Goal: Task Accomplishment & Management: Use online tool/utility

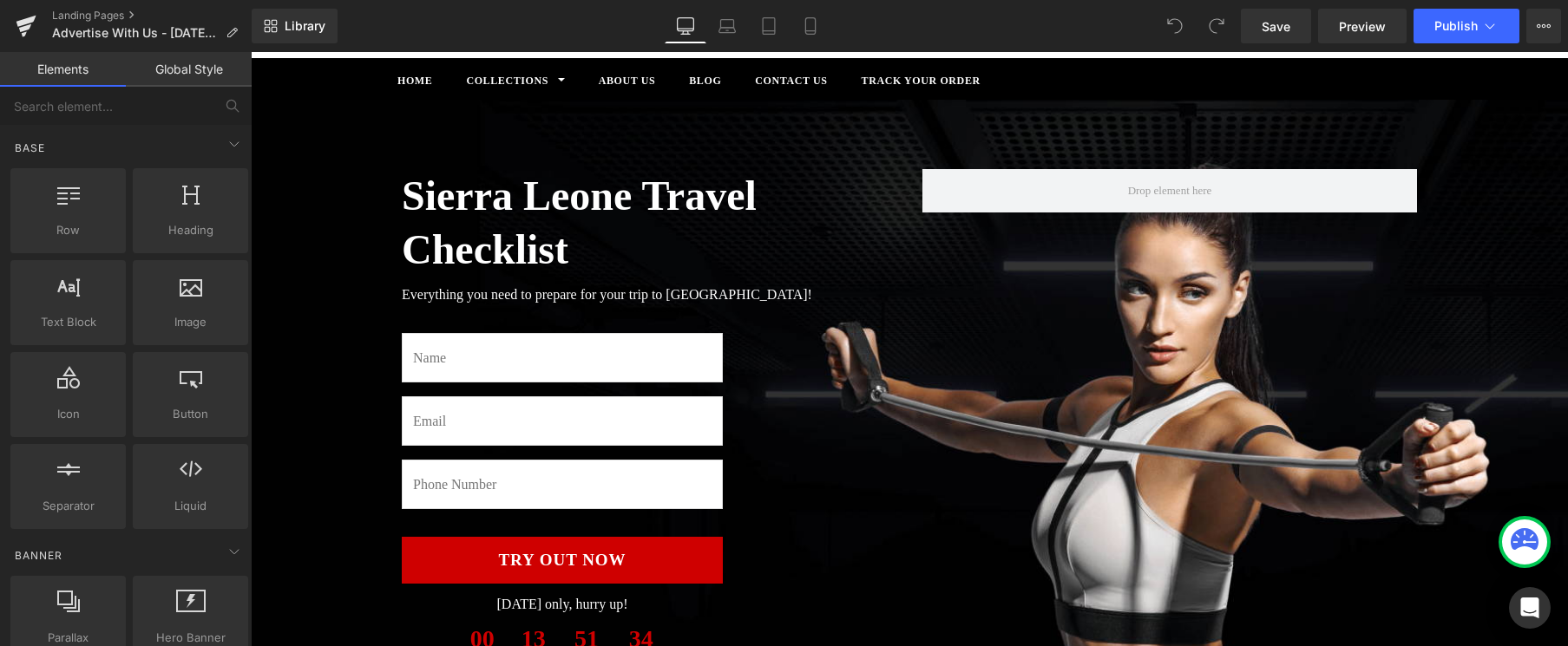
scroll to position [171, 0]
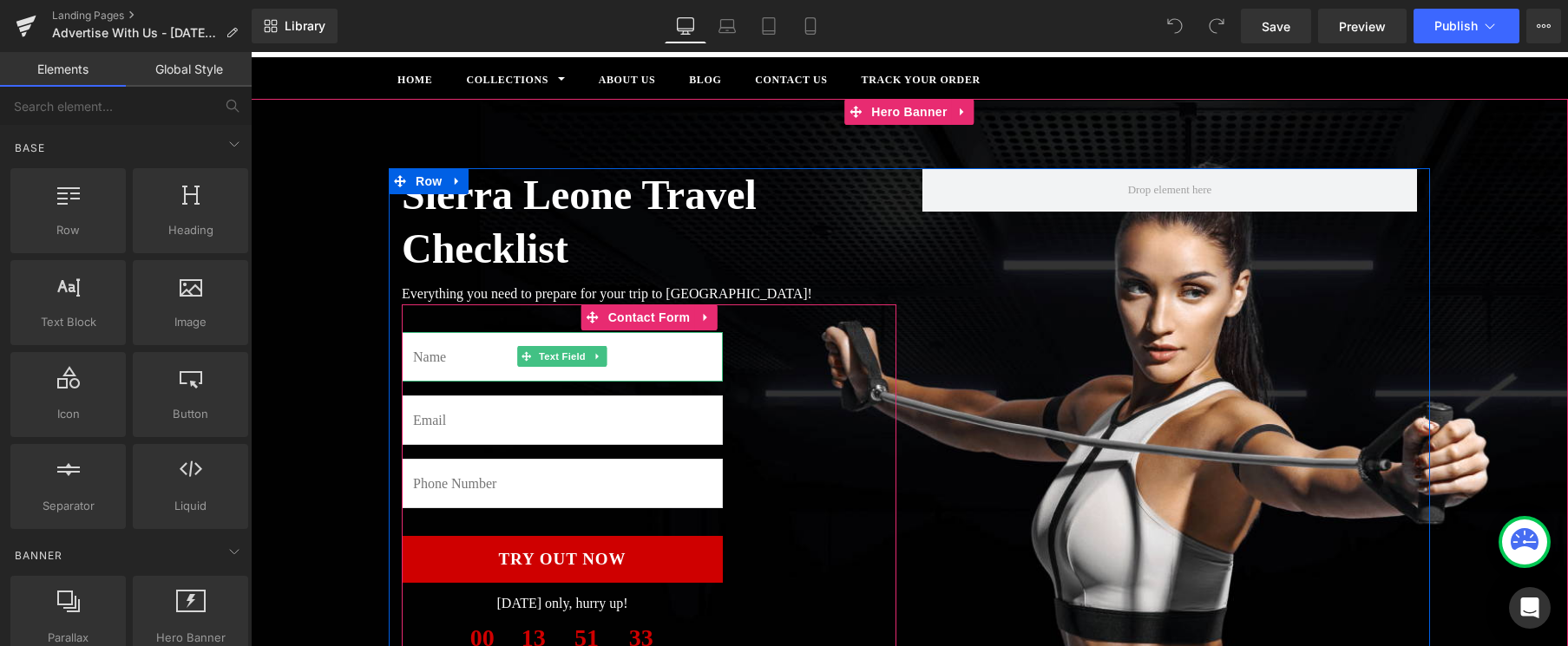
click at [683, 350] on input "text" at bounding box center [562, 357] width 321 height 49
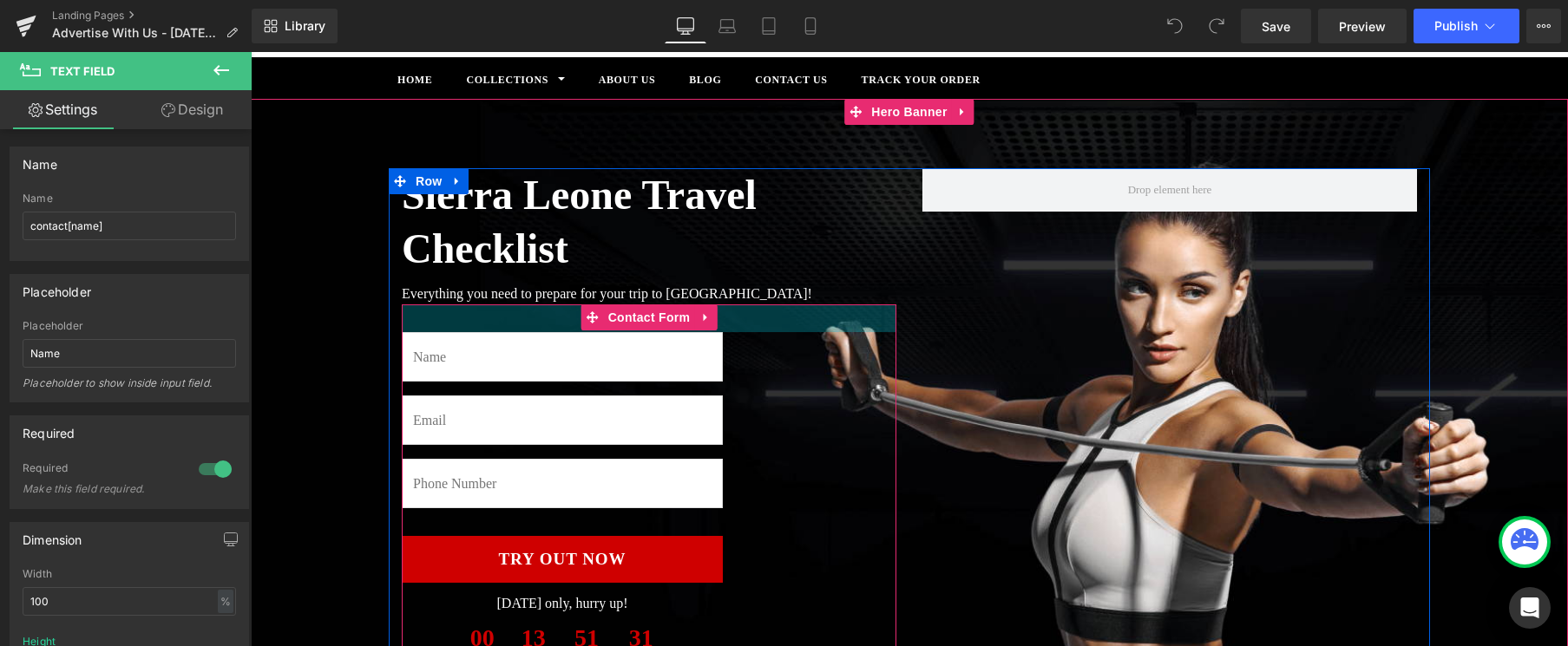
click at [746, 329] on div "32px" at bounding box center [649, 318] width 495 height 28
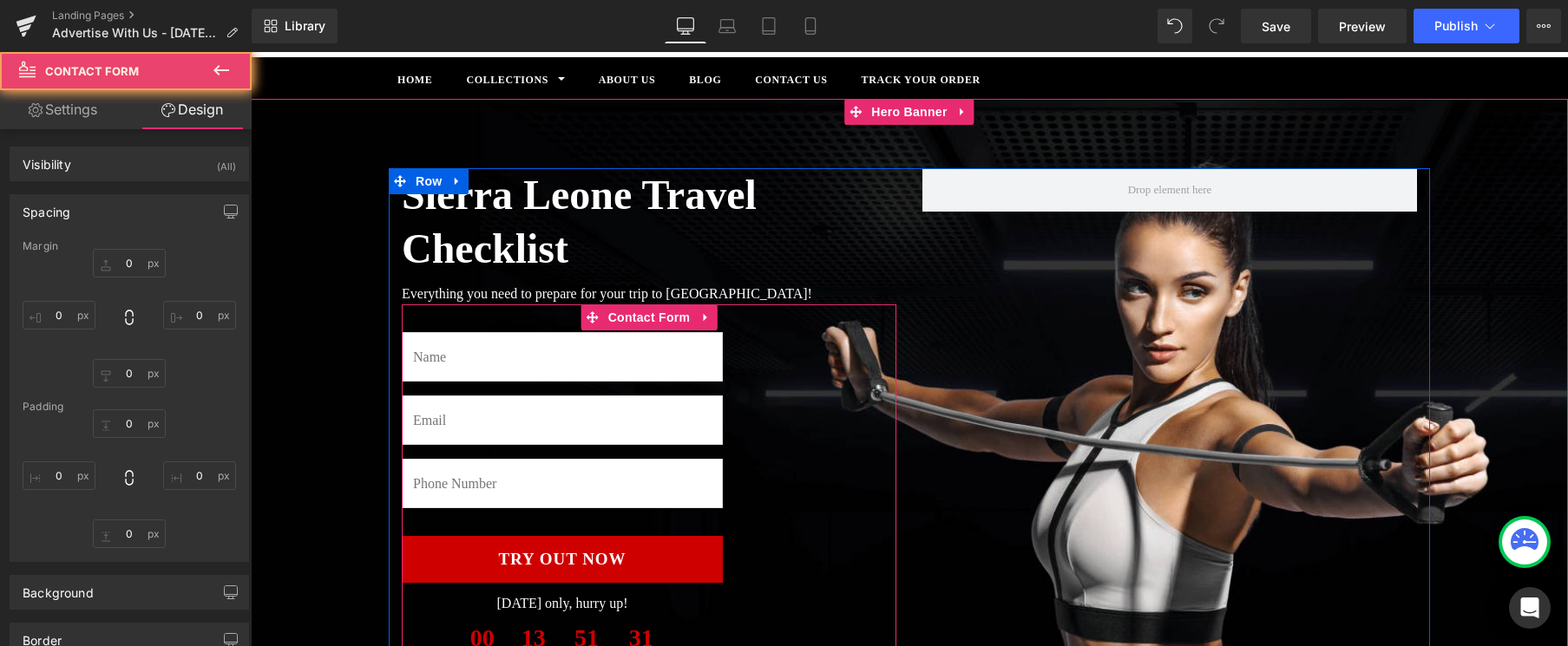
type input "0"
type input "32"
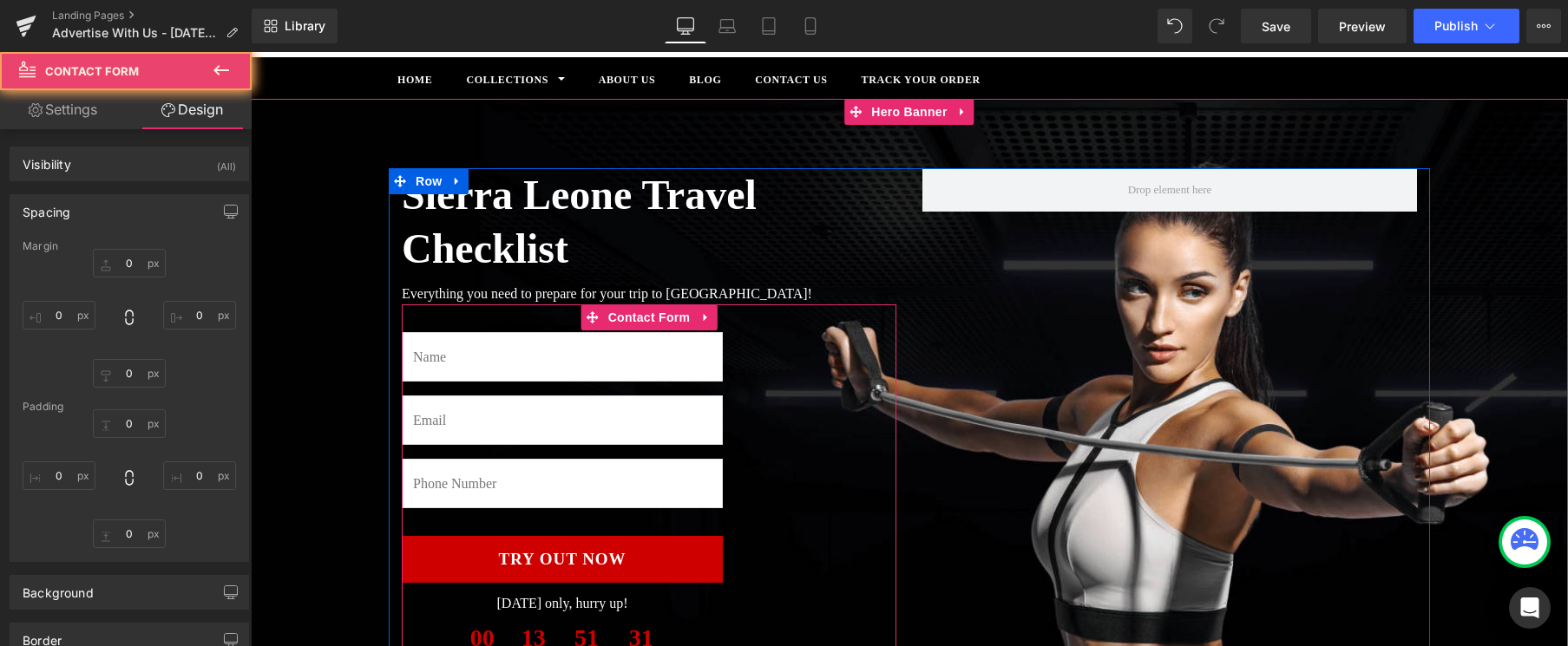
type input "200"
type input "0"
click at [811, 357] on div "Text Field Email Field Text Field Try Out Now Submit Button Today only, hurry u…" at bounding box center [649, 492] width 495 height 376
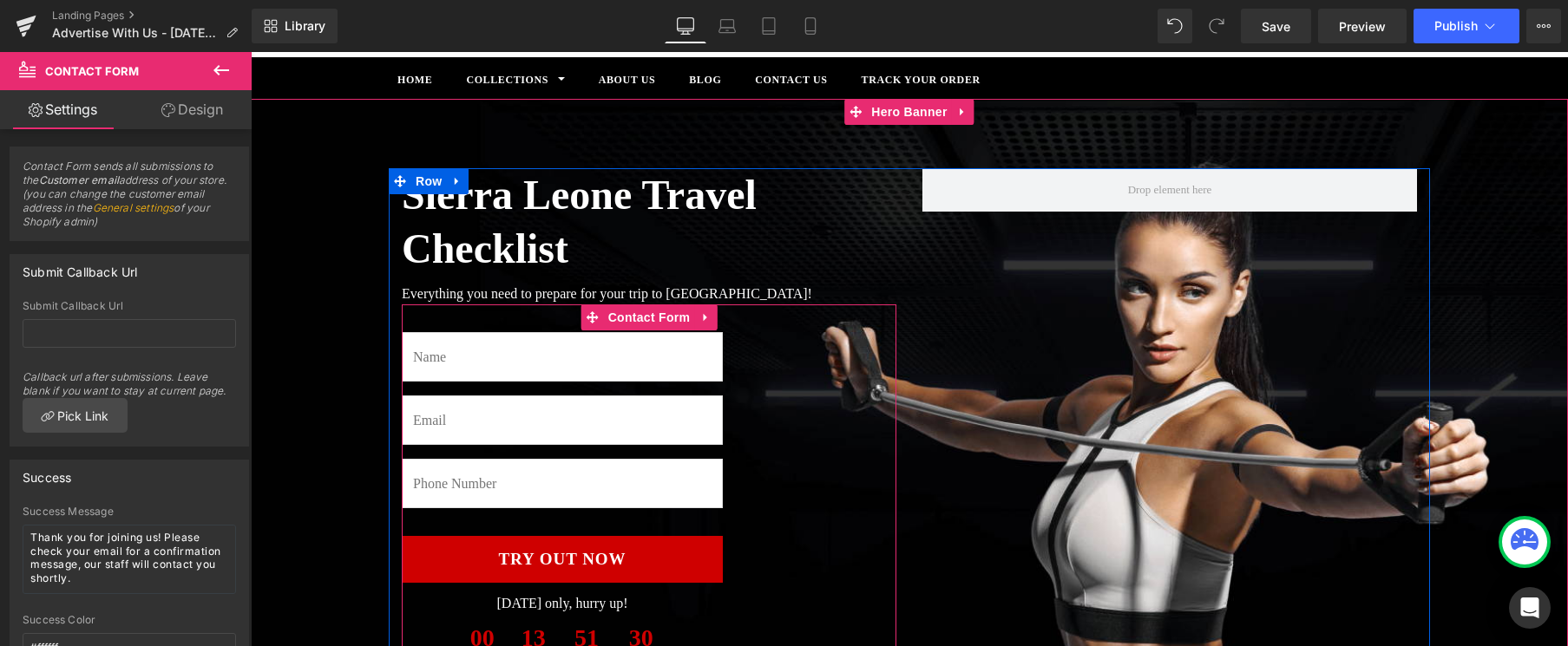
click at [745, 387] on div "Text Field Email Field Text Field Try Out Now Submit Button Today only, hurry u…" at bounding box center [649, 492] width 495 height 376
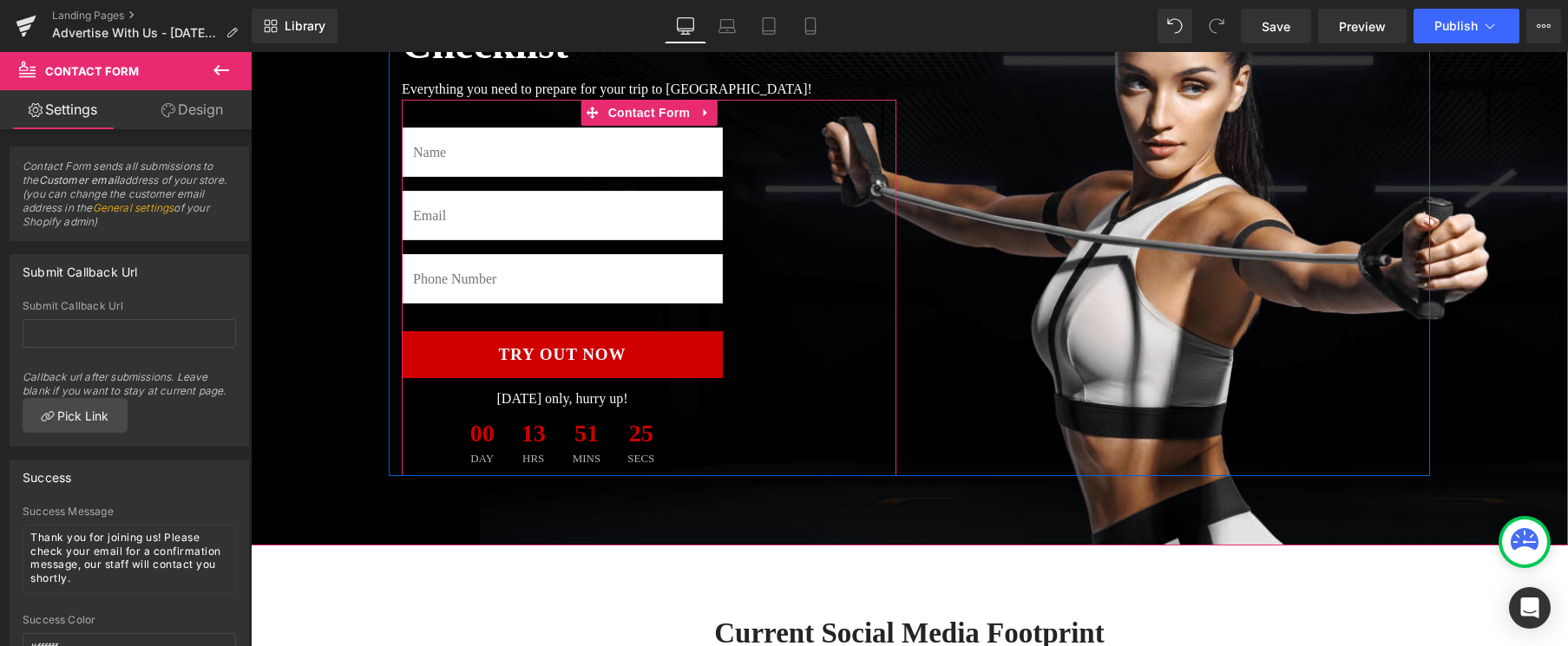
scroll to position [363, 0]
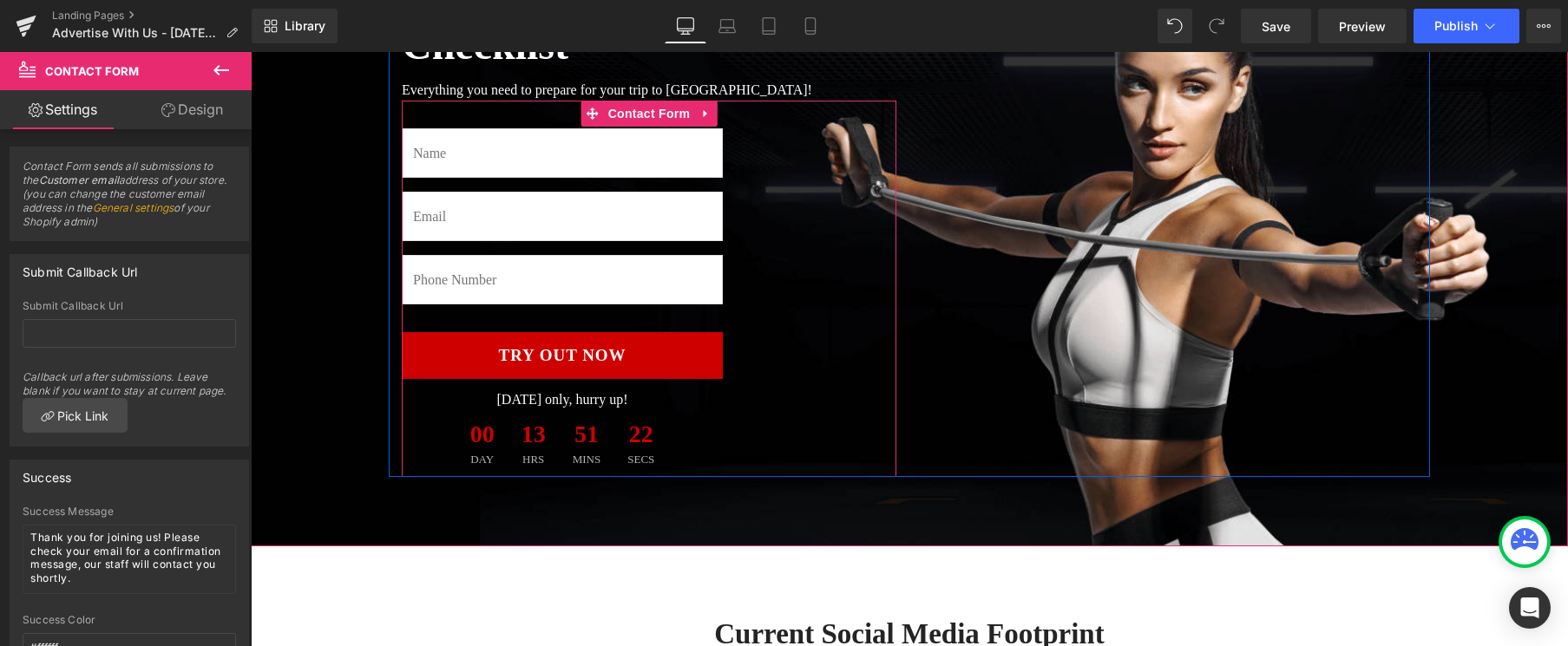
click at [751, 306] on div "Text Field Email Field Text Field Try Out Now Submit Button Today only, hurry u…" at bounding box center [649, 288] width 495 height 376
click at [707, 111] on icon at bounding box center [705, 113] width 12 height 13
click at [717, 113] on icon at bounding box center [716, 113] width 12 height 13
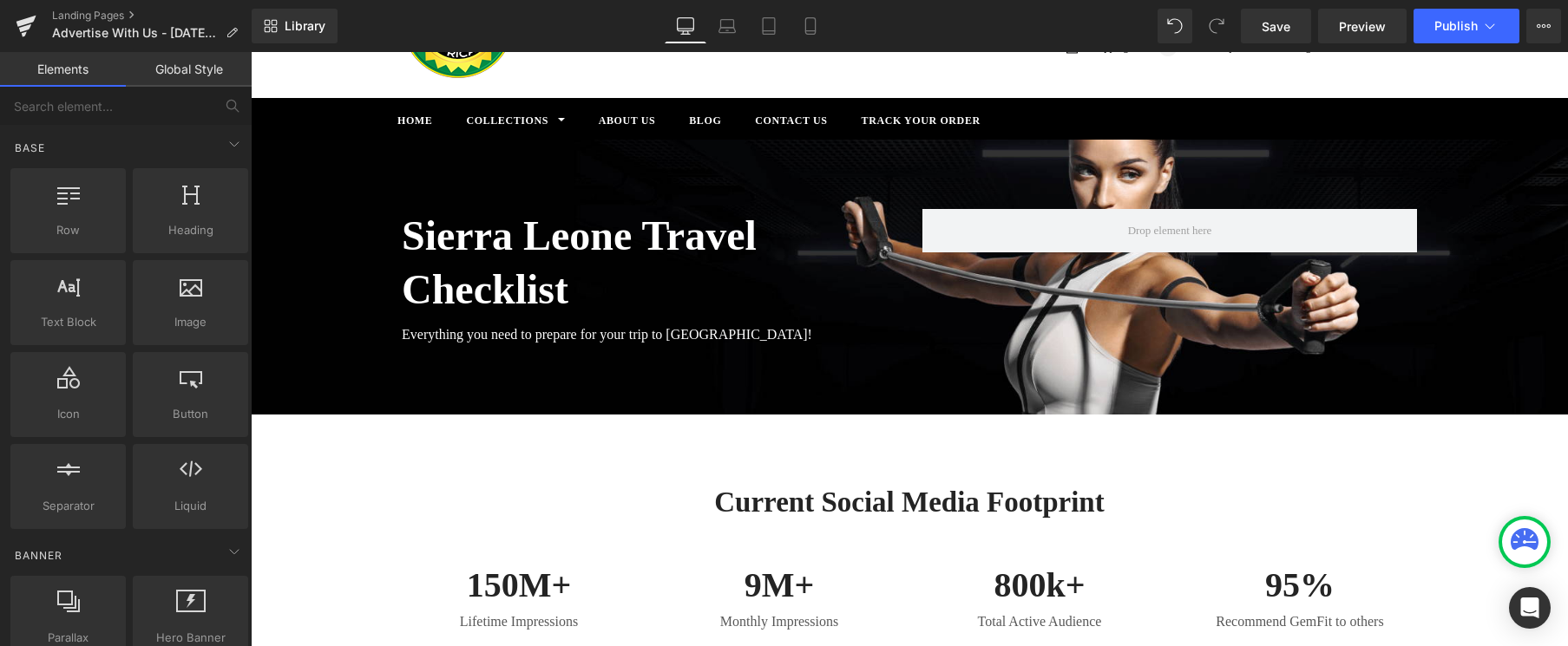
scroll to position [0, 0]
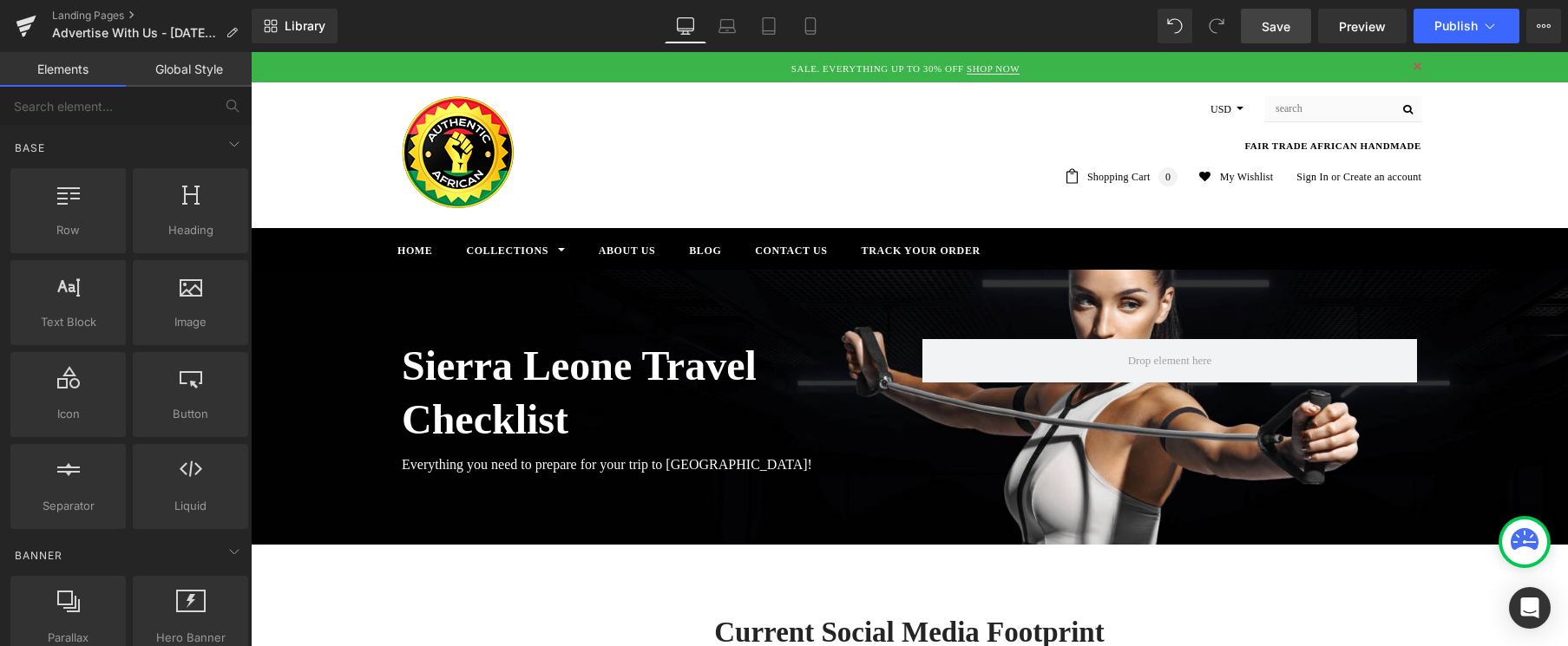
click at [1284, 39] on link "Save" at bounding box center [1276, 26] width 70 height 35
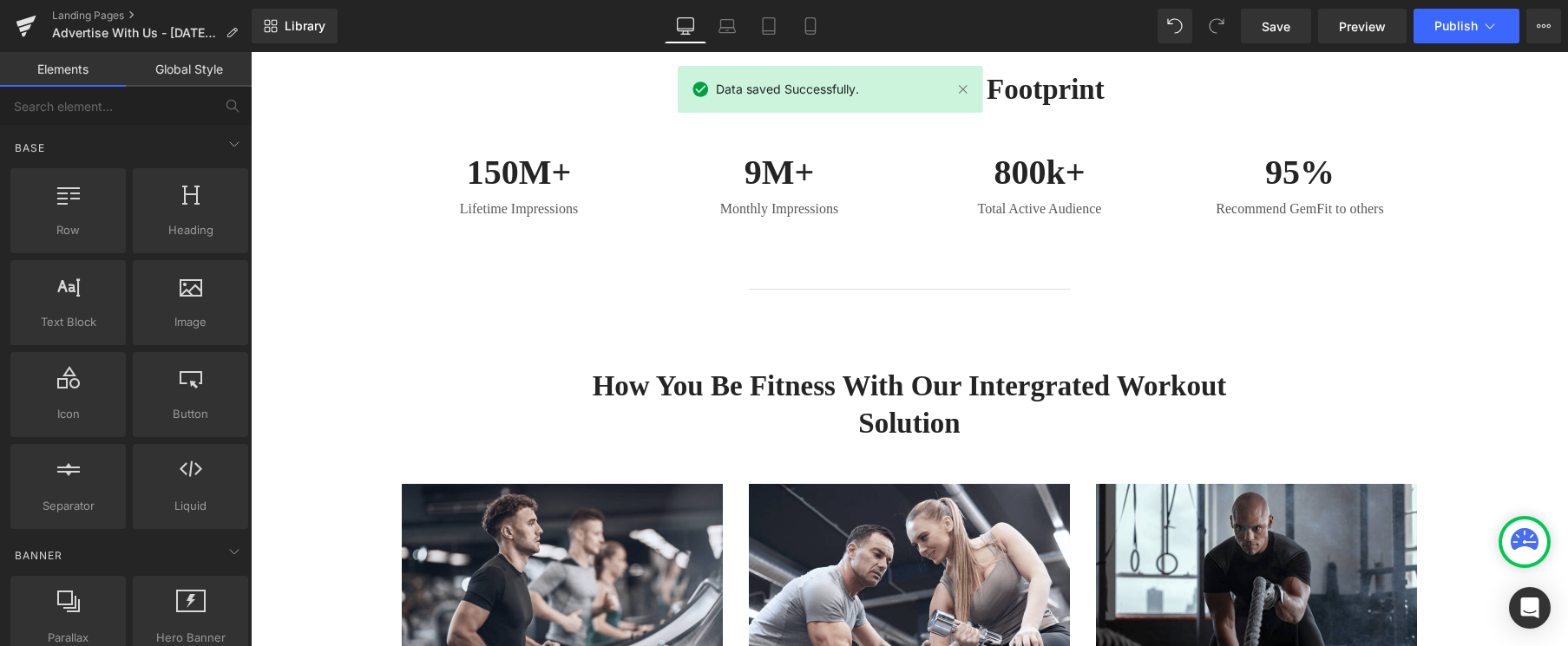
scroll to position [537, 0]
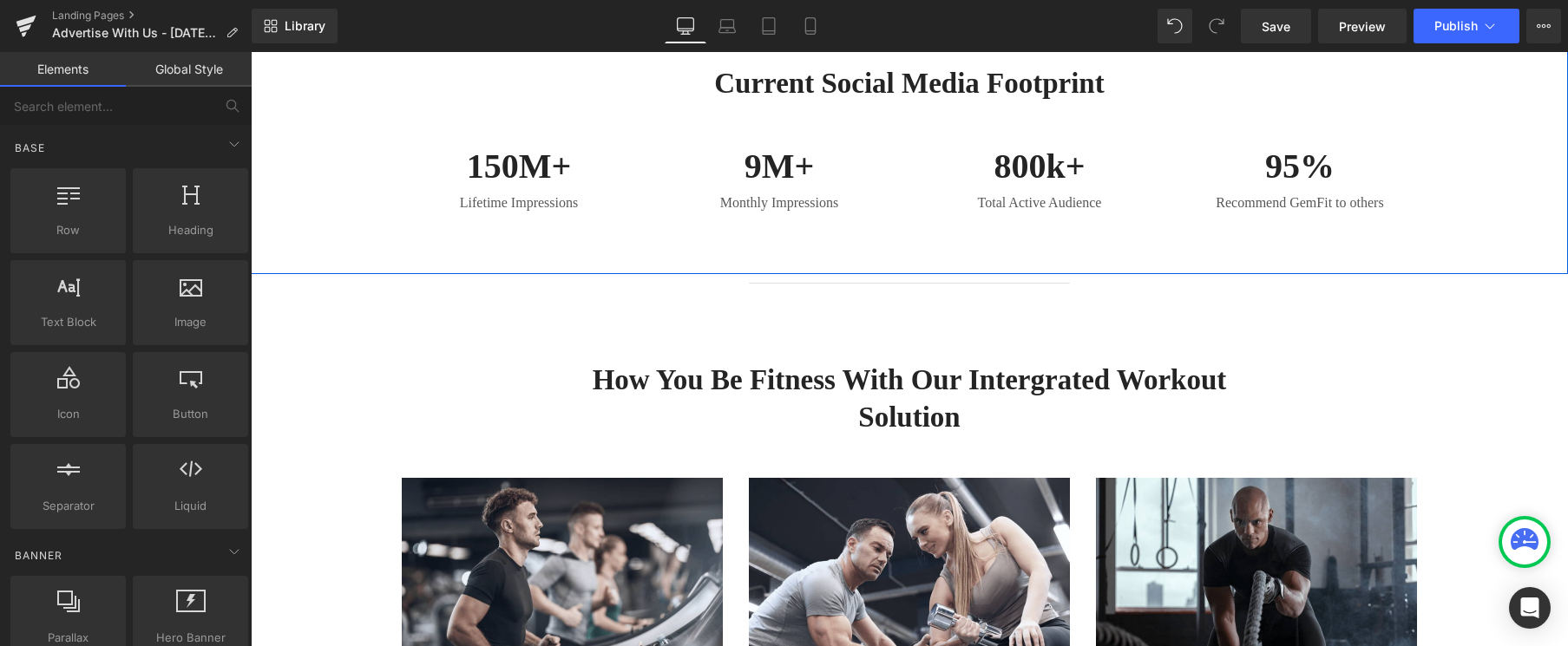
click at [864, 240] on div "current Social Media Footprint Heading Row 150M+ Heading Lifetime Impressions T…" at bounding box center [909, 135] width 1317 height 279
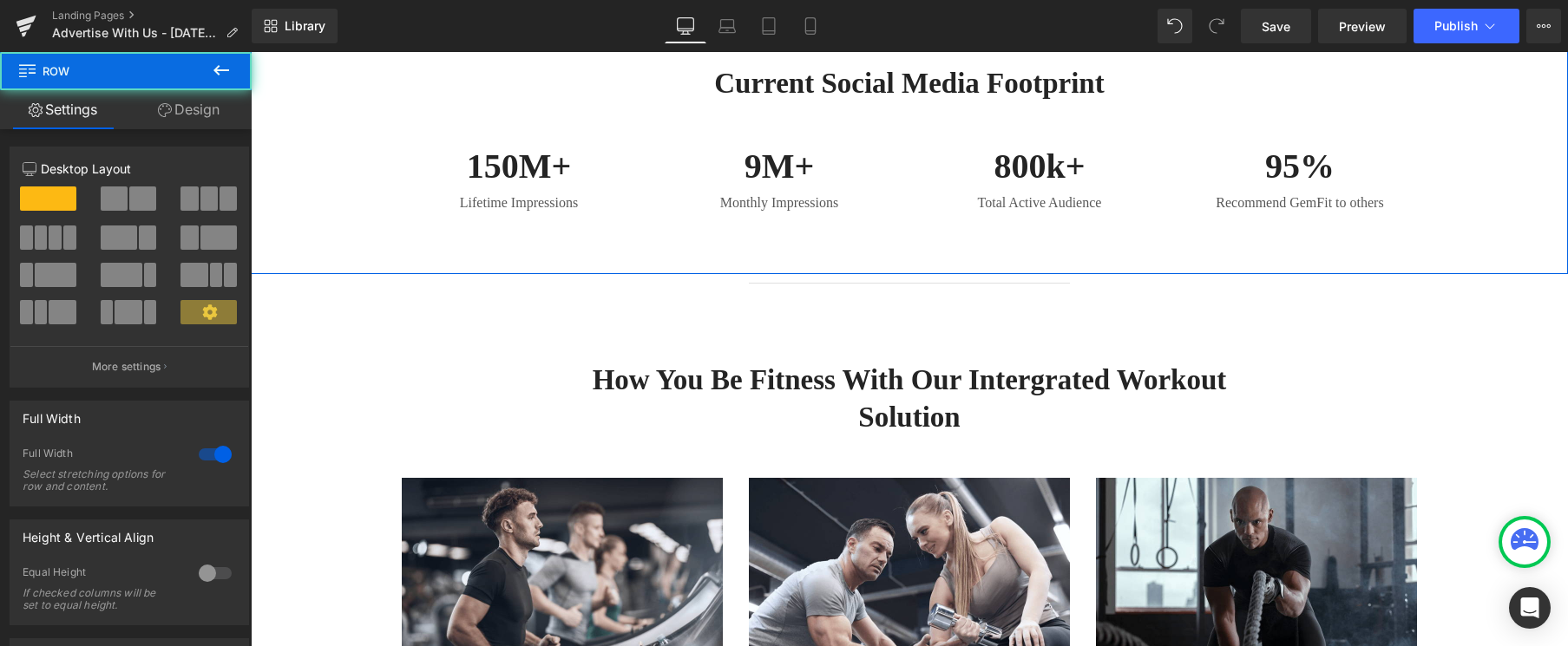
click at [860, 247] on div "current Social Media Footprint Heading Row 150M+ Heading Lifetime Impressions T…" at bounding box center [909, 135] width 1317 height 279
click at [890, 223] on div "current Social Media Footprint Heading Row 150M+ Heading Lifetime Impressions T…" at bounding box center [909, 135] width 1317 height 279
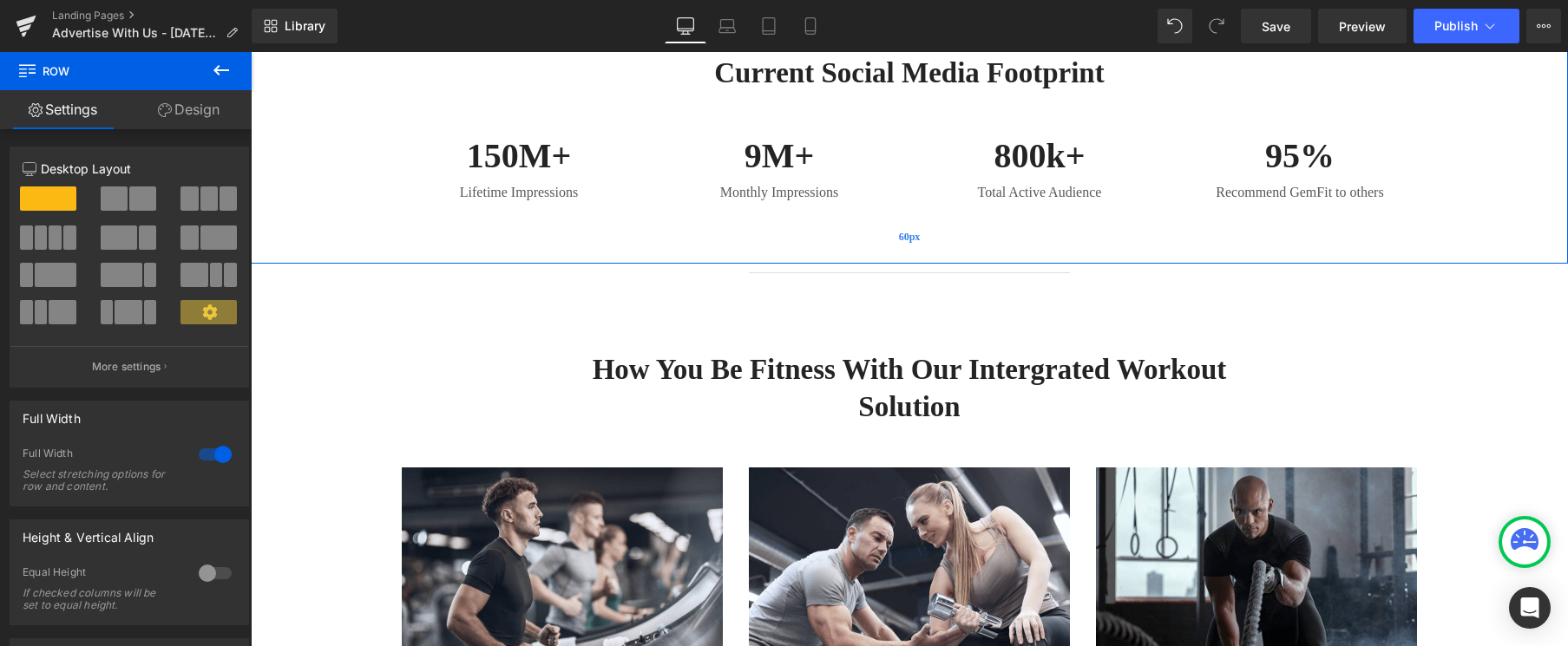
click at [894, 233] on div "60px" at bounding box center [909, 237] width 1317 height 52
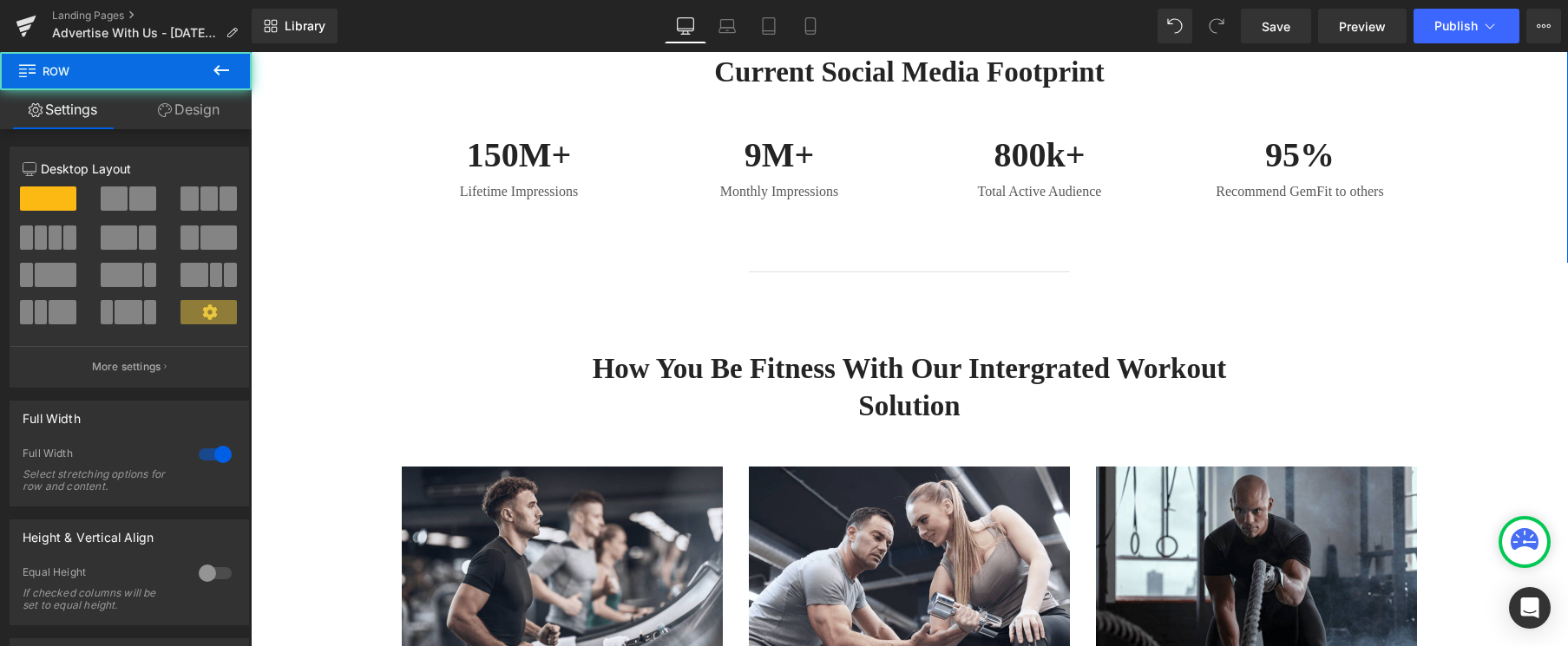
click at [915, 233] on div "current Social Media Footprint Heading Row 150M+ Heading Lifetime Impressions T…" at bounding box center [909, 123] width 1317 height 279
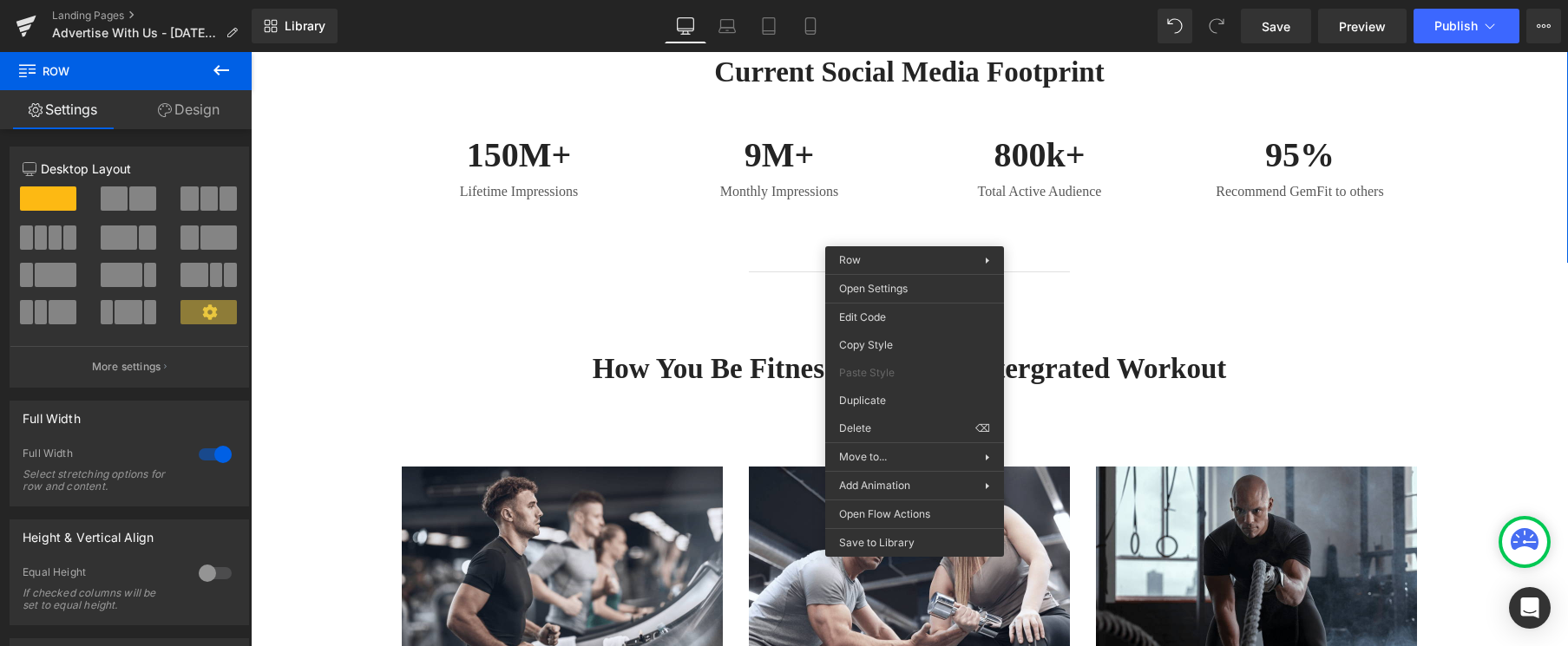
drag, startPoint x: 911, startPoint y: 233, endPoint x: 898, endPoint y: 233, distance: 13.0
click at [910, 233] on div "current Social Media Footprint Heading Row 150M+ Heading Lifetime Impressions T…" at bounding box center [909, 123] width 1317 height 279
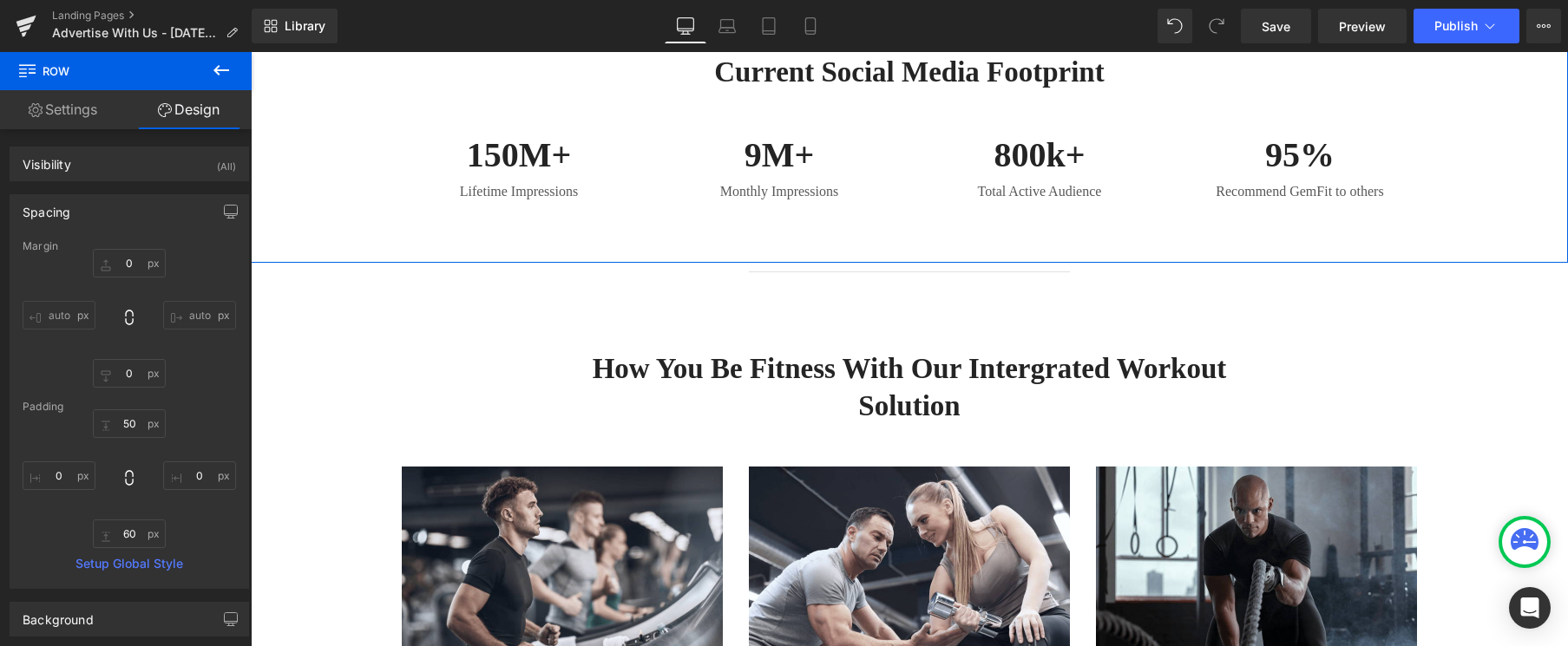
click at [82, 113] on link "Settings" at bounding box center [62, 110] width 125 height 40
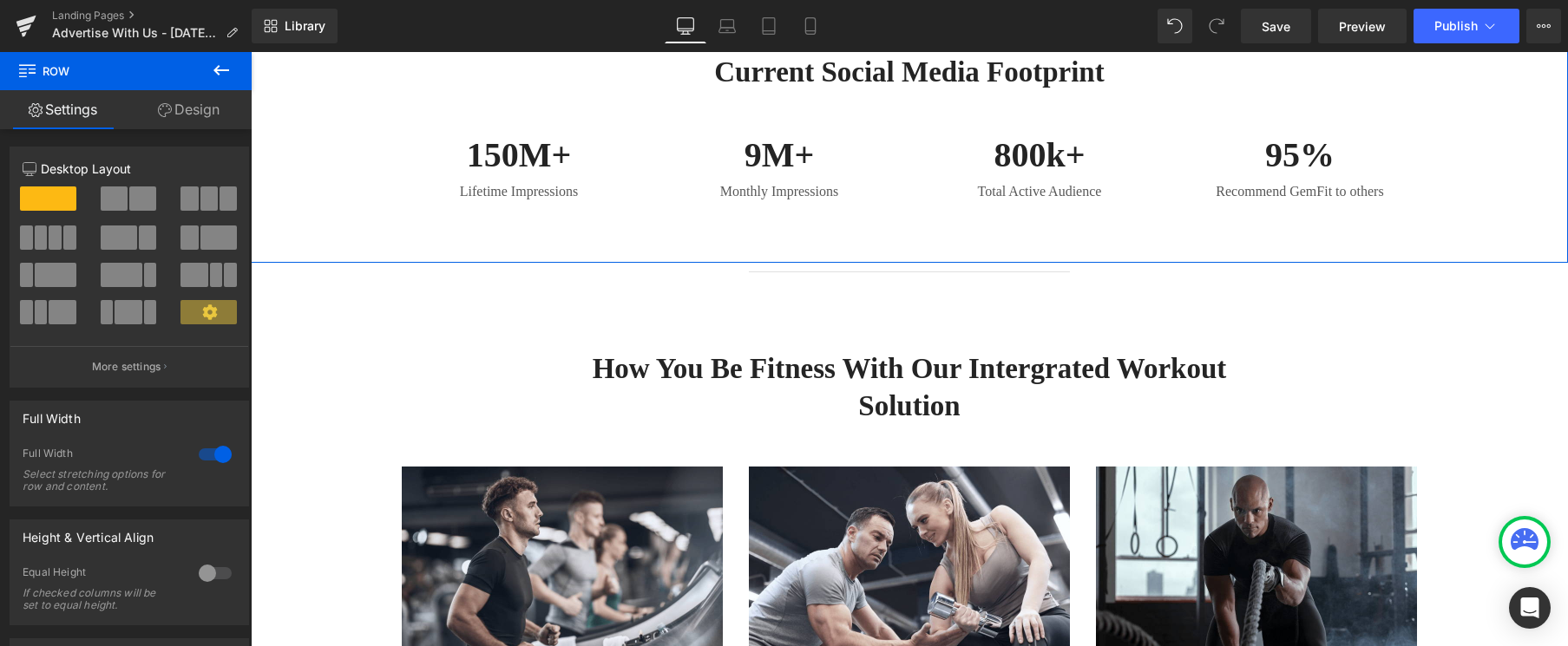
drag, startPoint x: 139, startPoint y: 113, endPoint x: 147, endPoint y: 114, distance: 8.1
click at [139, 113] on link "Design" at bounding box center [188, 110] width 125 height 40
type input "0"
type input "50"
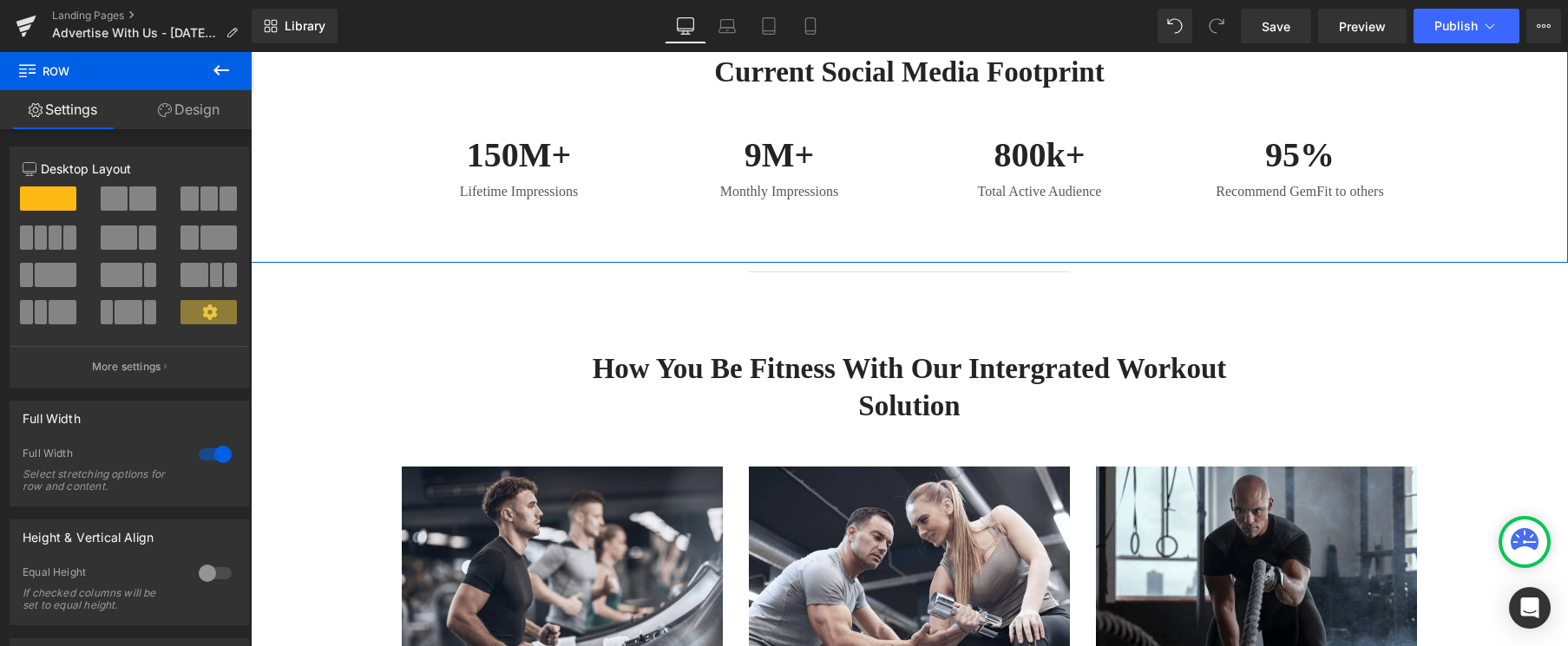
type input "0"
type input "60"
type input "0"
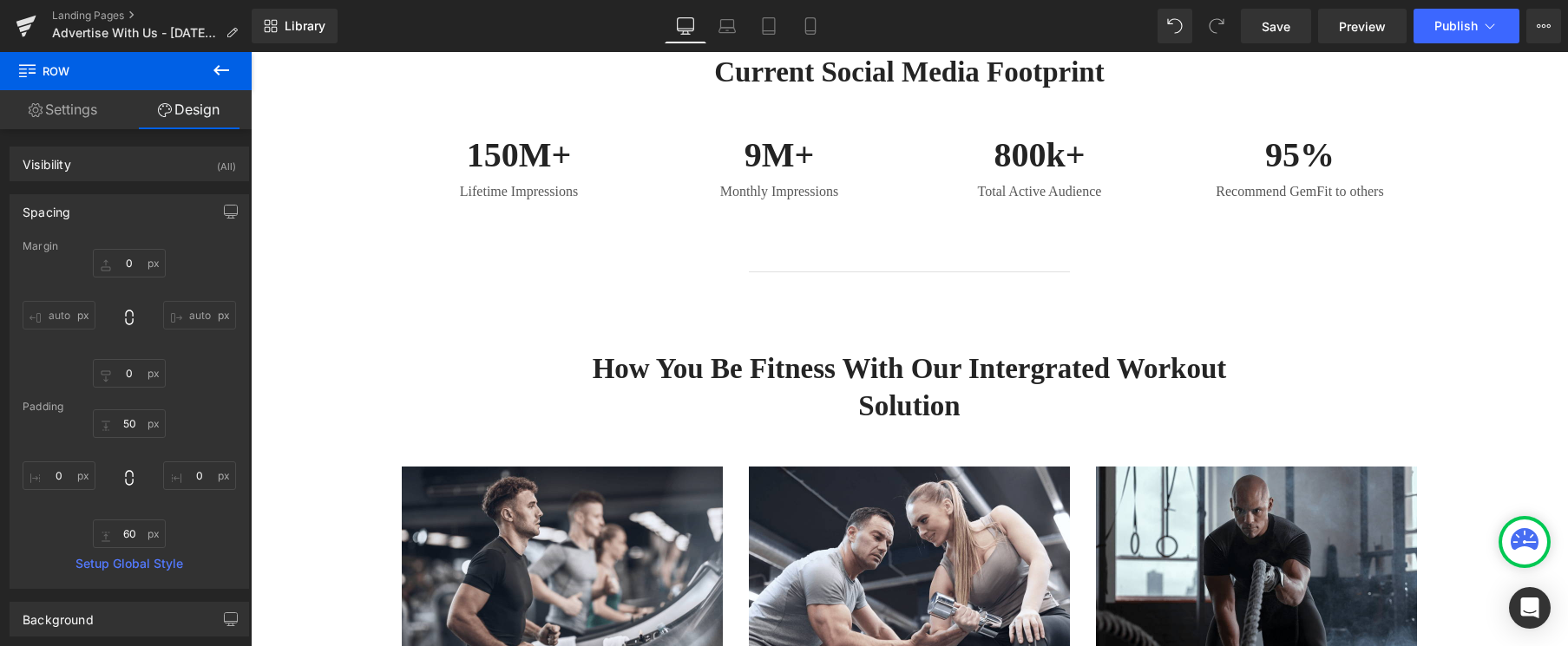
click at [220, 72] on icon at bounding box center [220, 70] width 21 height 21
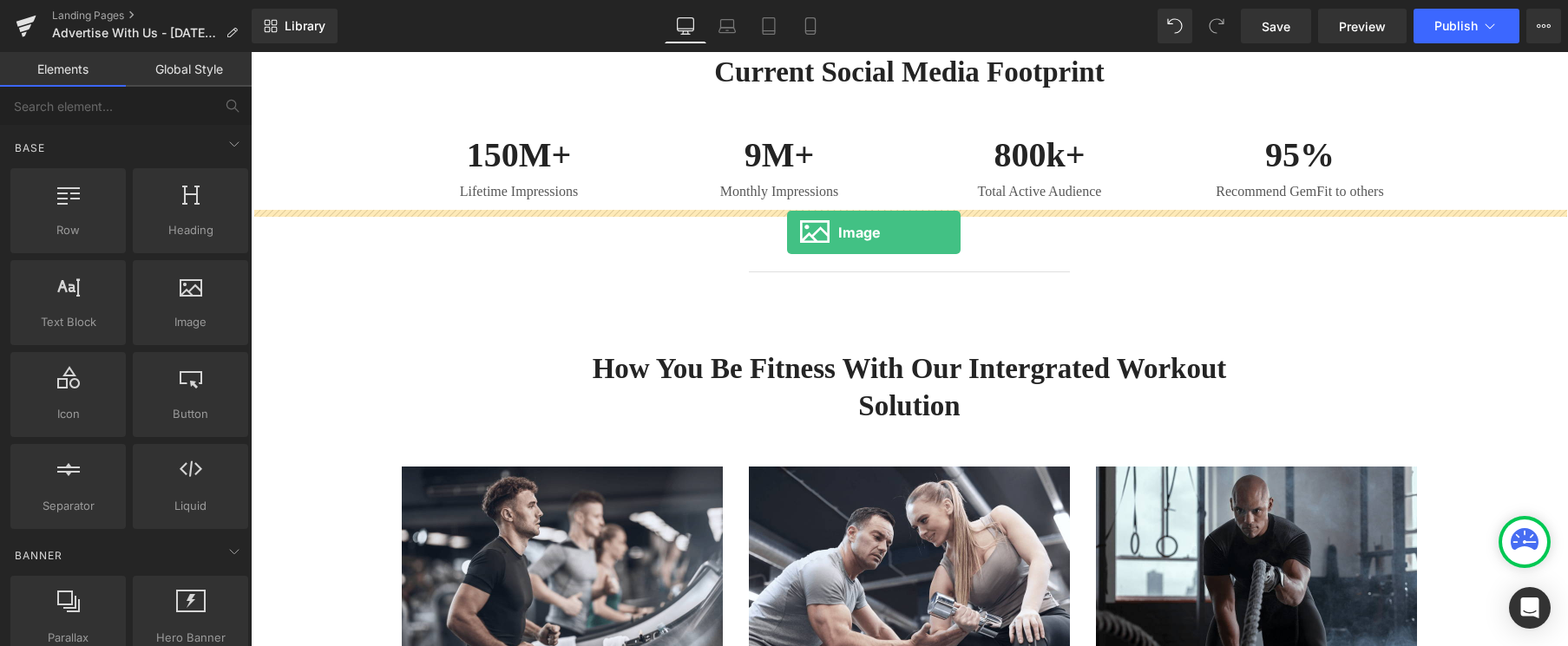
drag, startPoint x: 429, startPoint y: 342, endPoint x: 787, endPoint y: 232, distance: 374.5
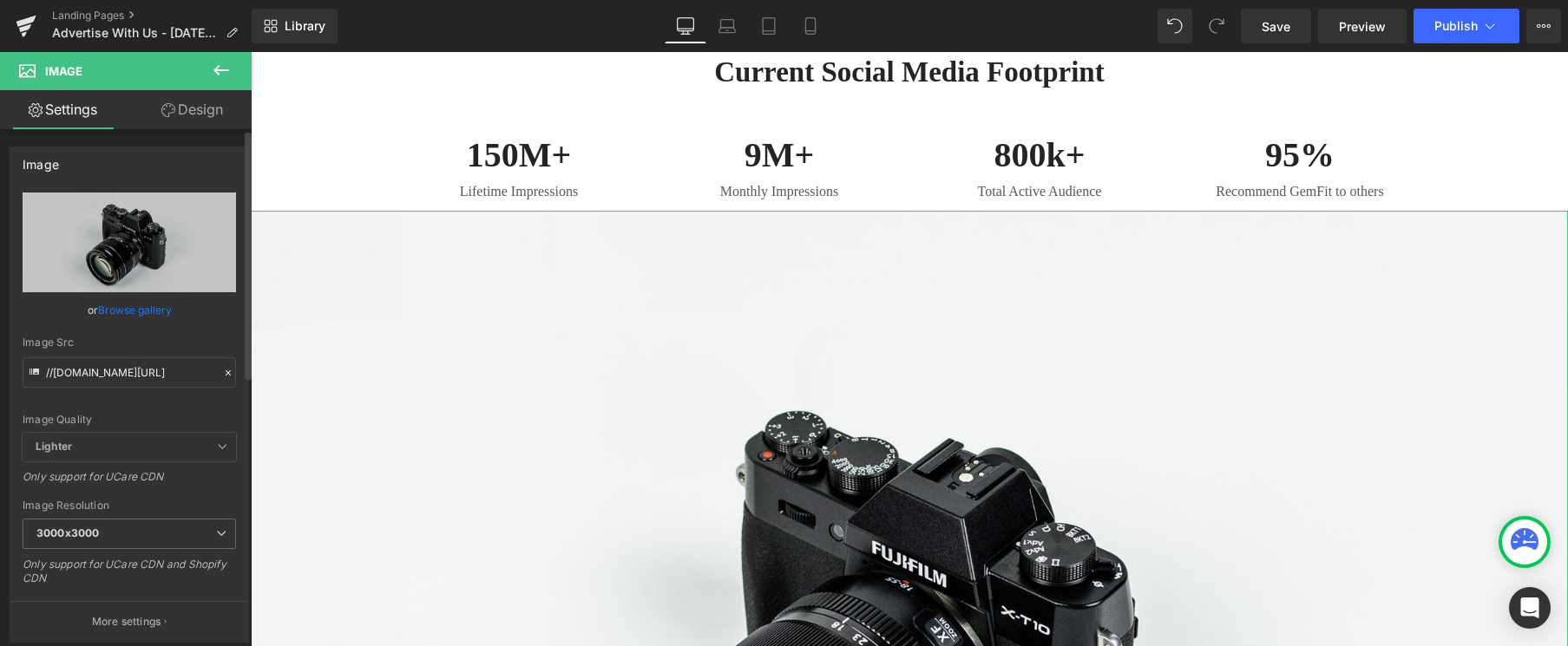
click at [124, 309] on link "Browse gallery" at bounding box center [134, 310] width 74 height 31
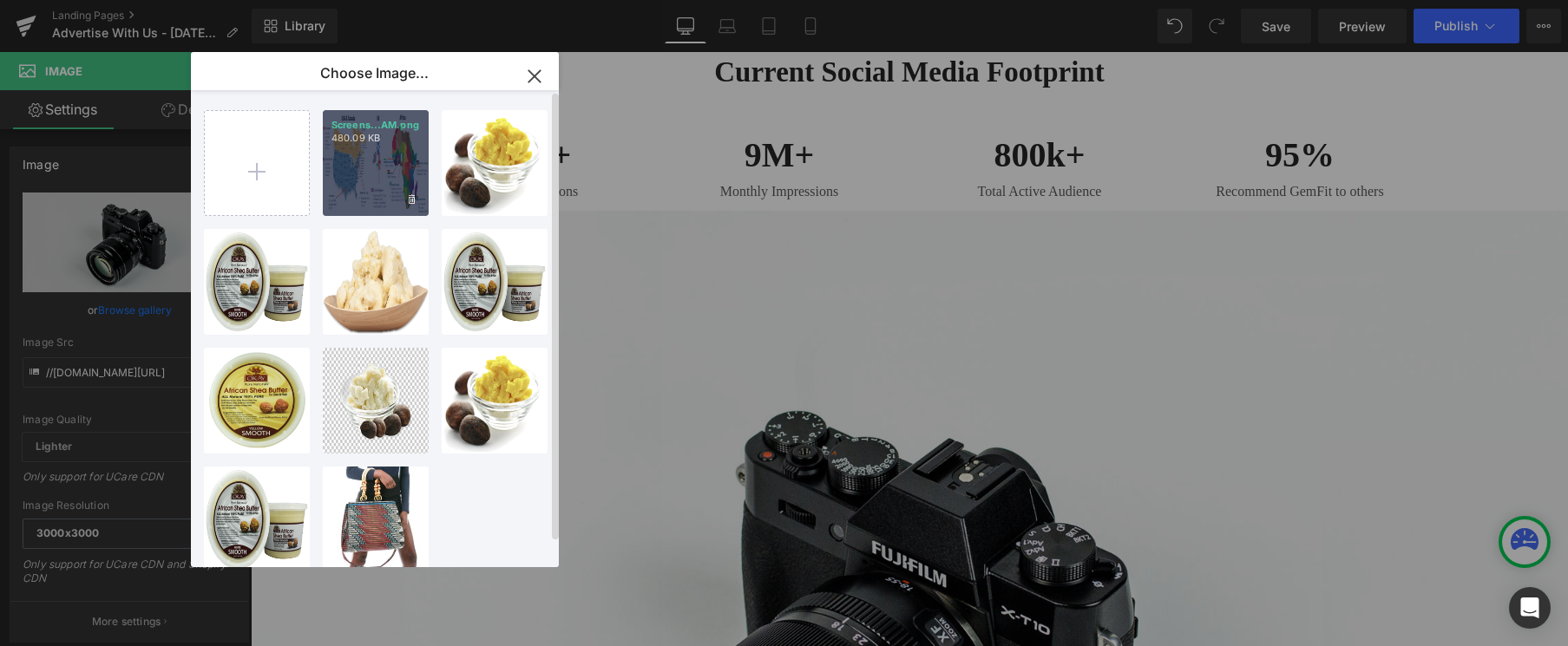
click at [360, 196] on div "Screens...AM.png 480.09 KB" at bounding box center [375, 163] width 106 height 106
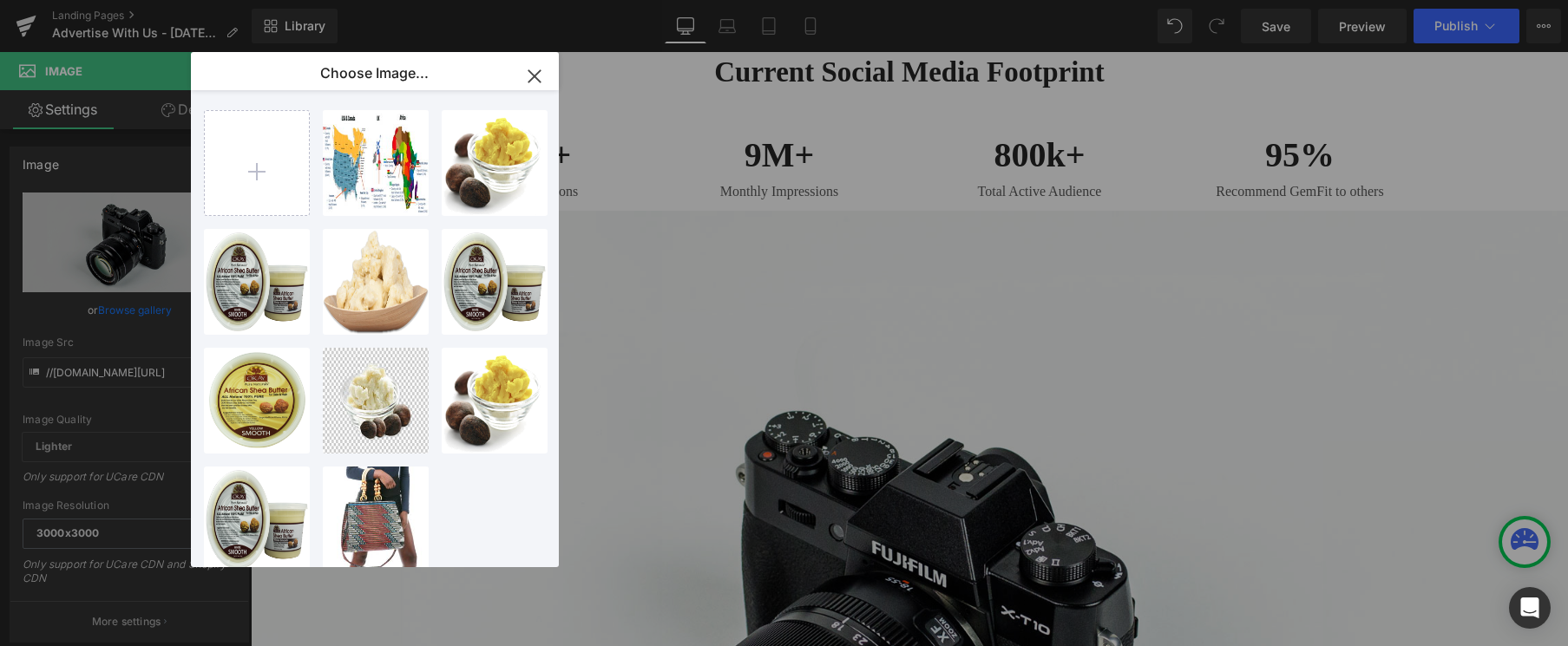
type input "https://ucarecdn.com/5202e94e-98c8-4f26-8efa-51a5ea697010/-/format/auto/-/previ…"
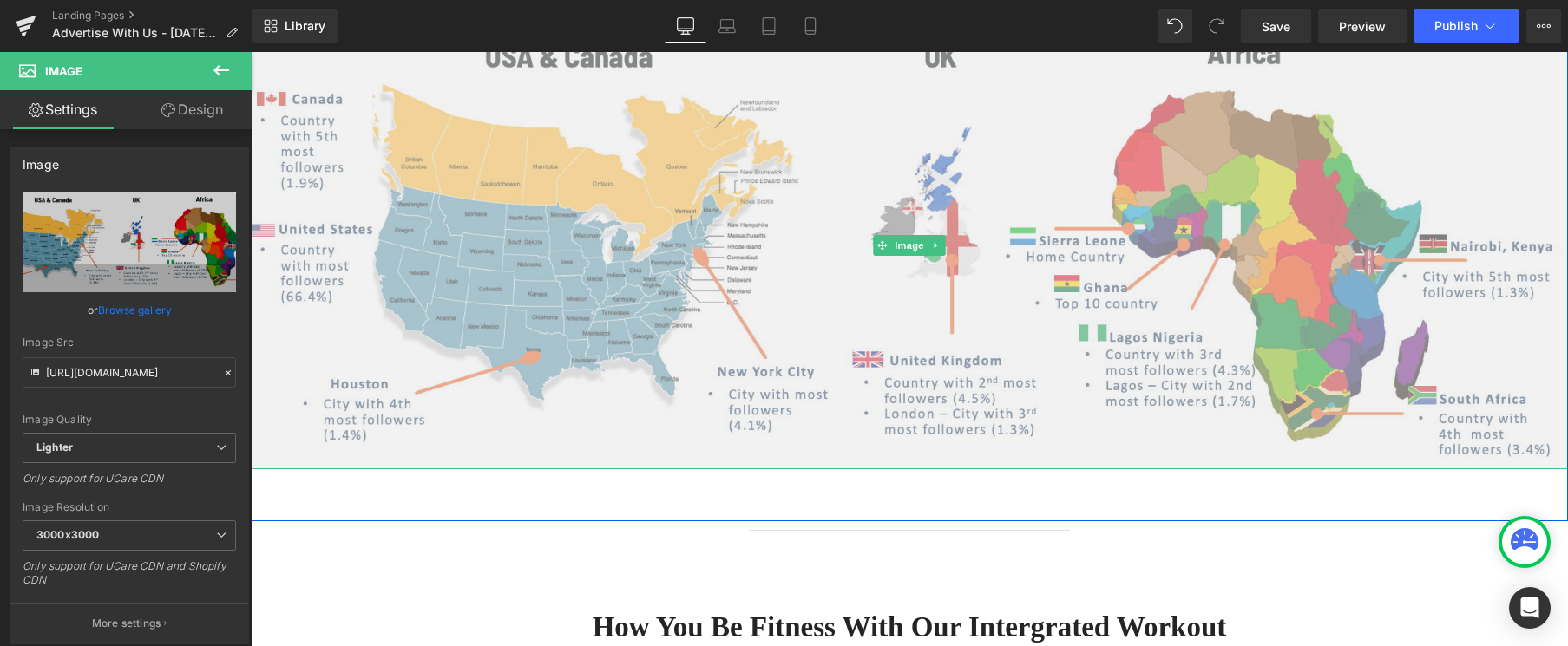
scroll to position [741, 0]
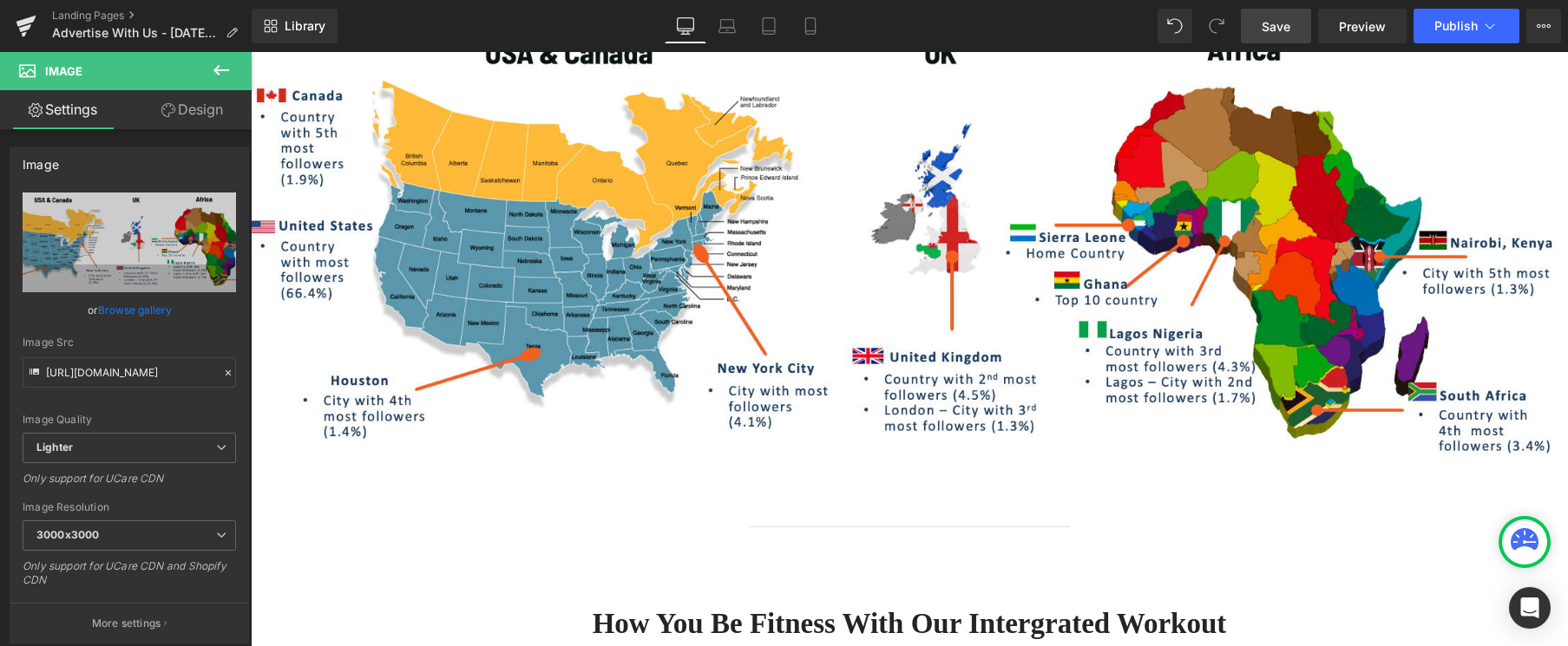
click at [1278, 18] on span "Save" at bounding box center [1276, 27] width 29 height 18
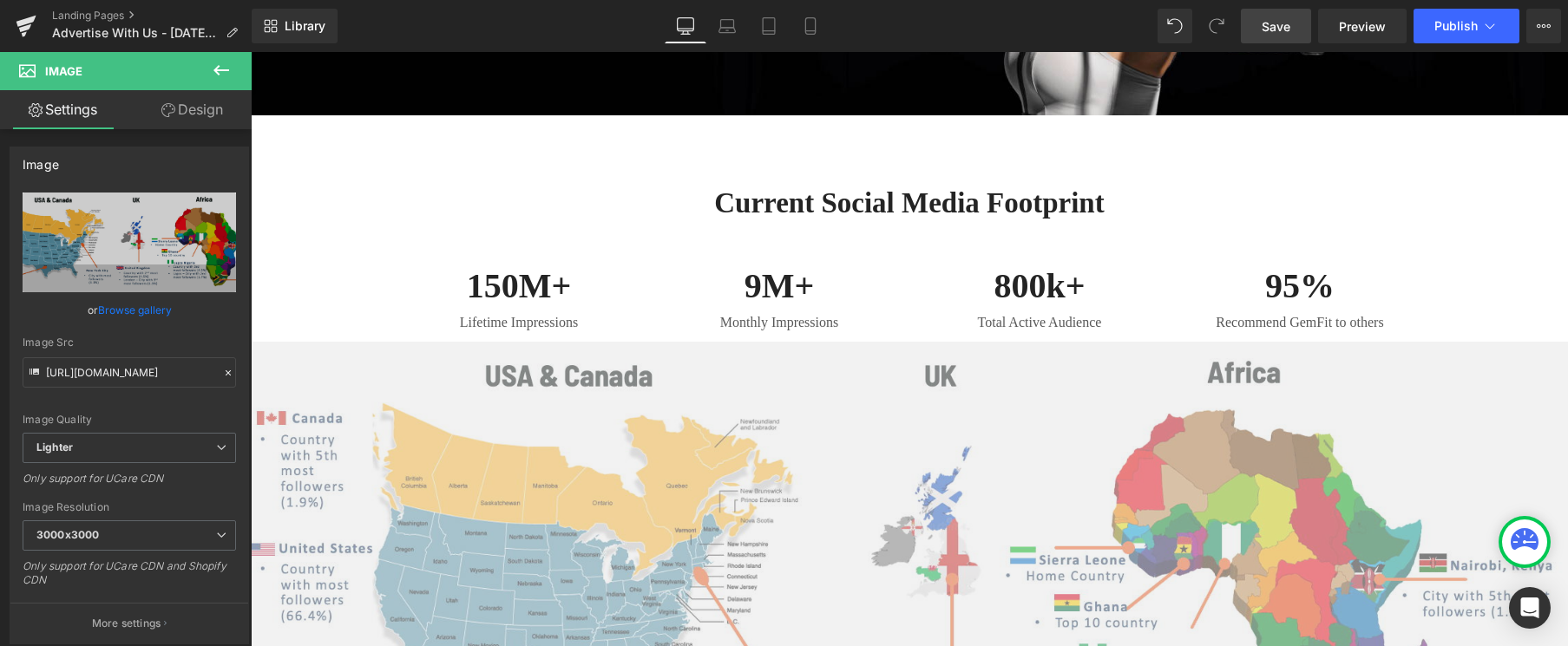
scroll to position [408, 0]
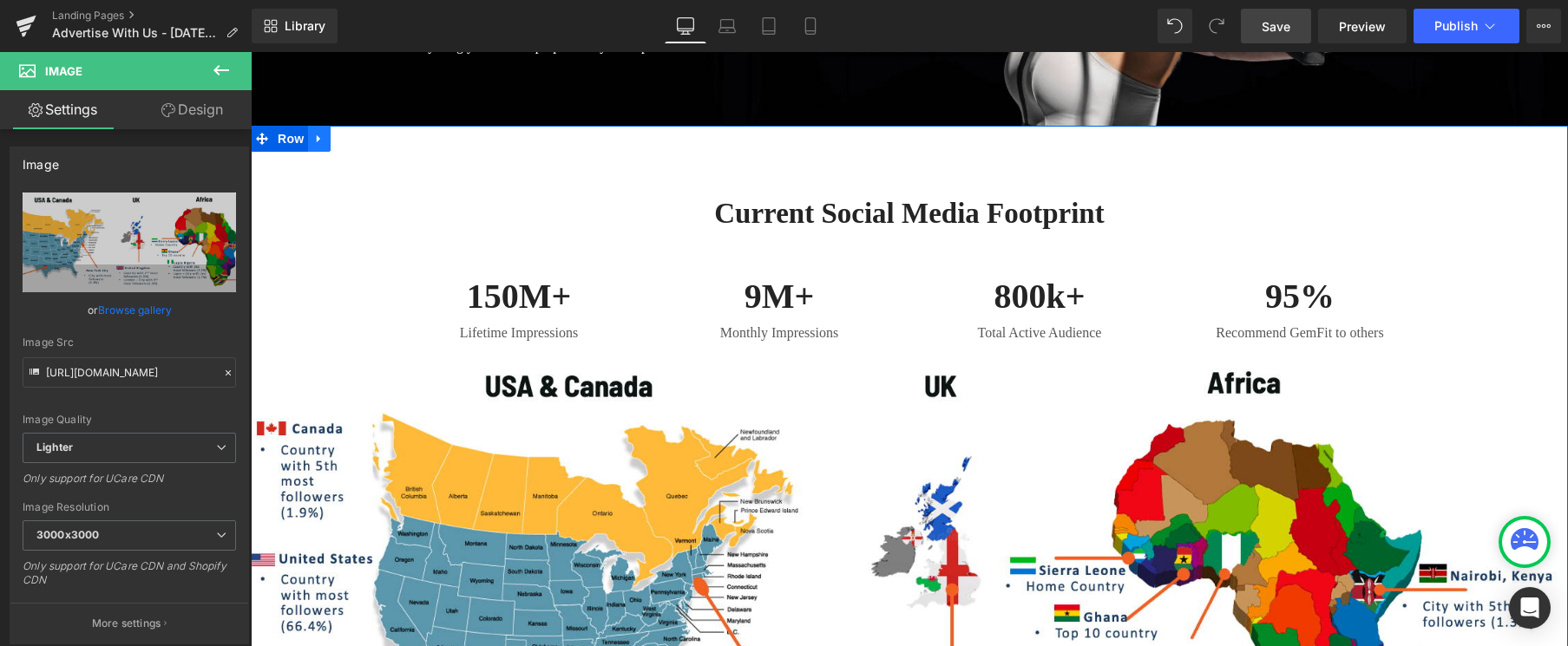
click at [321, 135] on icon at bounding box center [319, 137] width 12 height 13
click at [339, 138] on icon at bounding box center [342, 138] width 12 height 12
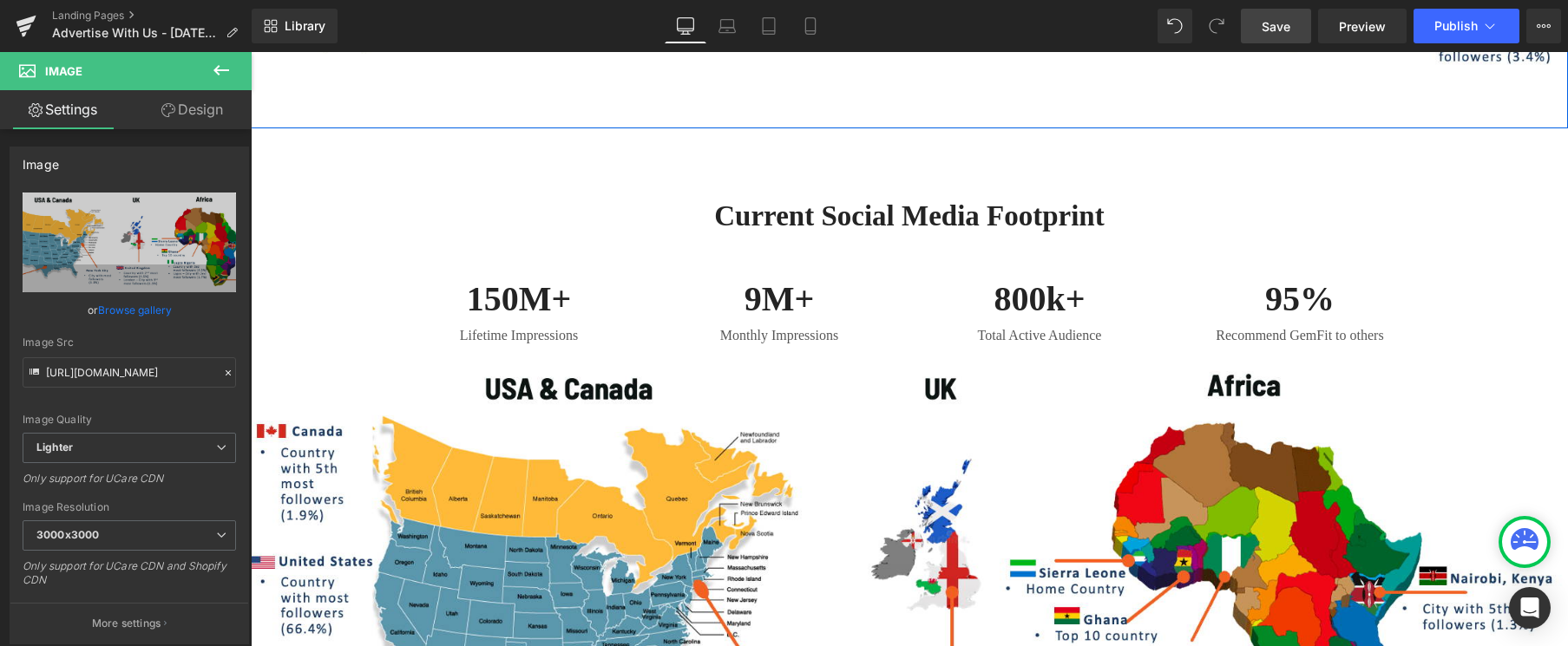
scroll to position [1137, 0]
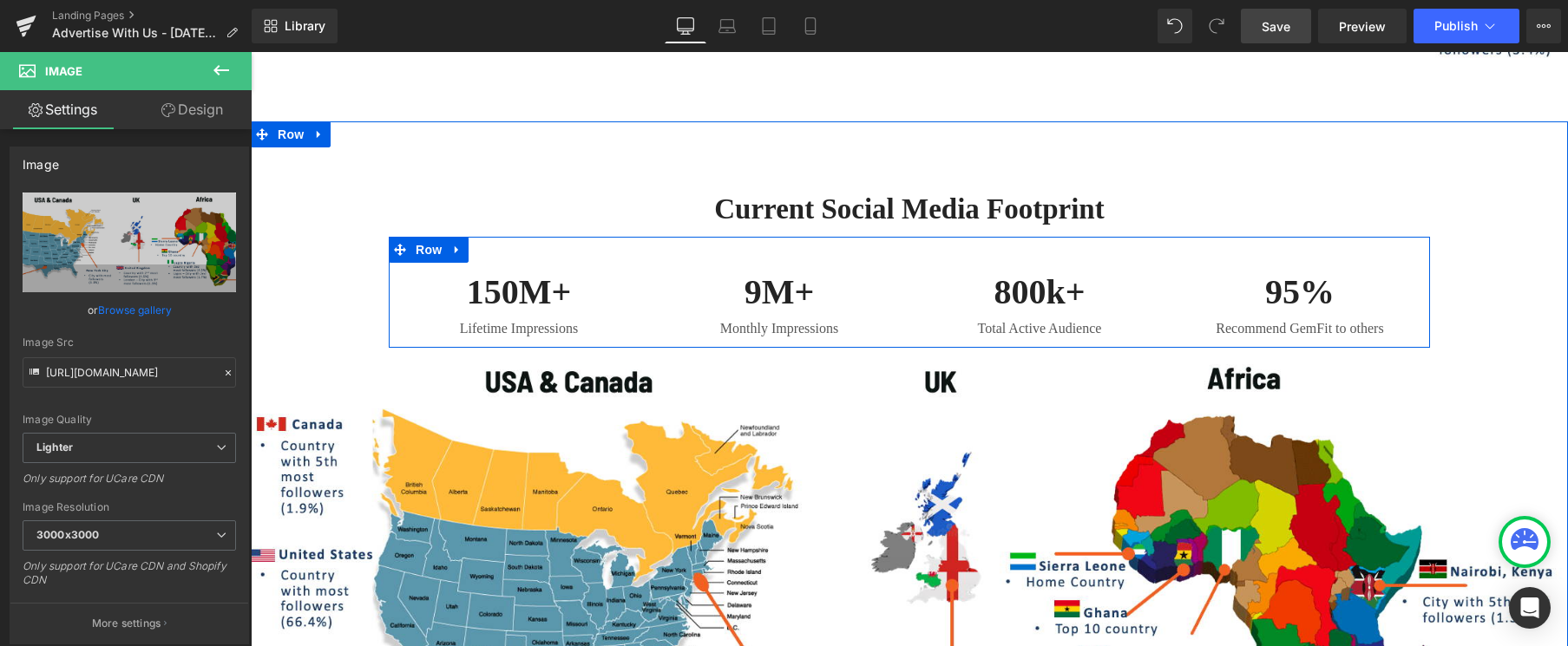
click at [454, 249] on icon at bounding box center [456, 250] width 4 height 8
click at [507, 249] on icon at bounding box center [502, 250] width 12 height 12
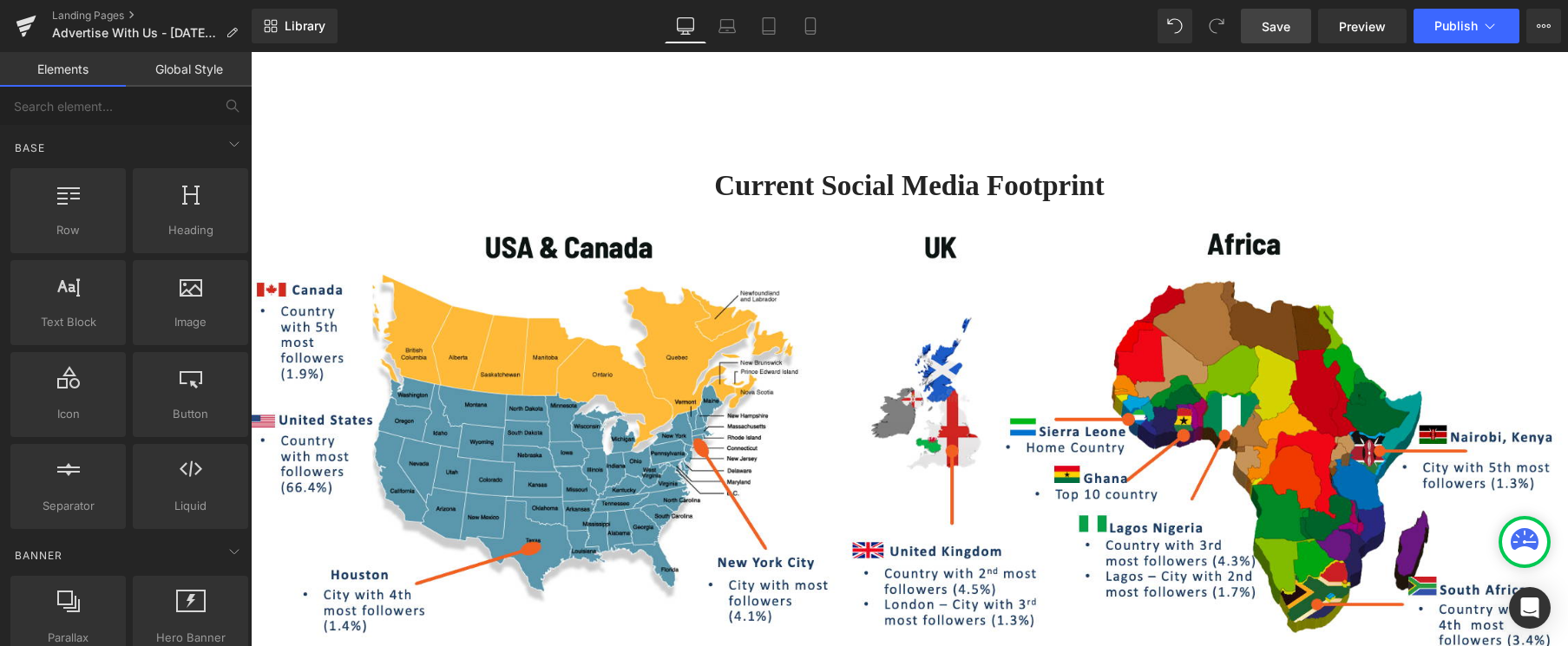
scroll to position [1165, 0]
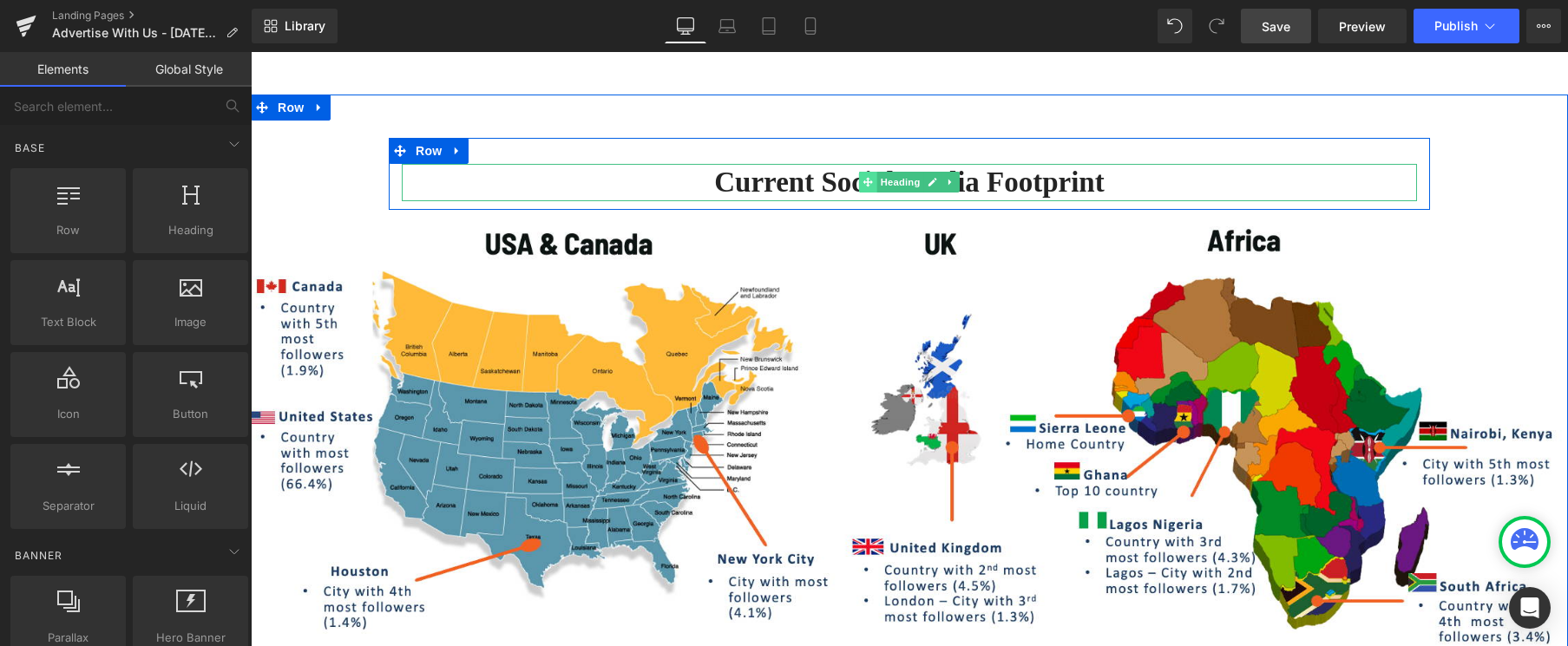
click at [872, 182] on span at bounding box center [867, 182] width 18 height 21
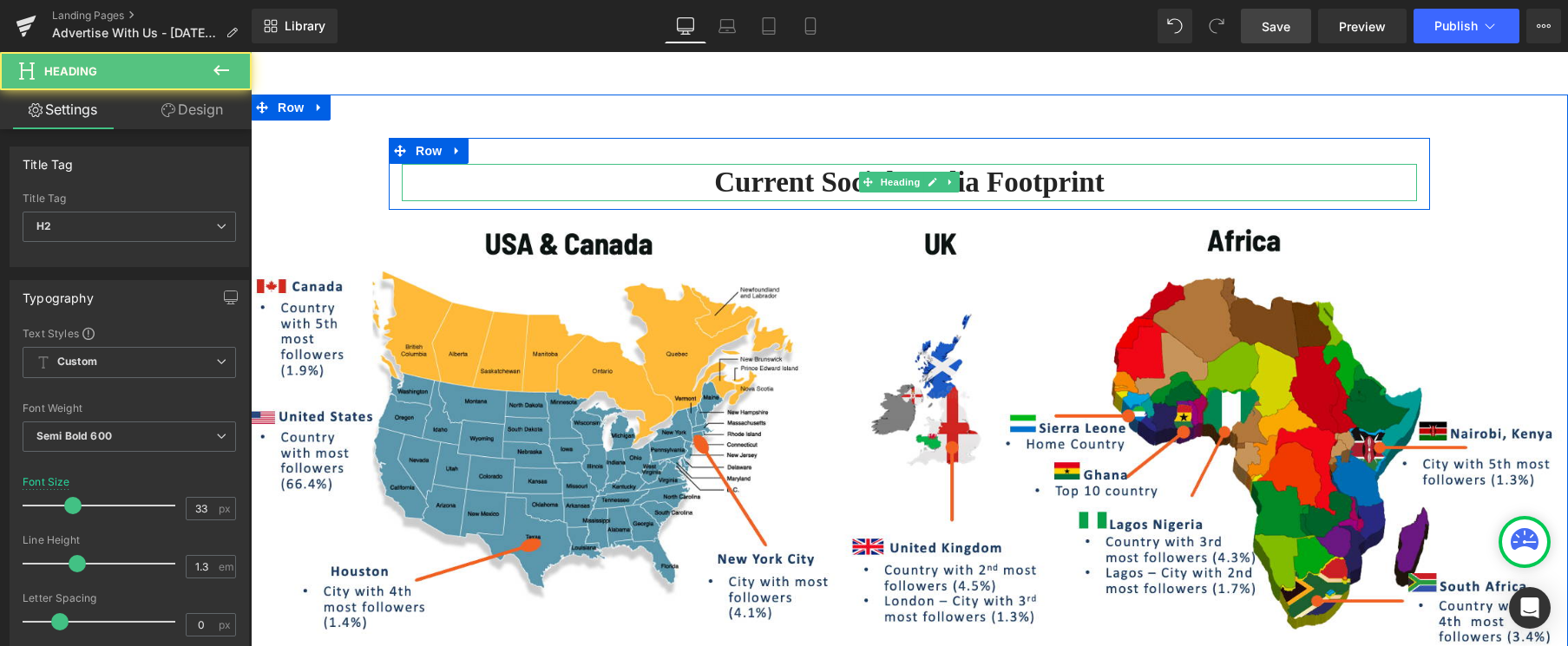
click at [819, 178] on h2 "current Social Media Footprint" at bounding box center [909, 183] width 1015 height 38
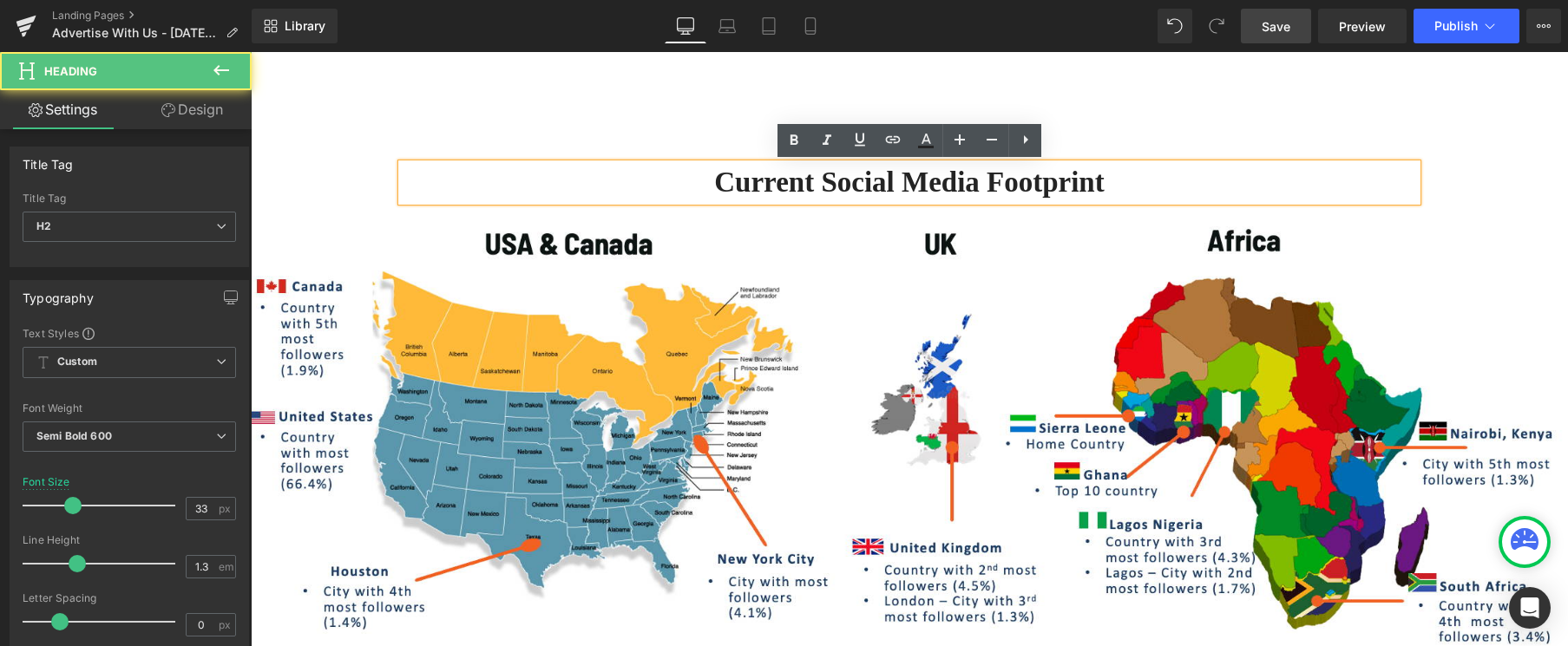
click at [784, 179] on h2 "current Social Media Footprint" at bounding box center [909, 183] width 1015 height 38
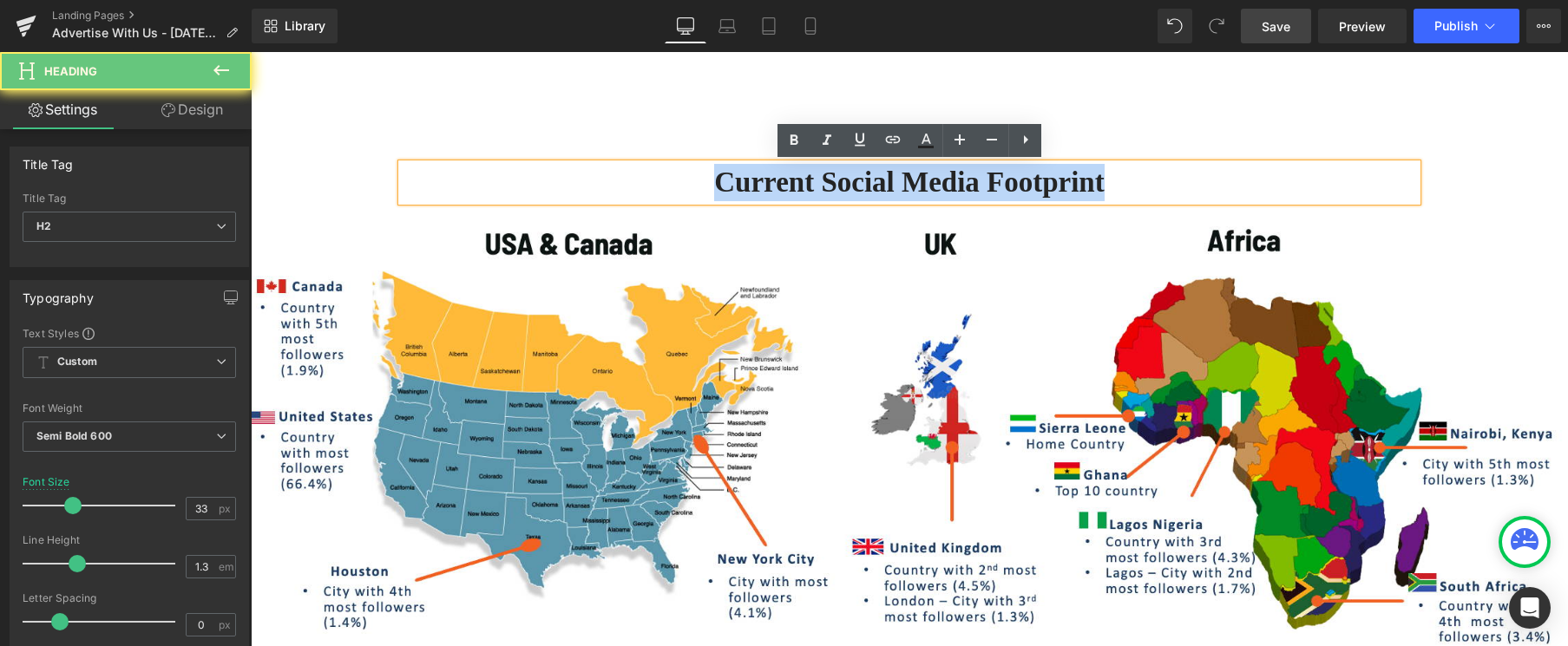
click at [784, 179] on h2 "current Social Media Footprint" at bounding box center [909, 183] width 1015 height 38
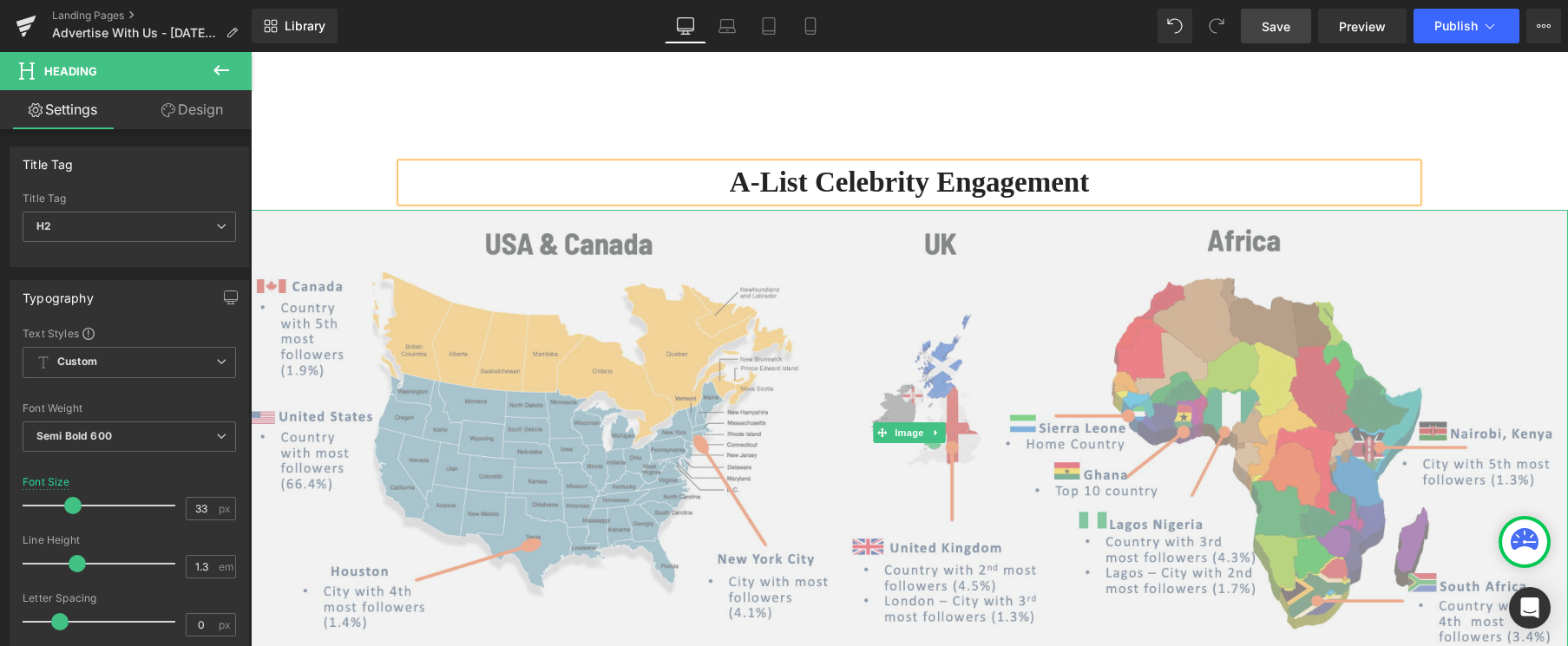
click at [1433, 246] on img at bounding box center [909, 434] width 1317 height 446
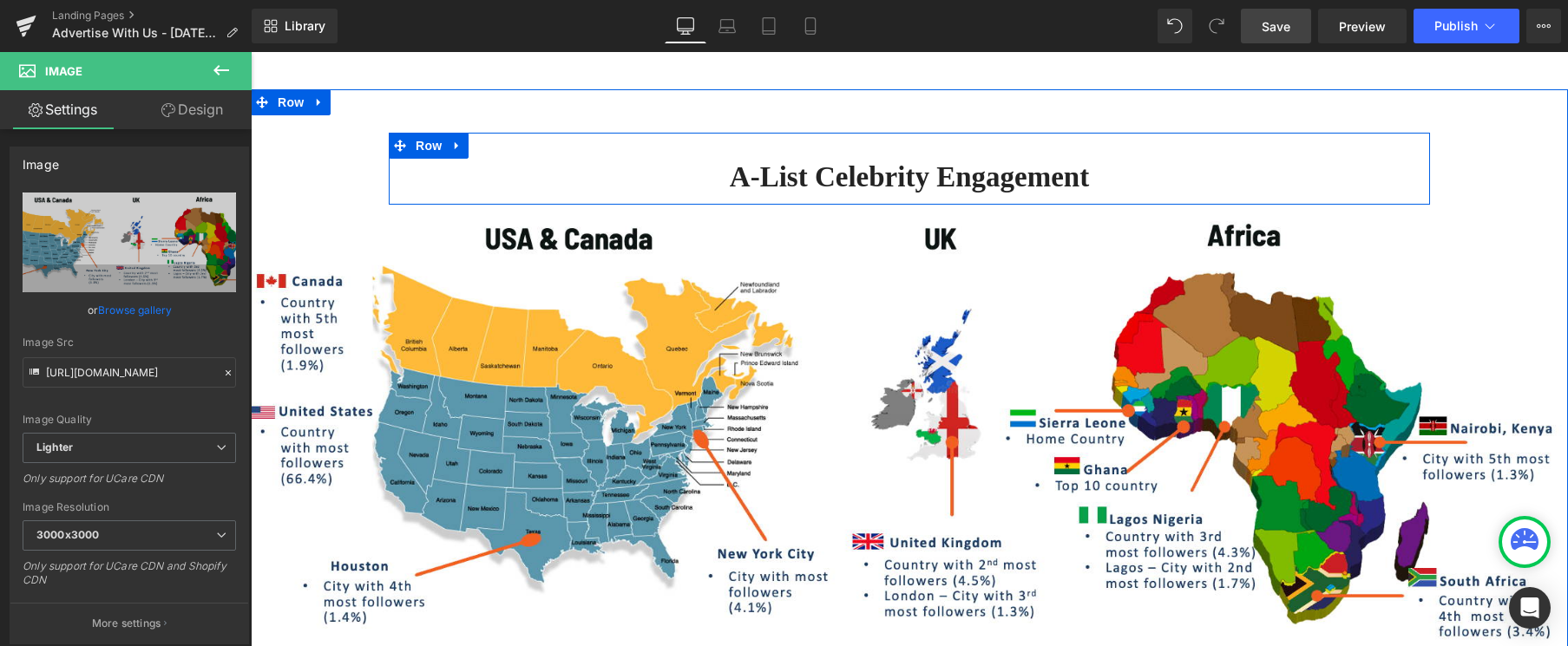
click at [614, 150] on div "A-List Celebrity Engagement Heading Row" at bounding box center [909, 168] width 1041 height 72
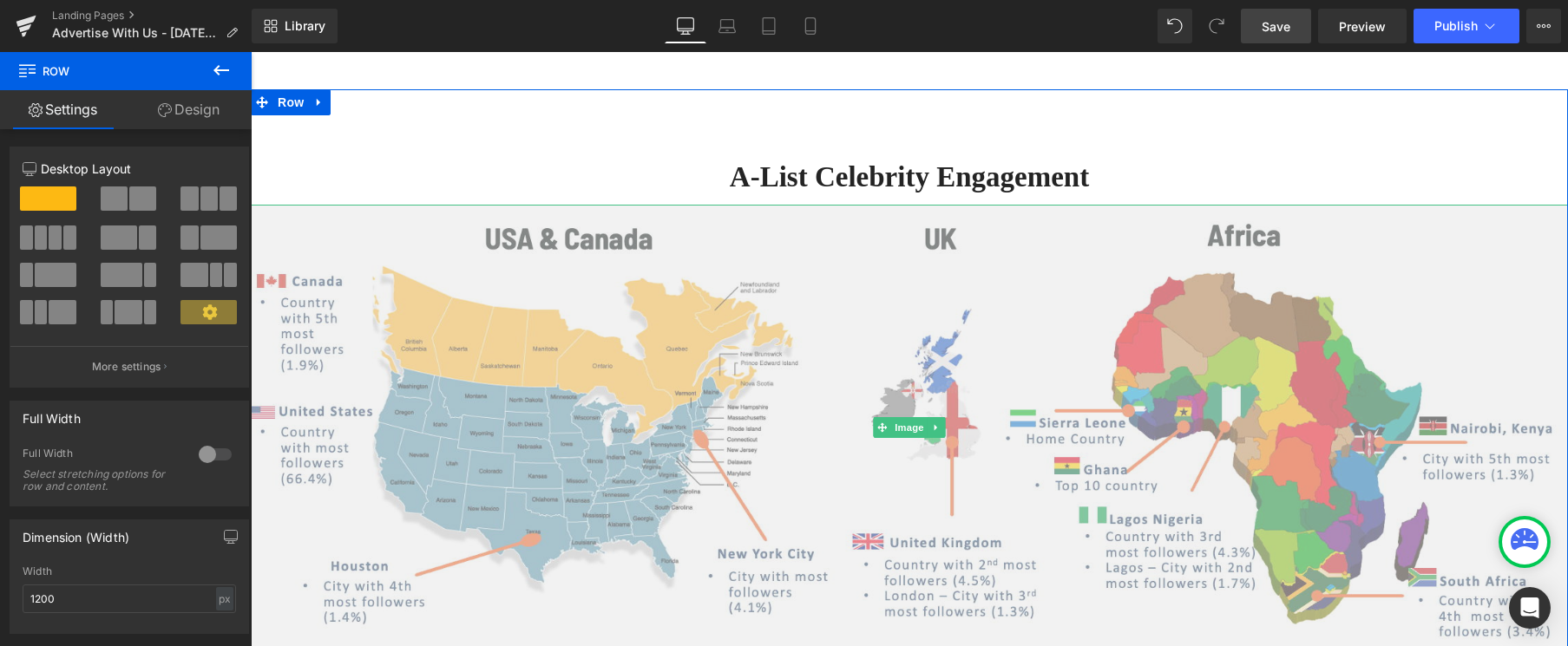
click at [360, 241] on img at bounding box center [909, 428] width 1317 height 446
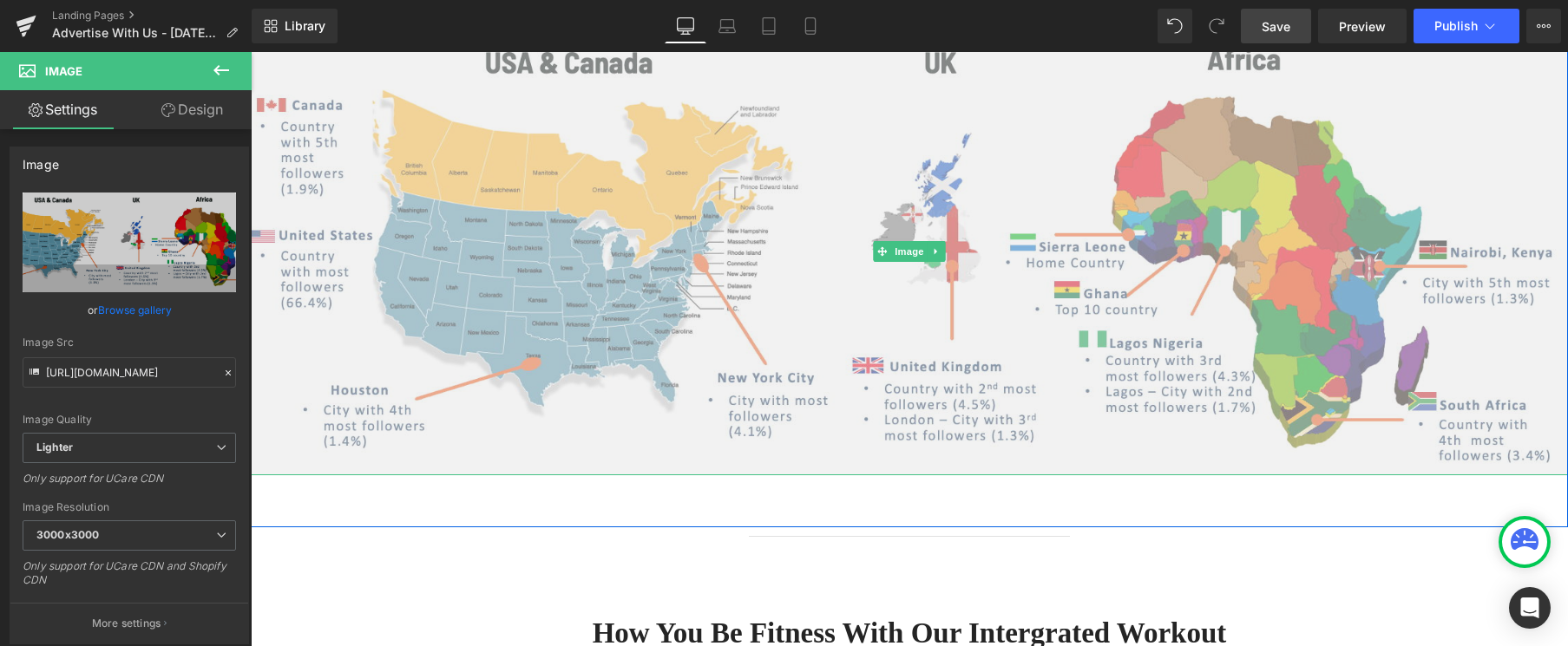
scroll to position [1364, 0]
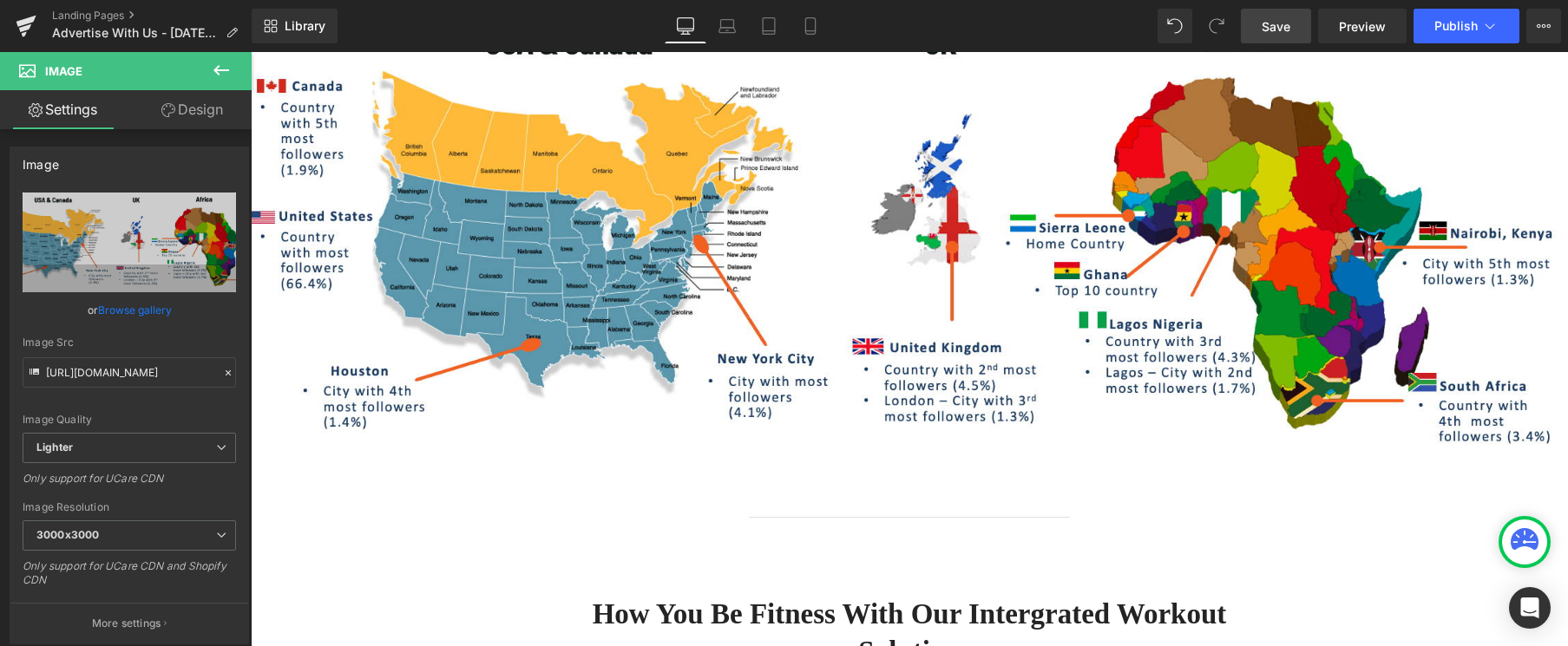
click at [218, 71] on icon at bounding box center [220, 70] width 21 height 21
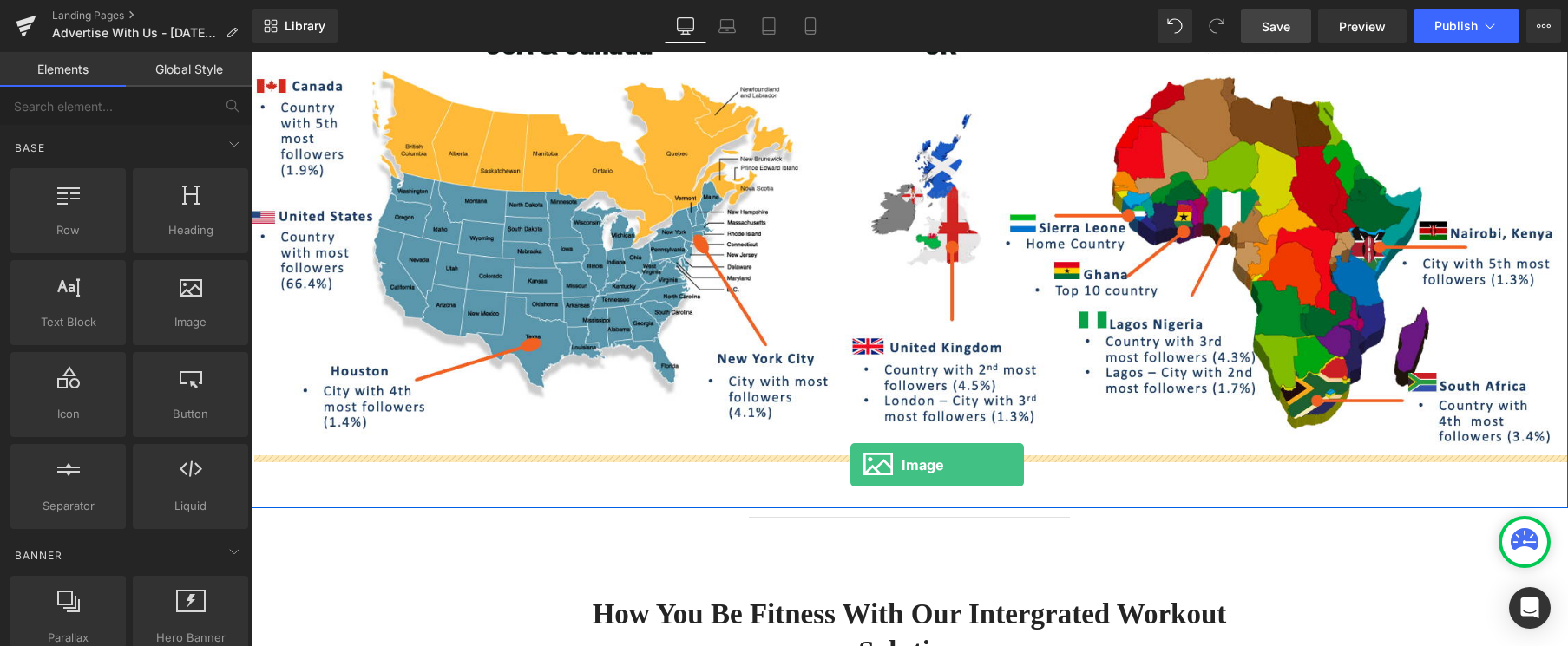
drag, startPoint x: 415, startPoint y: 377, endPoint x: 851, endPoint y: 465, distance: 444.8
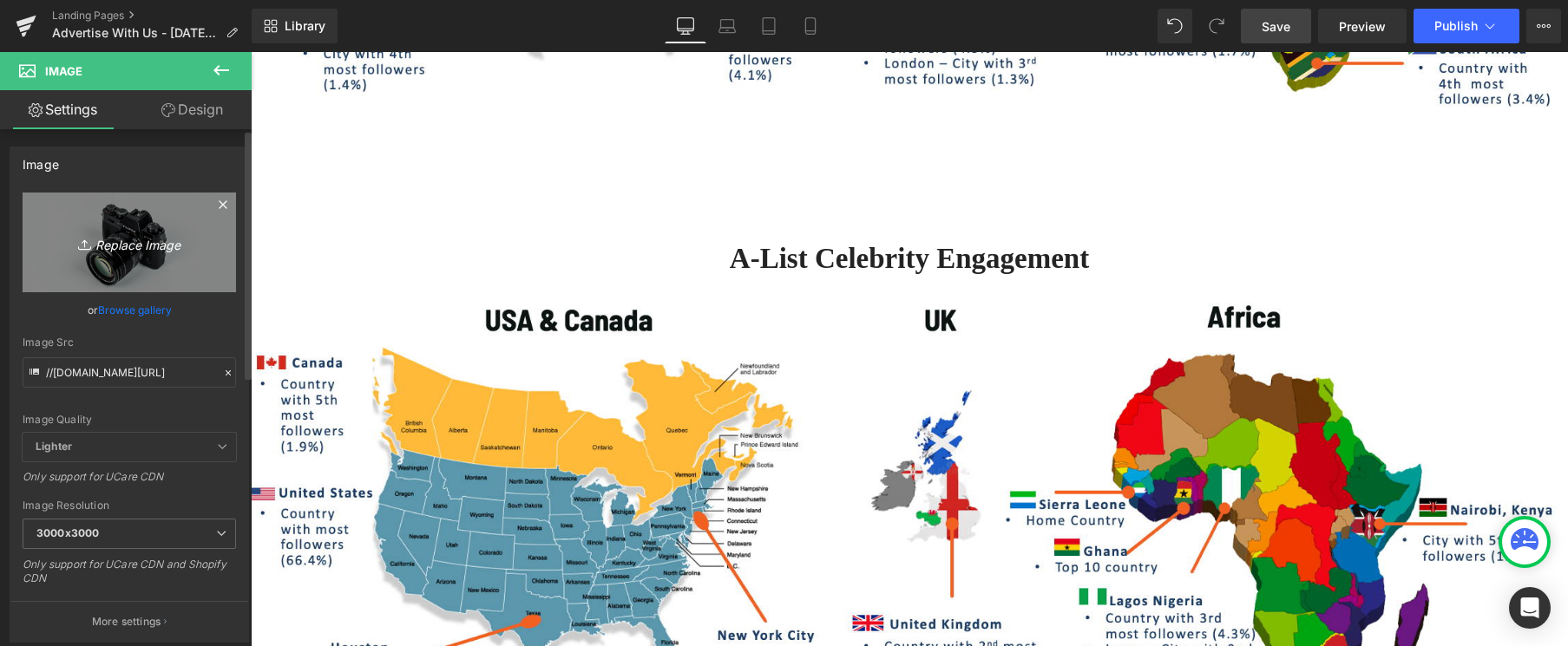
scroll to position [1, 0]
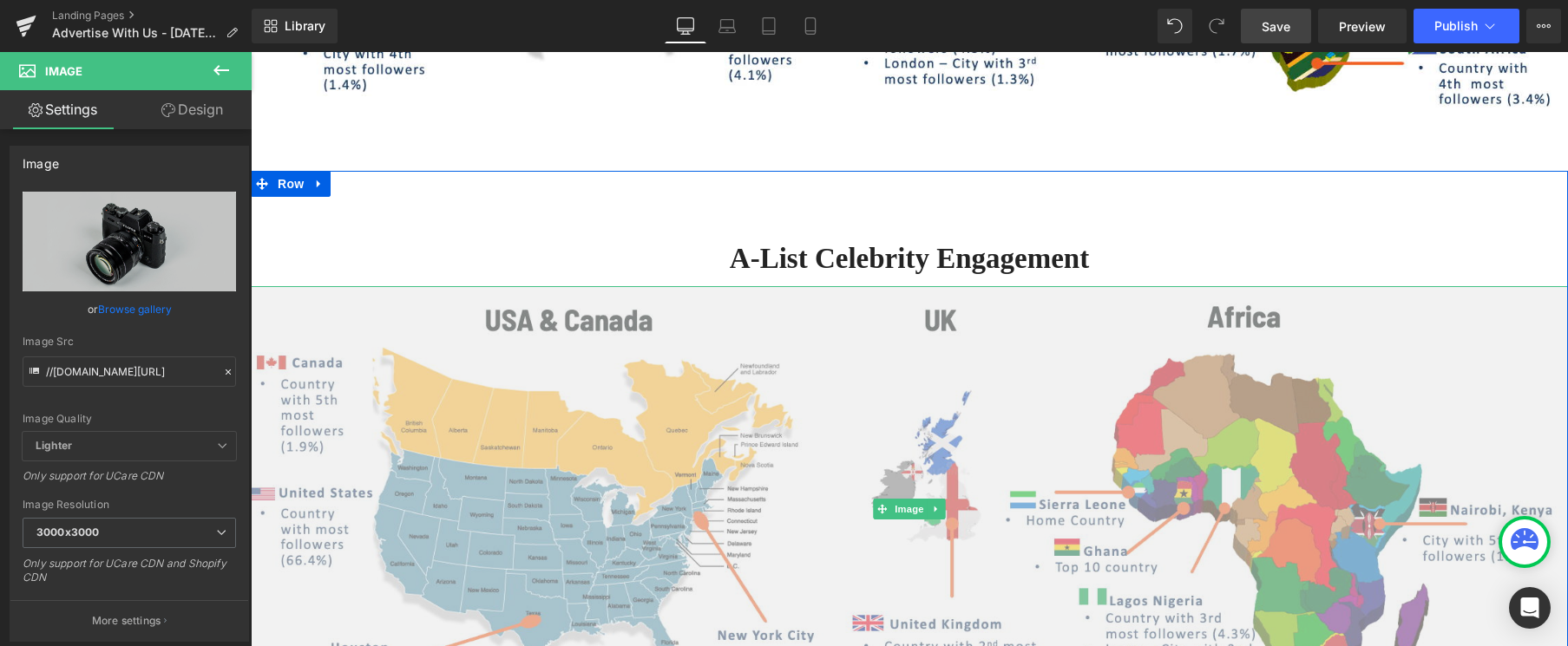
click at [787, 408] on img at bounding box center [909, 510] width 1317 height 446
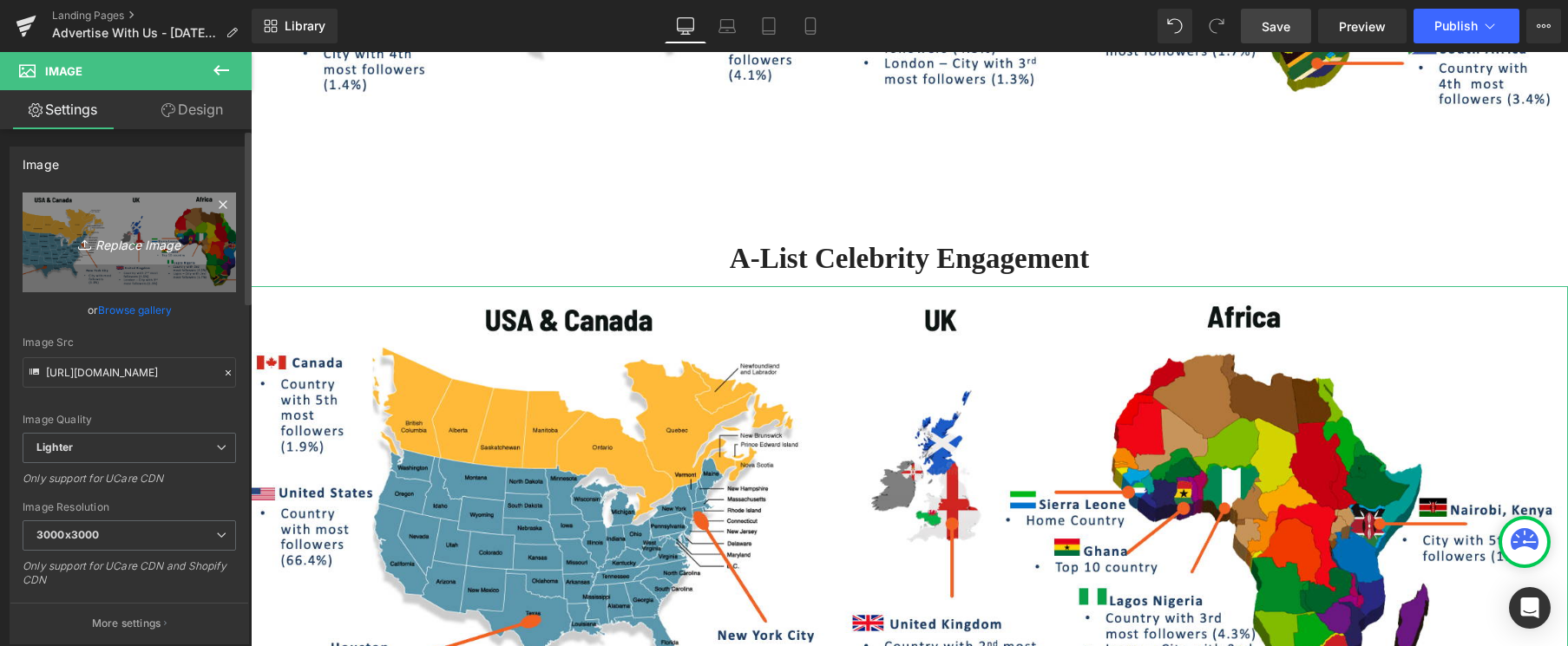
click at [119, 246] on icon "Replace Image" at bounding box center [129, 242] width 139 height 22
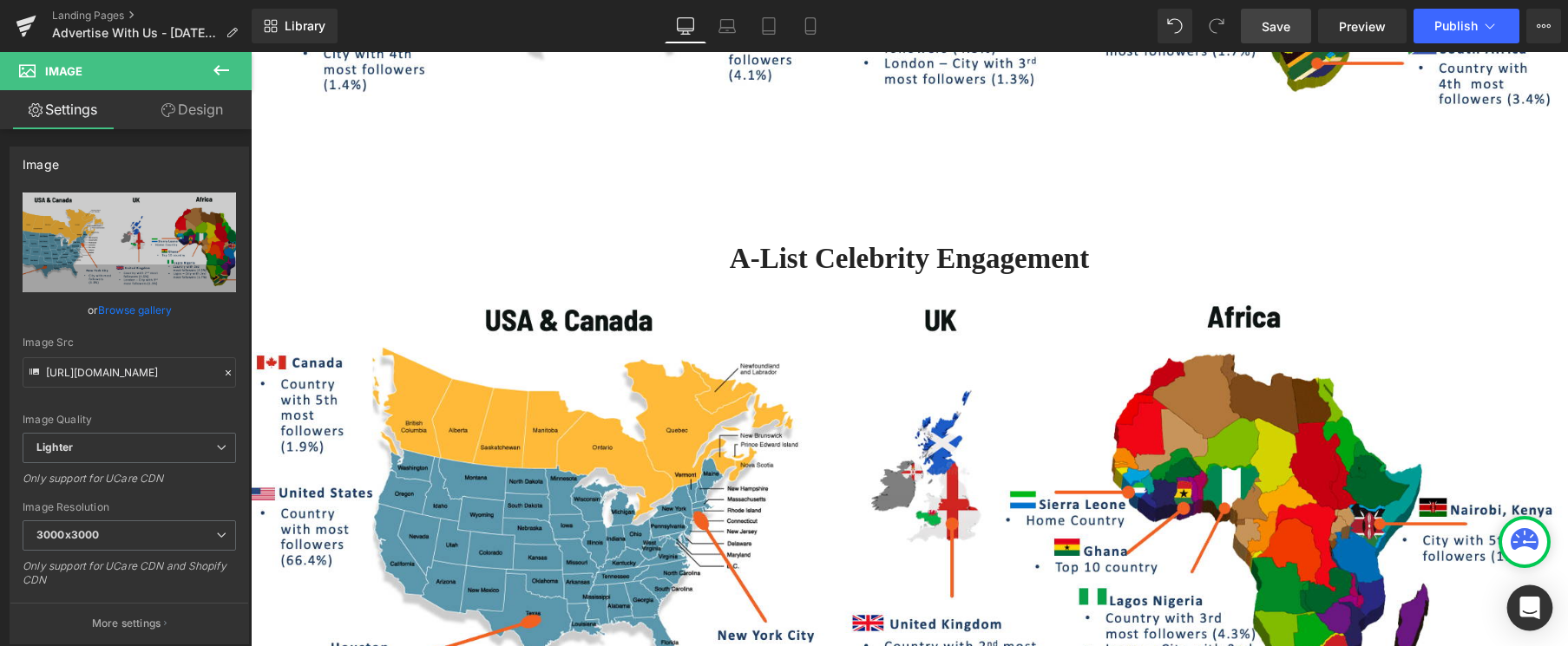
type input "C:\fakepath\Screenshot 2025-08-29 at 9.10.10 AM.png"
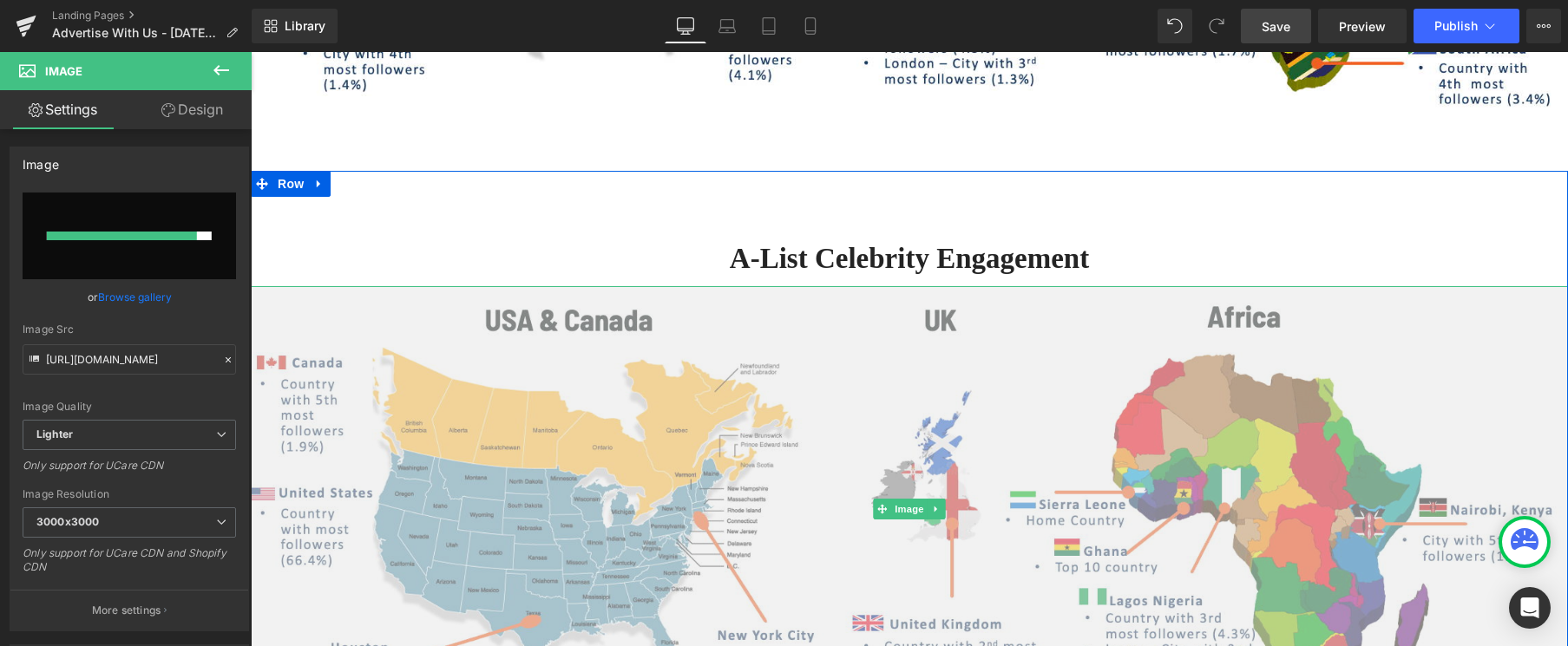
scroll to position [1087, 0]
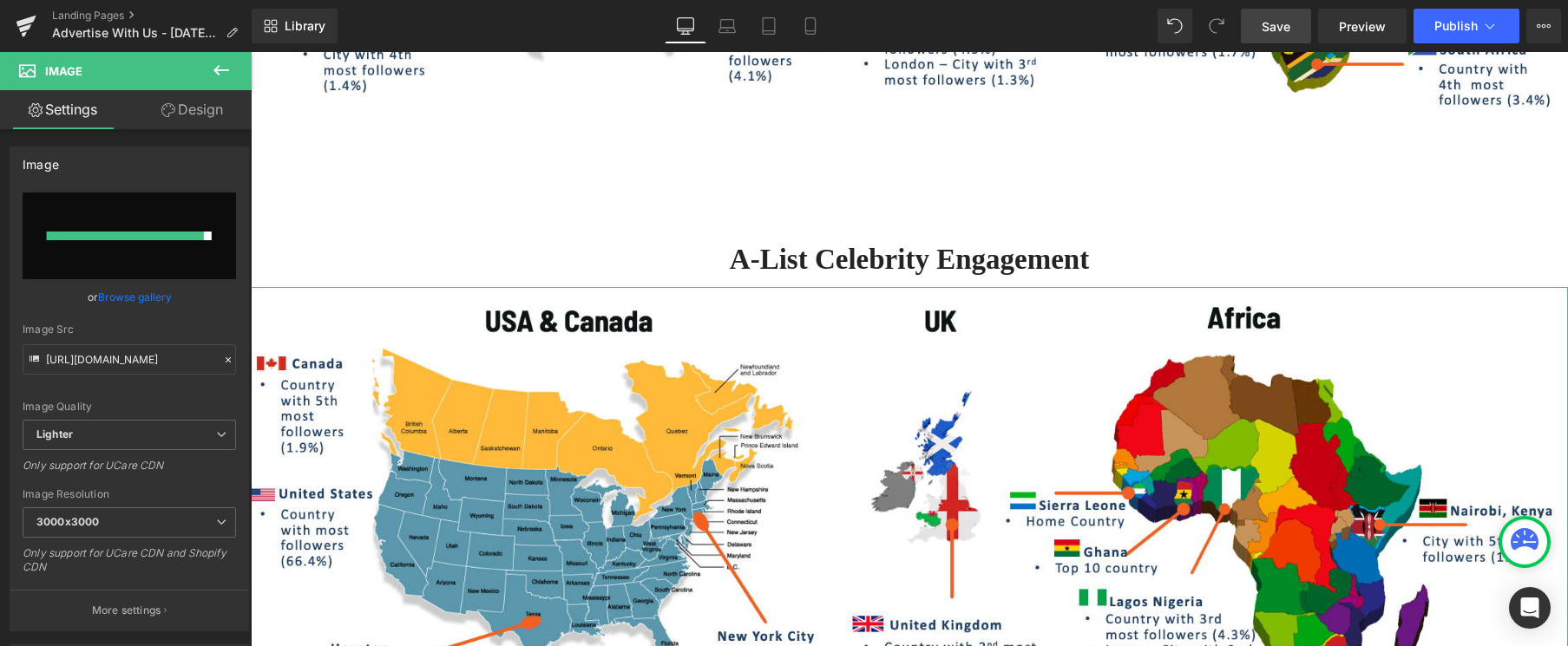
click at [126, 295] on link "Browse gallery" at bounding box center [134, 296] width 74 height 31
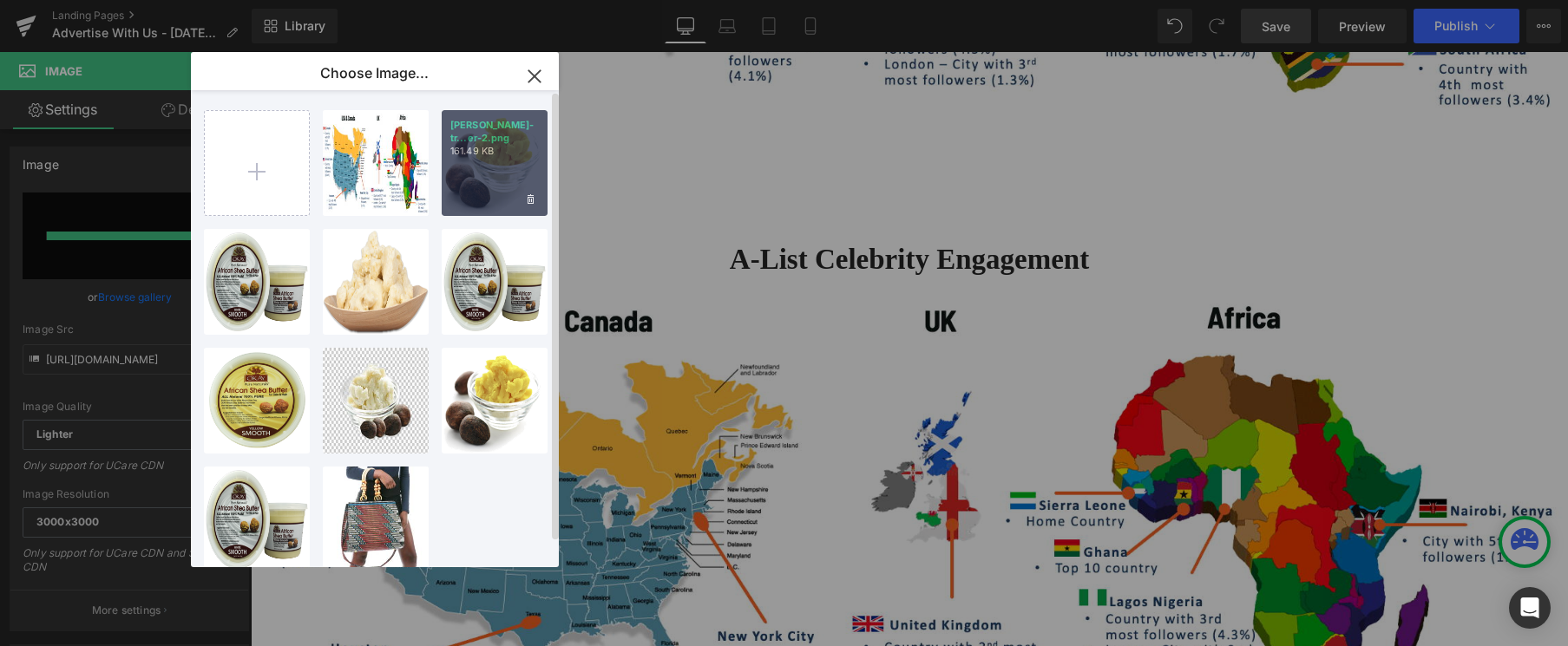
scroll to position [1, 0]
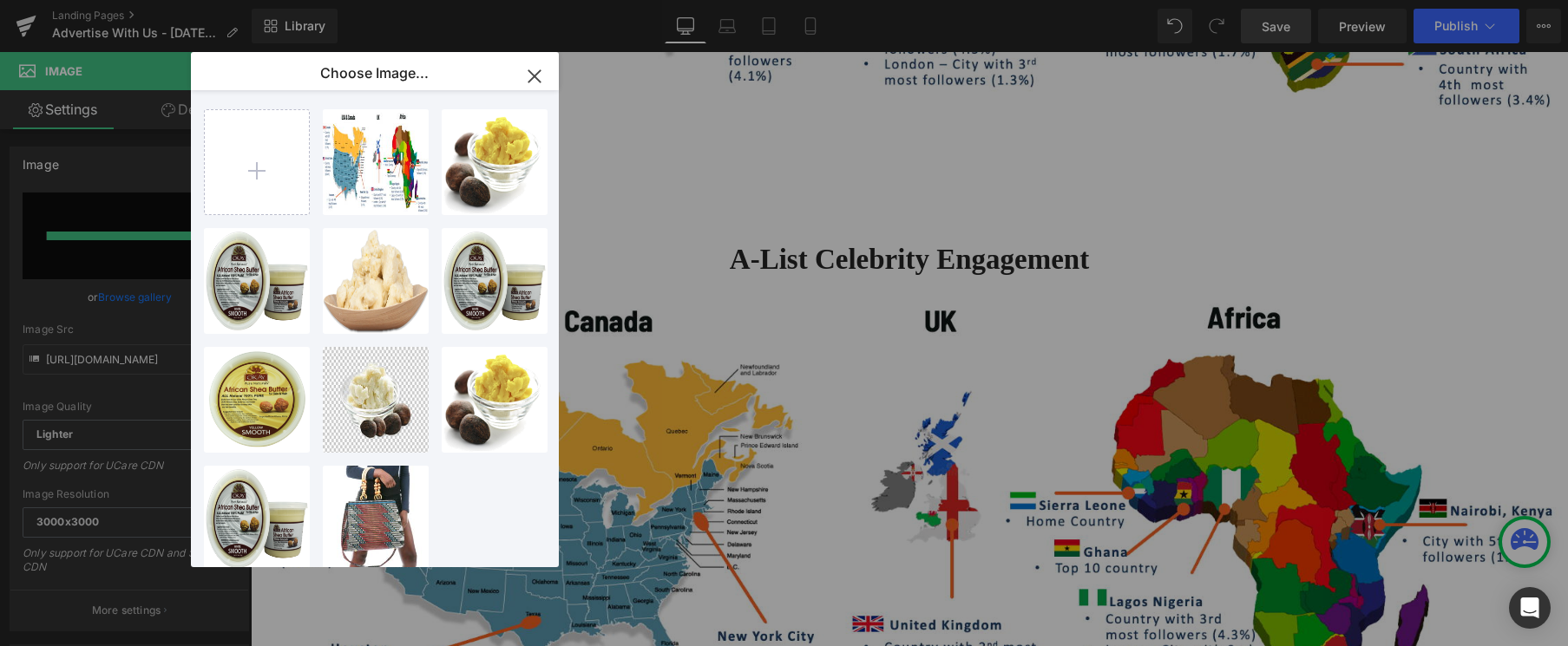
click at [528, 76] on icon "button" at bounding box center [535, 76] width 28 height 28
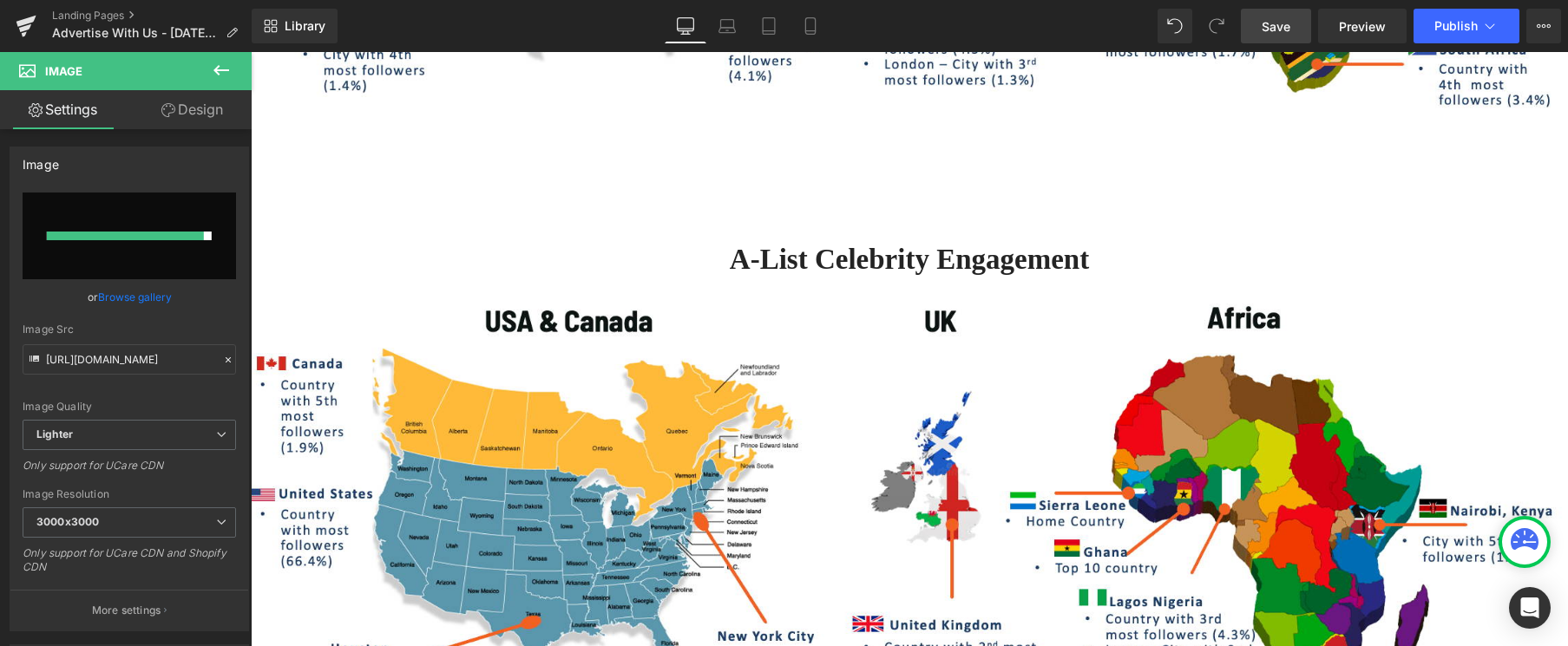
click at [1285, 38] on link "Save" at bounding box center [1276, 26] width 70 height 35
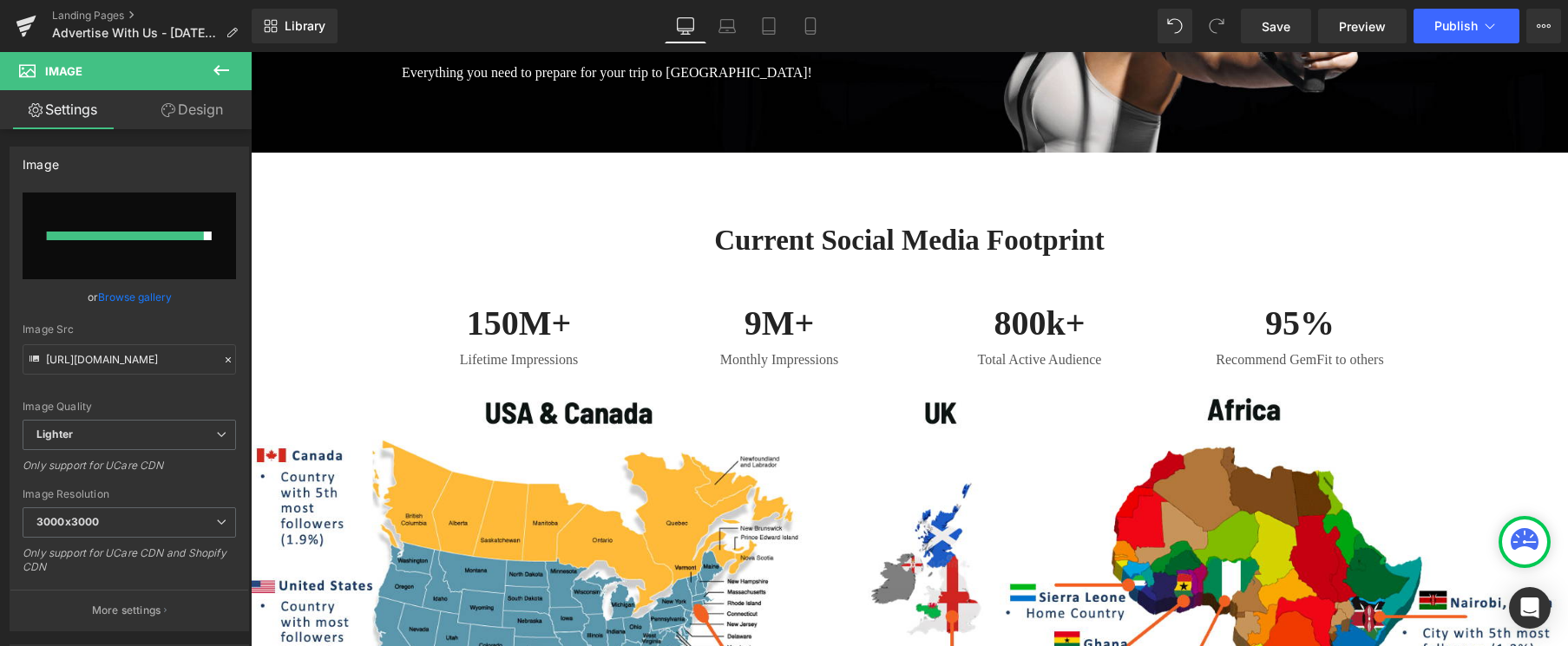
scroll to position [379, 0]
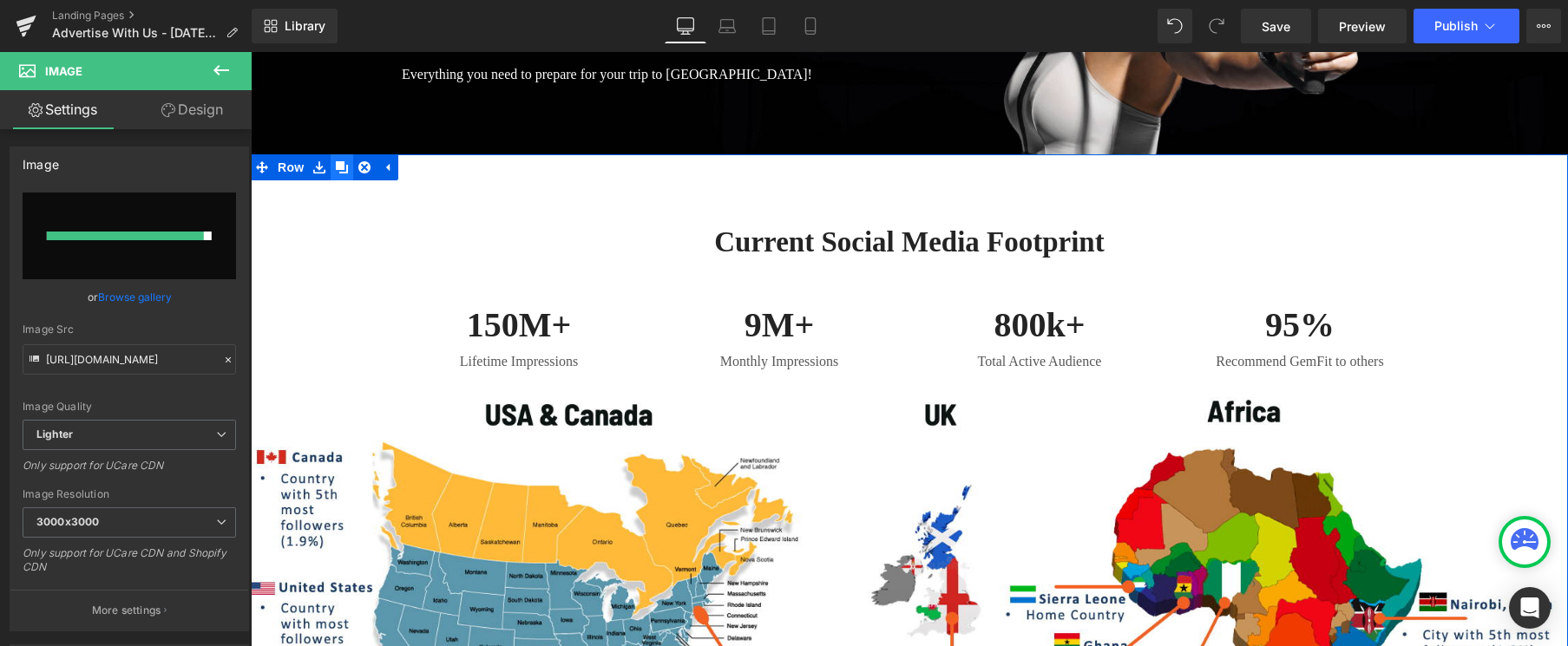
click at [339, 165] on icon at bounding box center [342, 167] width 12 height 12
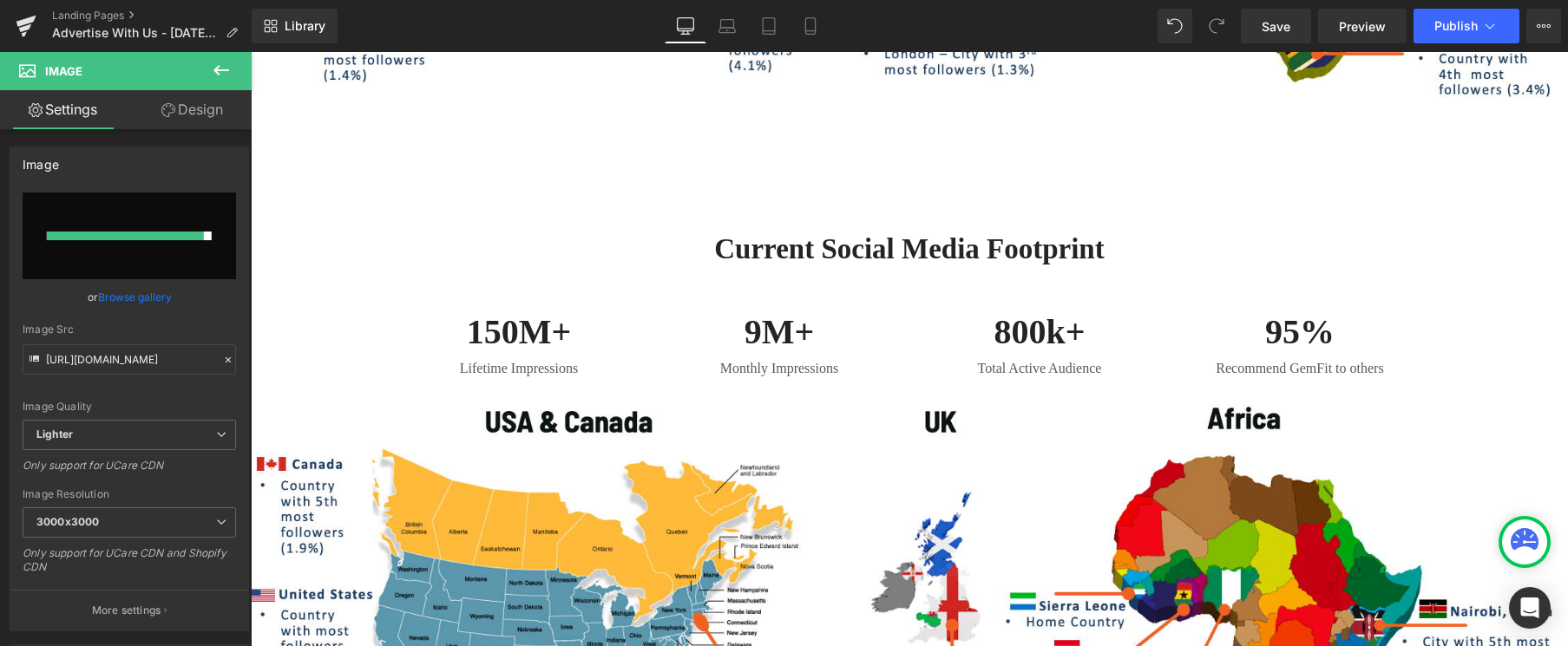
scroll to position [1137, 0]
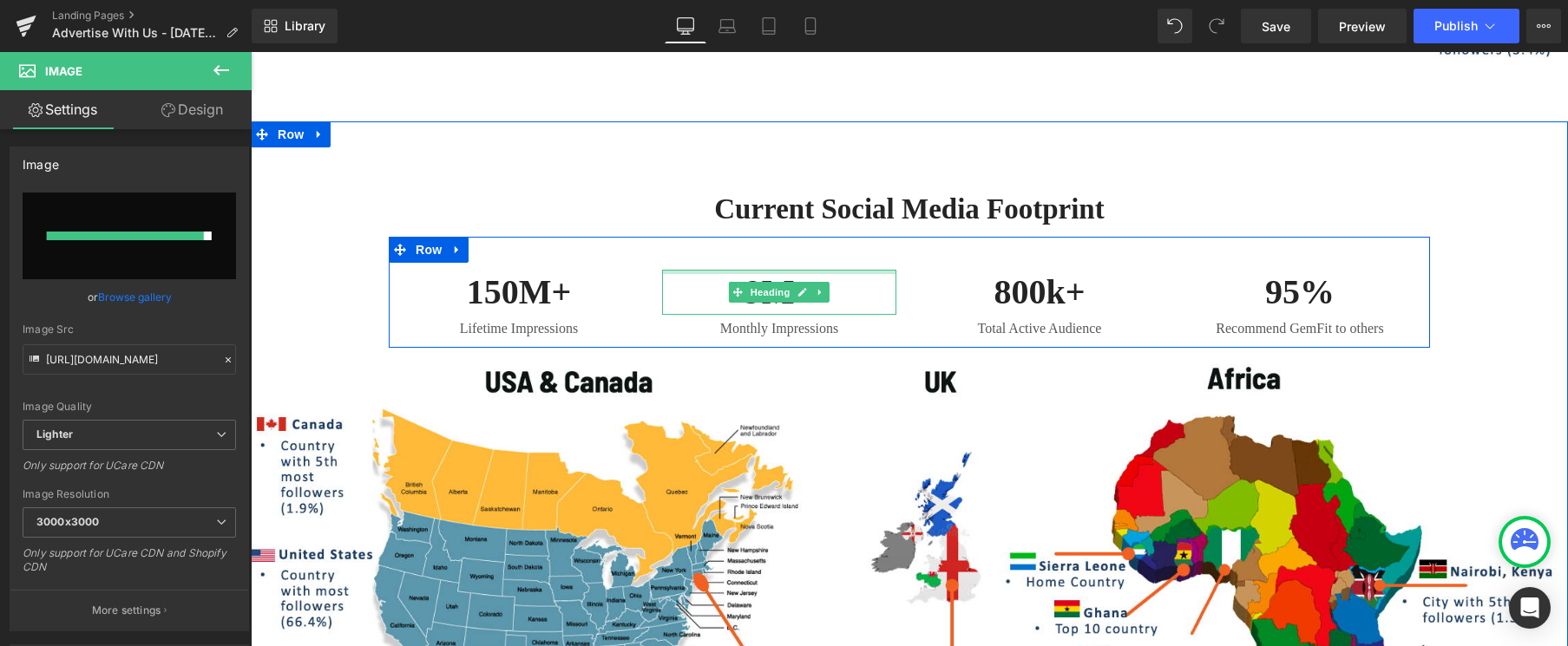
click at [803, 270] on div at bounding box center [779, 272] width 234 height 4
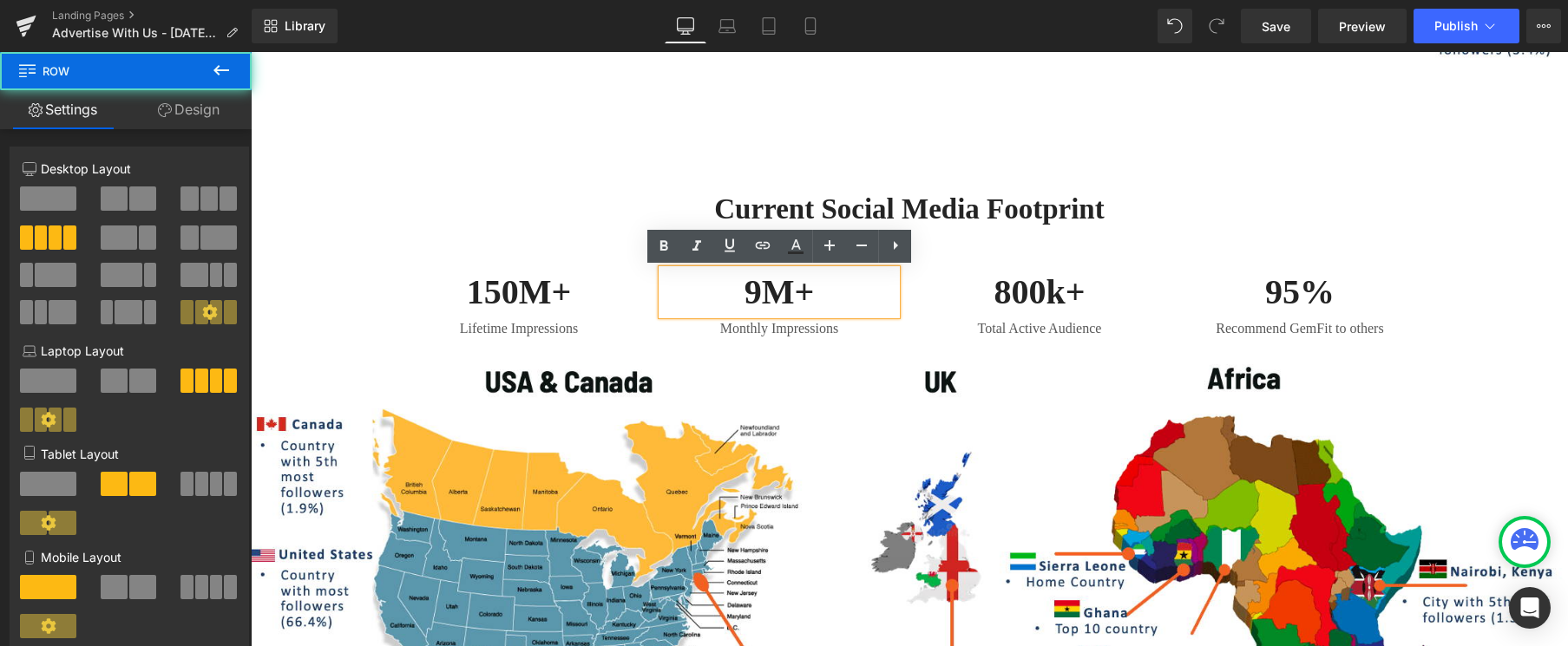
click at [609, 252] on div "150M+ Heading Lifetime Impressions Text Block 9M+ Heading Monthly Impressions T…" at bounding box center [909, 292] width 1041 height 111
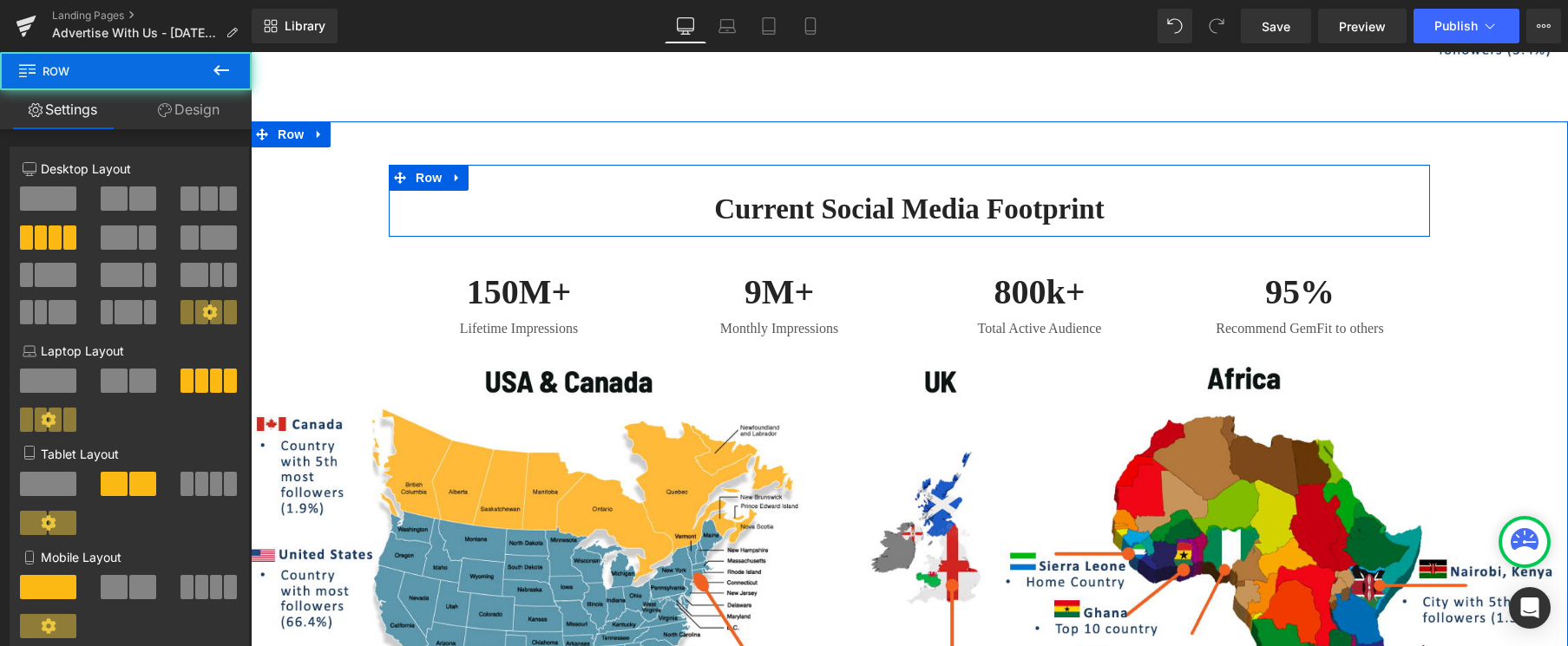
click at [641, 226] on h2 "current Social Media Footprint" at bounding box center [909, 209] width 1015 height 38
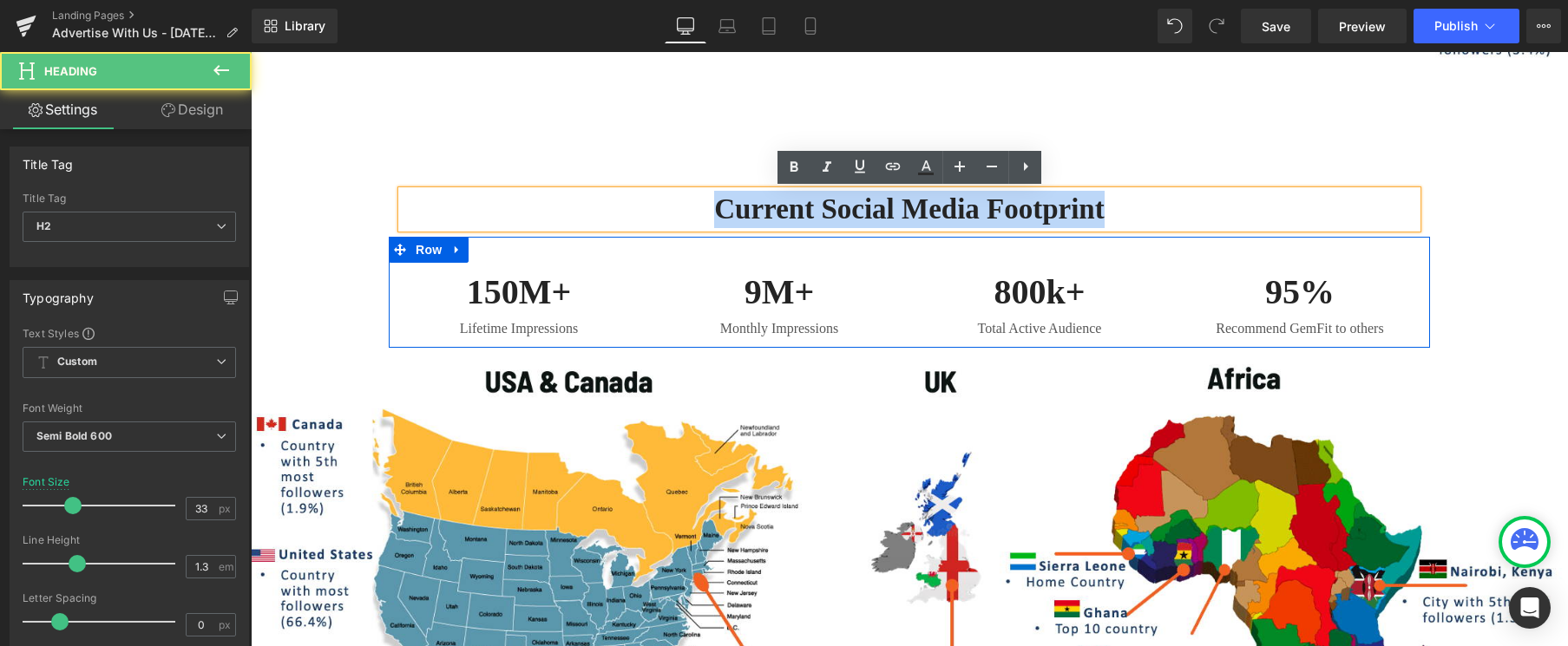
click at [613, 248] on div "150M+ Heading Lifetime Impressions Text Block 9M+ Heading Monthly Impressions T…" at bounding box center [909, 292] width 1041 height 111
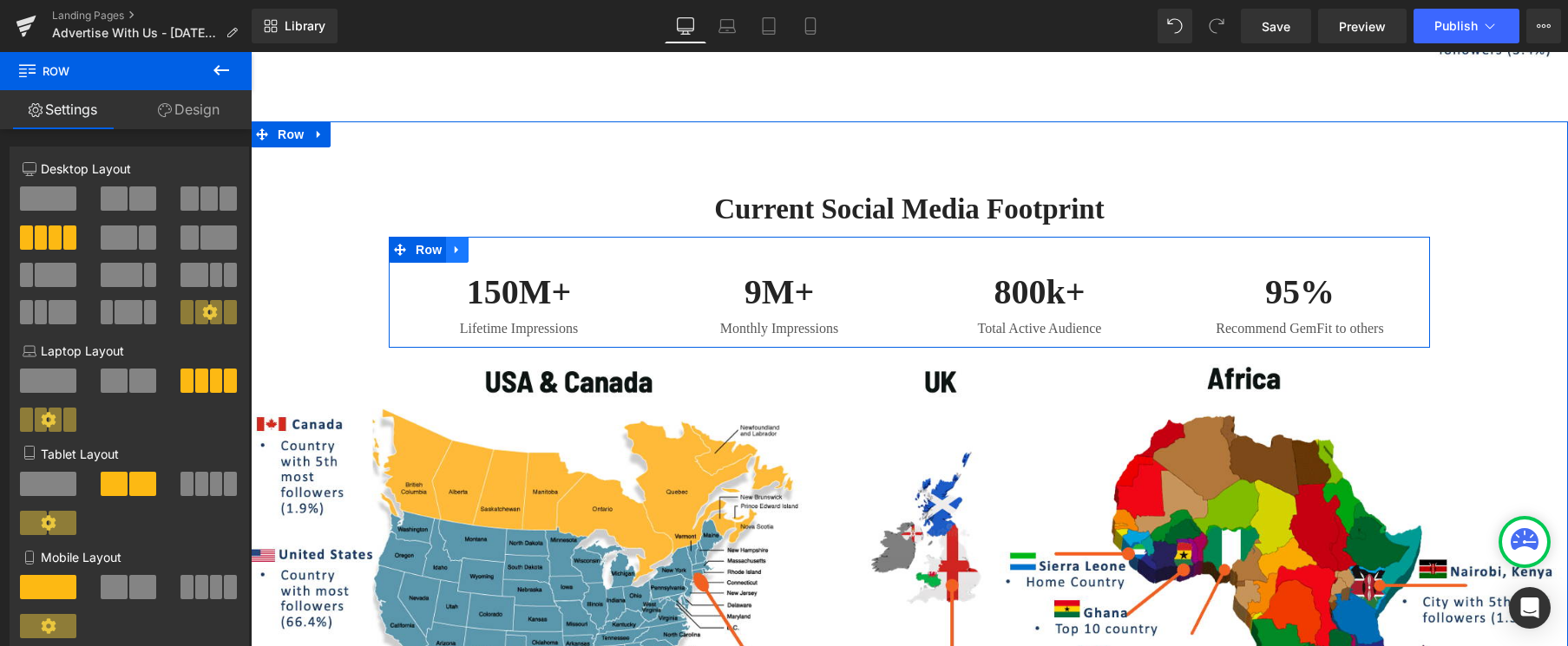
click at [457, 247] on icon at bounding box center [456, 250] width 4 height 8
click at [502, 246] on icon at bounding box center [502, 250] width 12 height 12
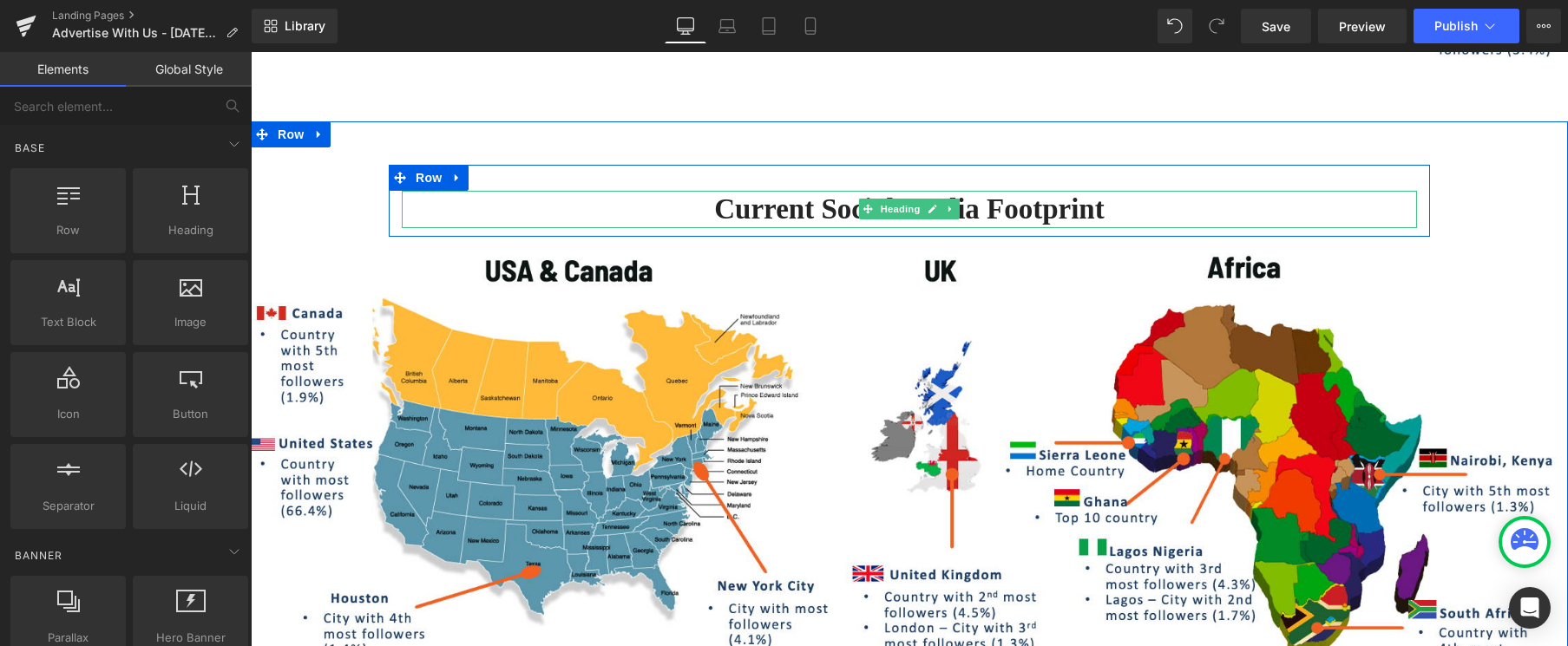
click at [745, 211] on h2 "current Social Media Footprint" at bounding box center [909, 209] width 1015 height 38
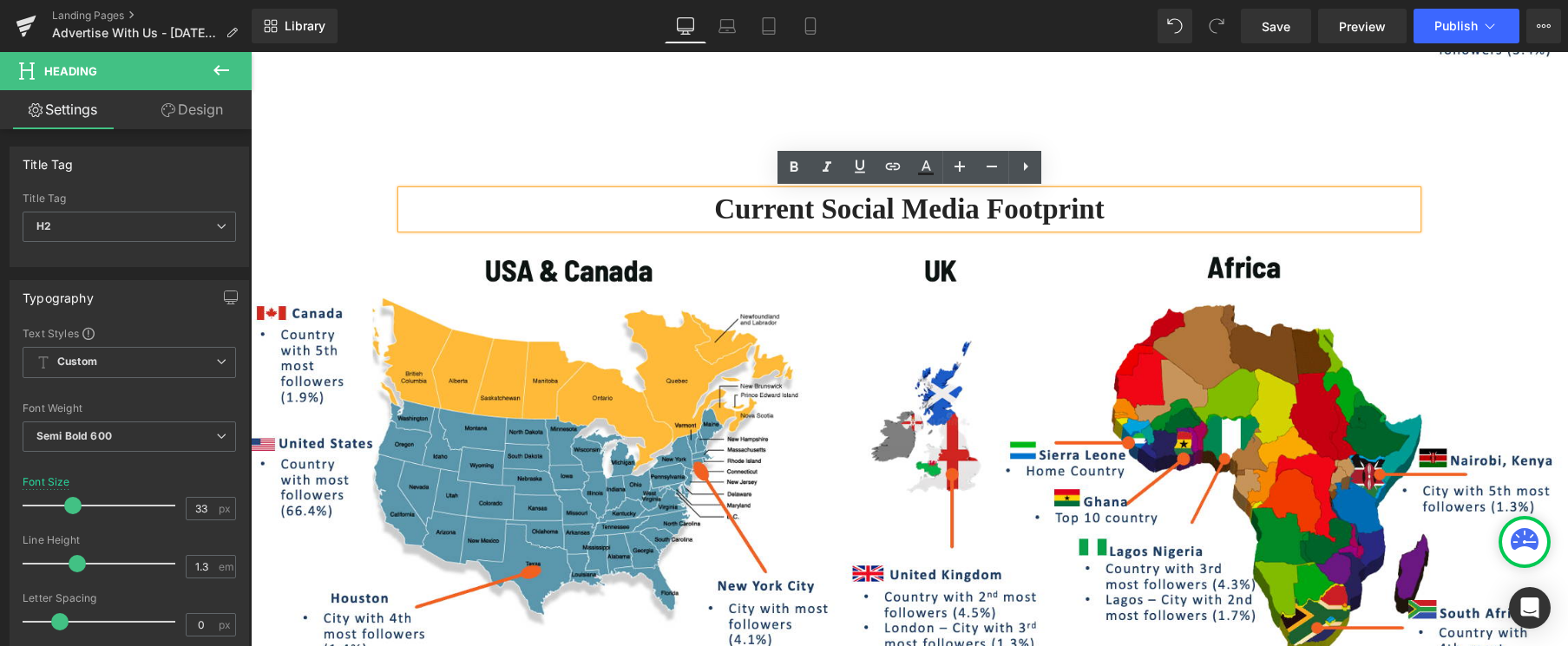
click at [821, 211] on h2 "current Social Media Footprint" at bounding box center [909, 209] width 1015 height 38
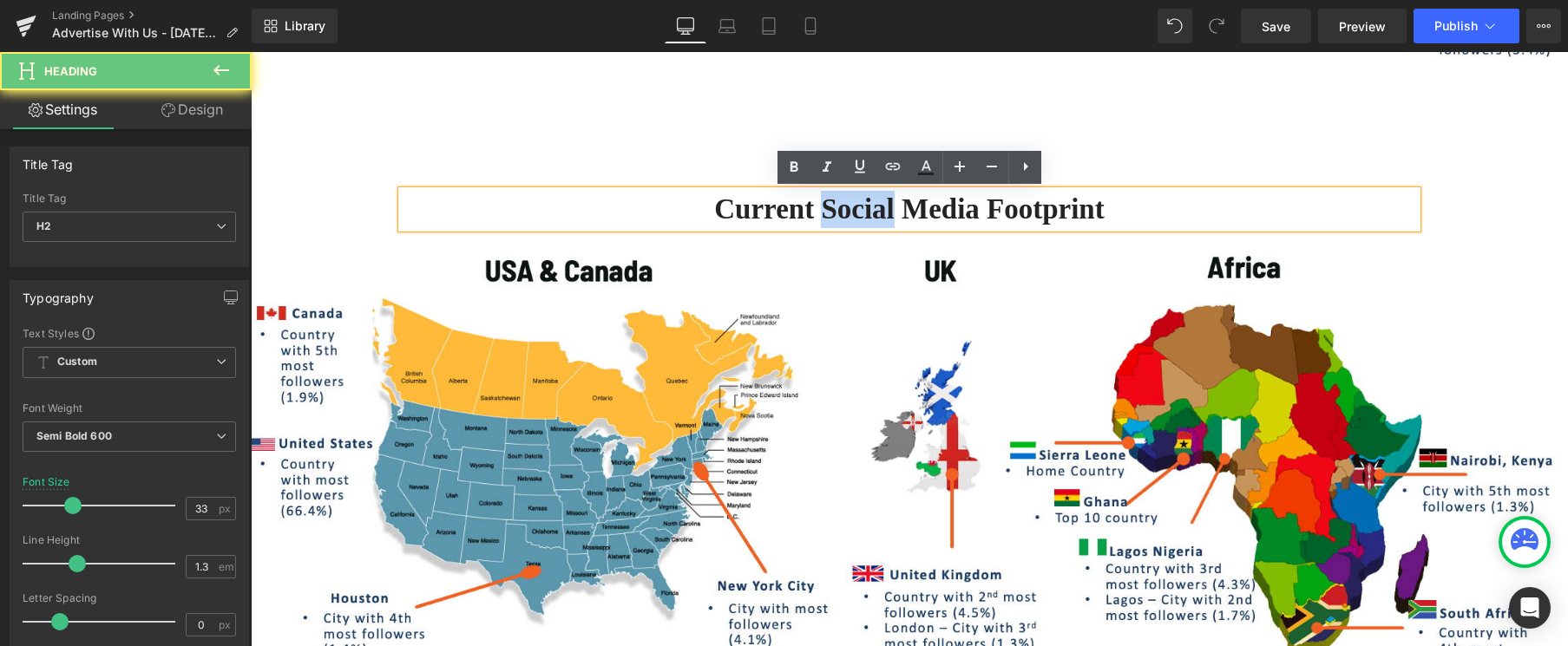
click at [821, 211] on h2 "current Social Media Footprint" at bounding box center [909, 209] width 1015 height 38
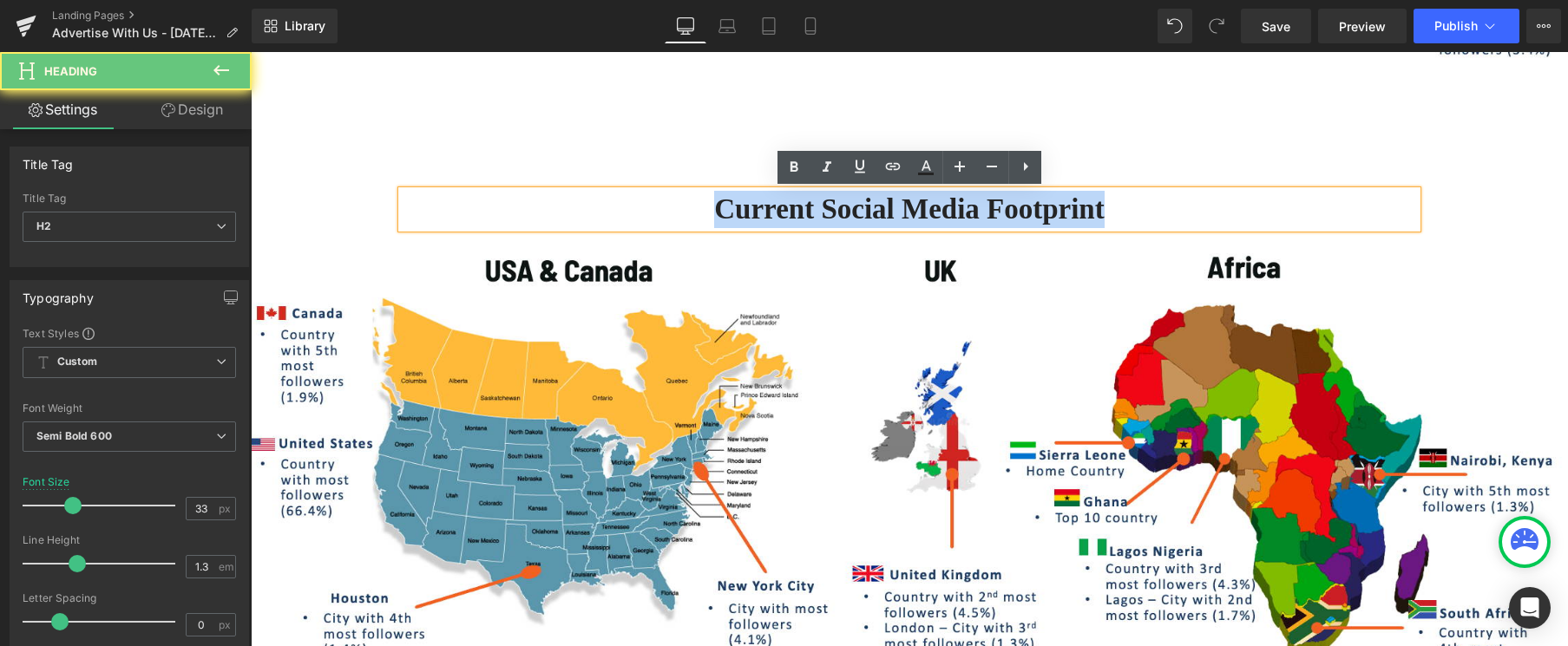
click at [821, 211] on h2 "current Social Media Footprint" at bounding box center [909, 209] width 1015 height 38
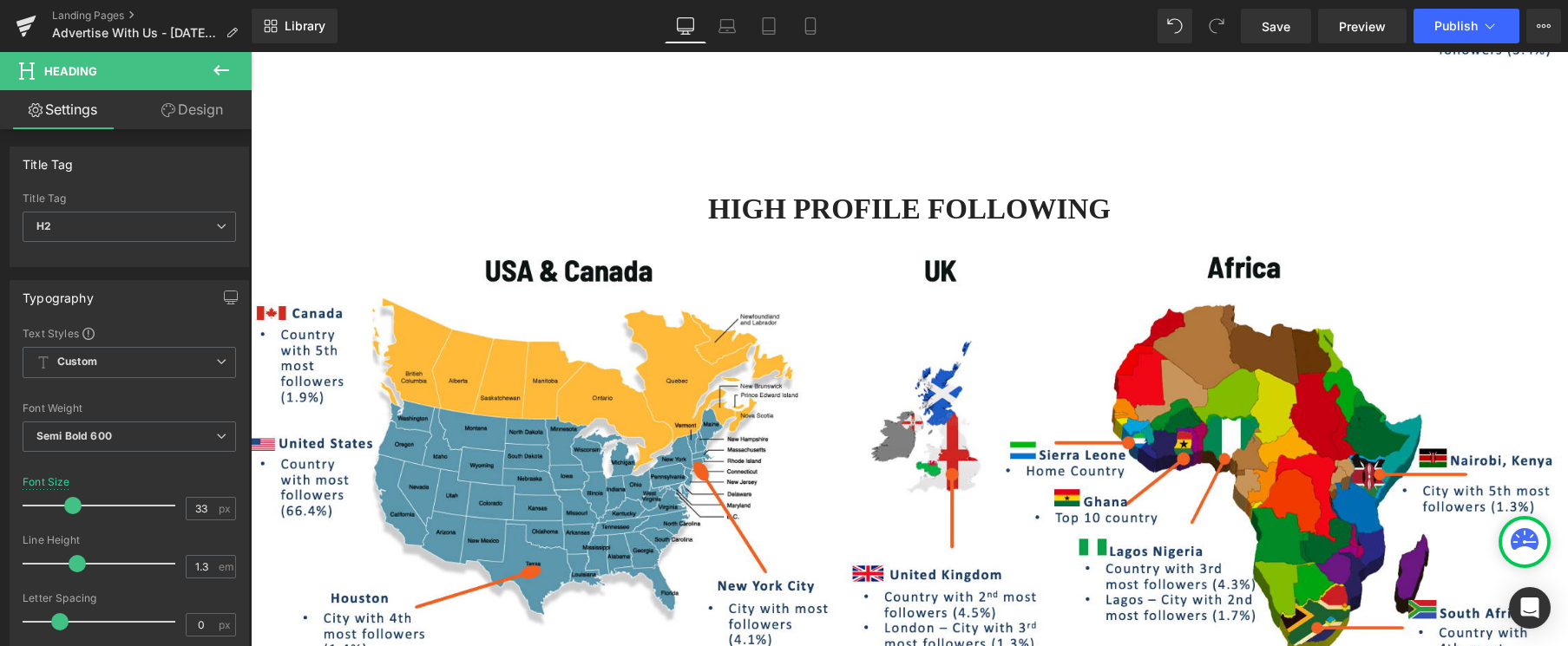
click at [218, 70] on icon at bounding box center [221, 70] width 16 height 11
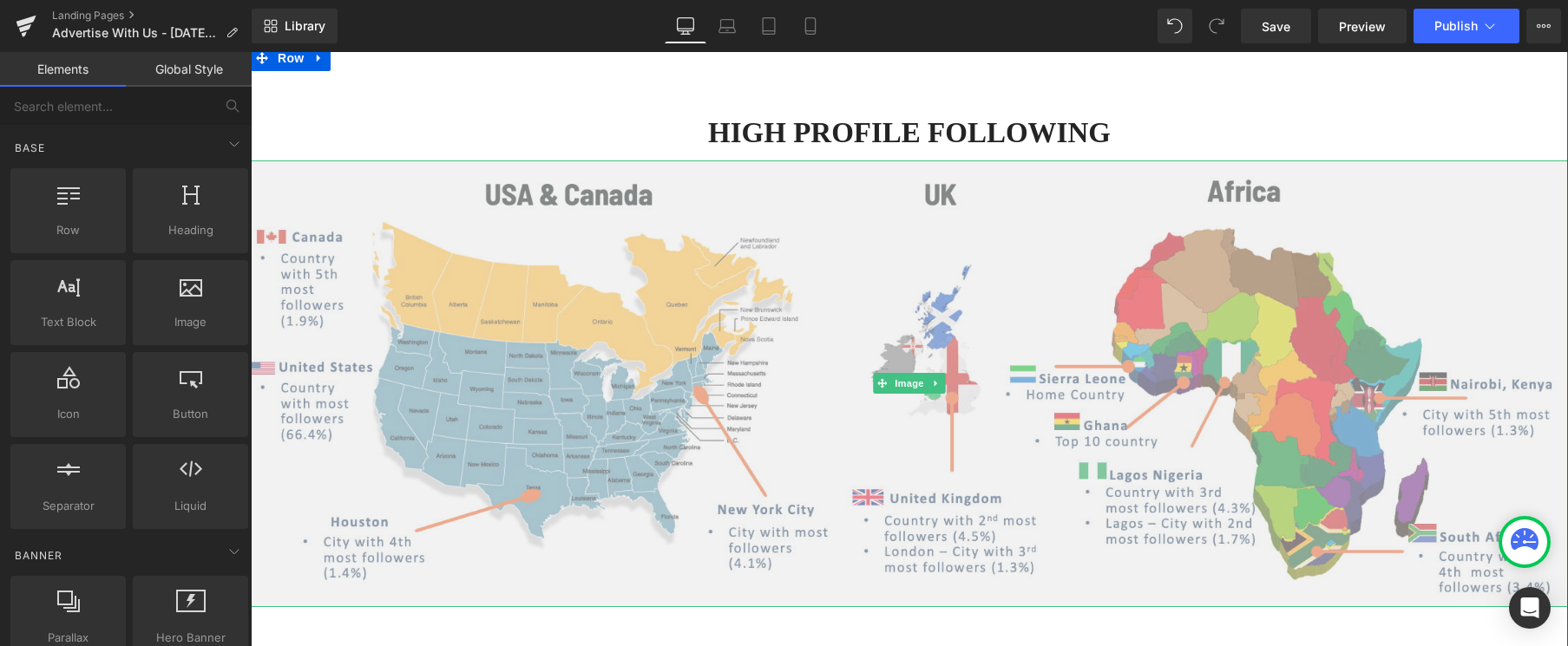
scroll to position [1218, 0]
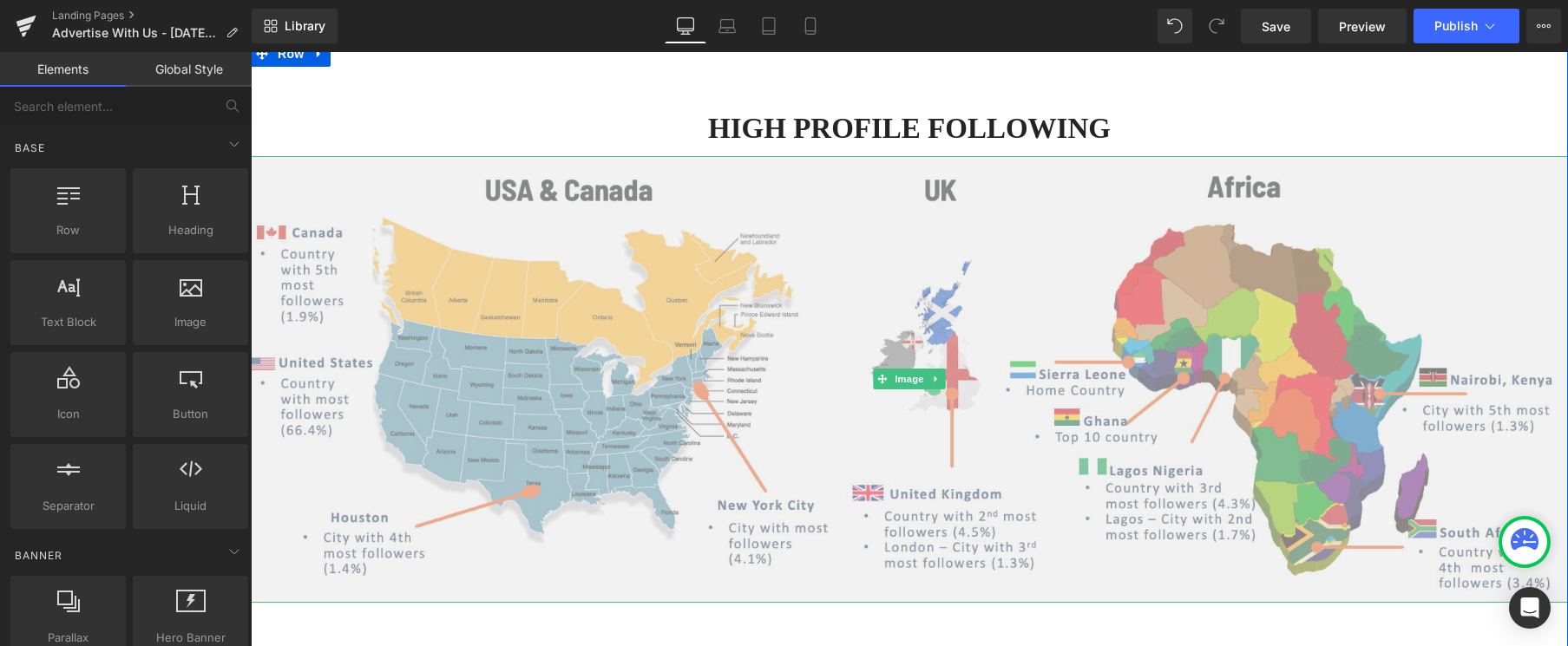
click at [907, 341] on img at bounding box center [909, 379] width 1317 height 446
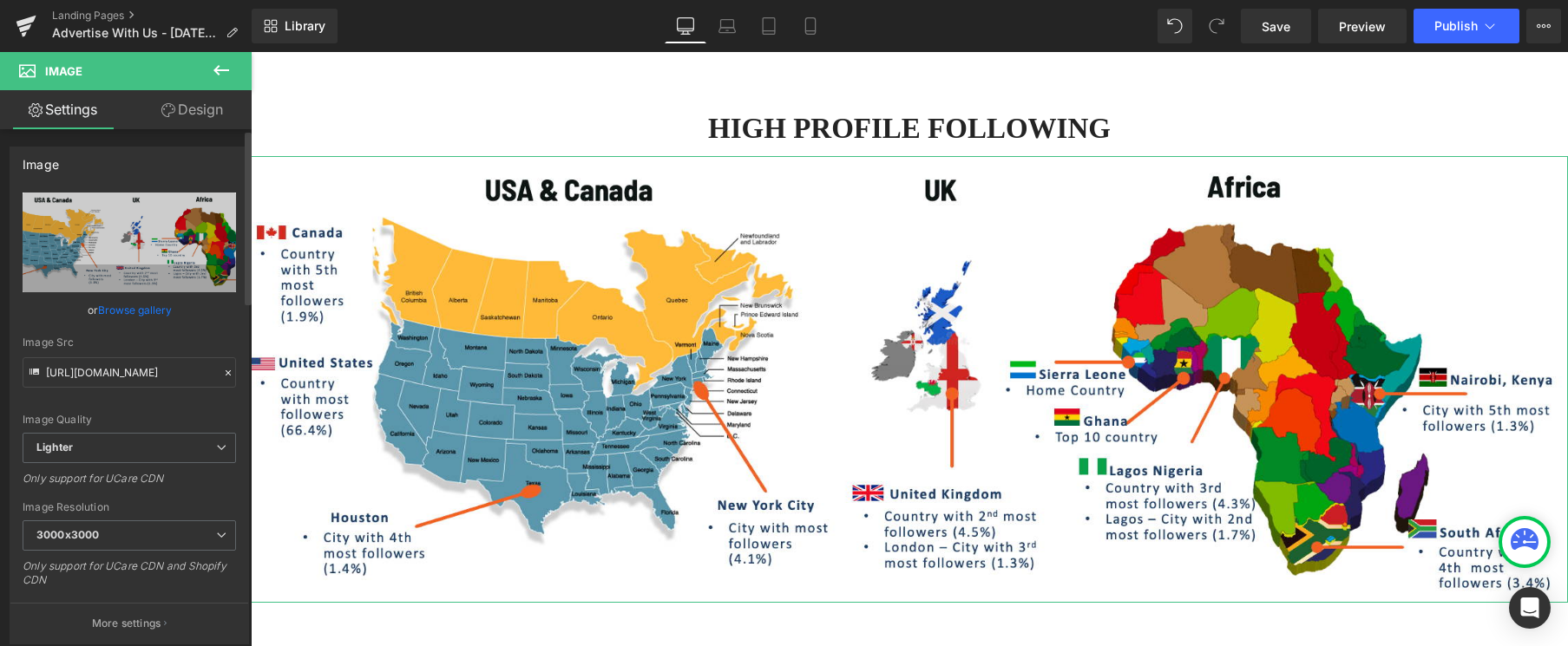
click at [132, 304] on link "Browse gallery" at bounding box center [134, 310] width 74 height 31
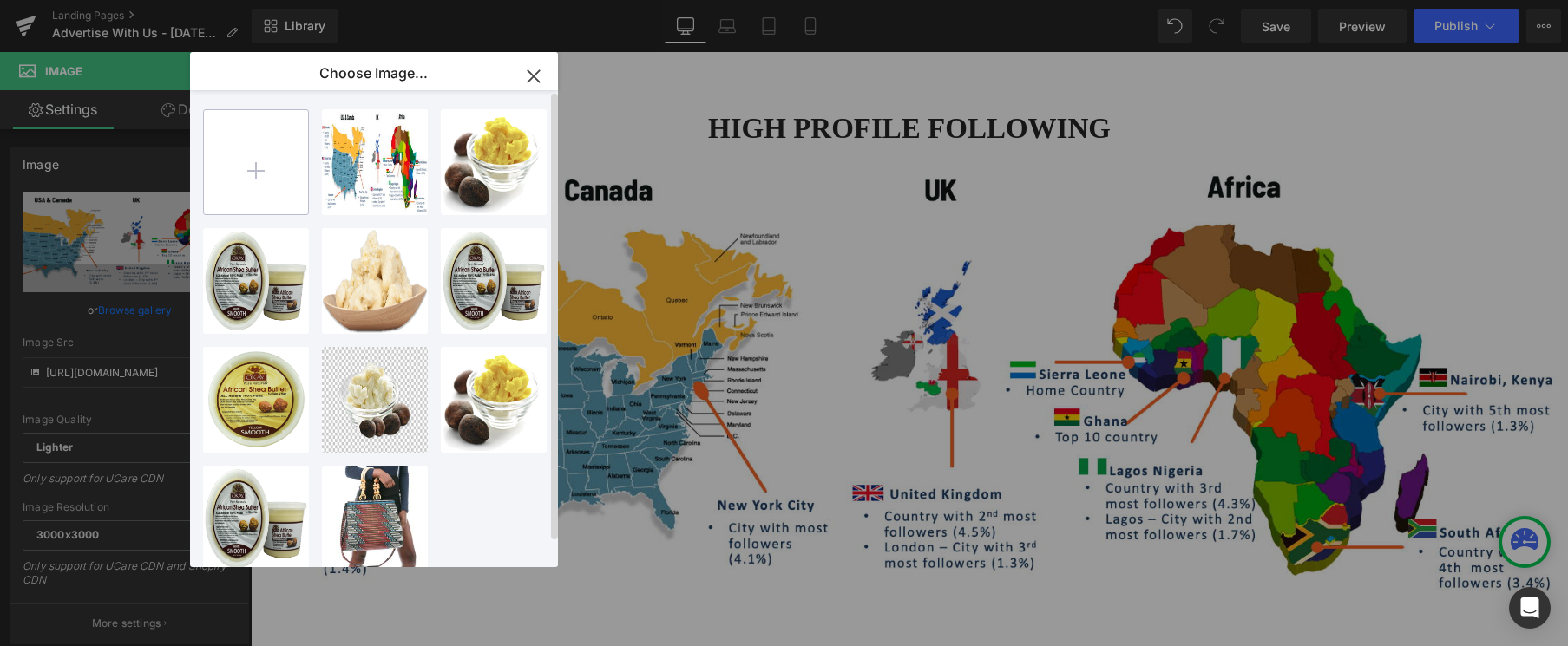
click at [260, 161] on input "file" at bounding box center [255, 162] width 104 height 104
type input "C:\fakepath\Screenshot 2025-08-29 at 9.12.21 AM.png"
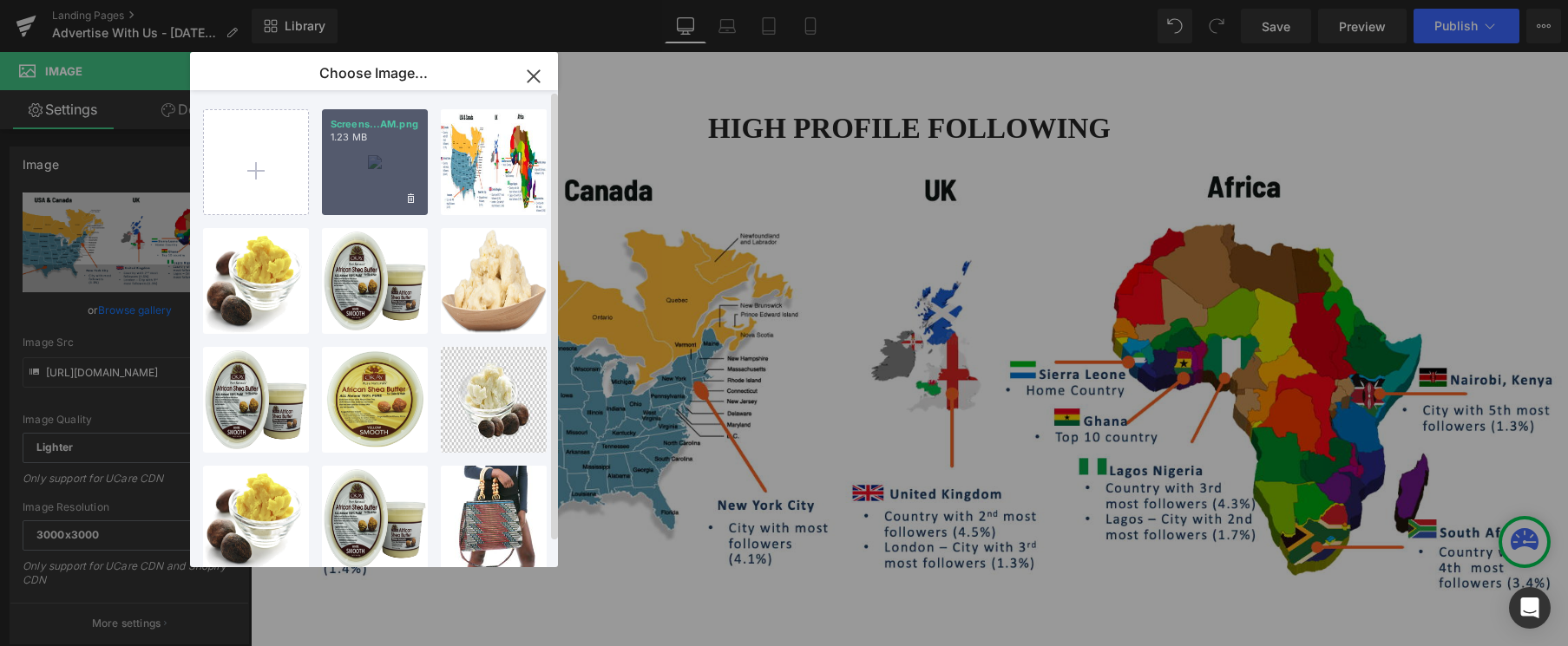
click at [395, 173] on div "Screens...AM.png 1.23 MB" at bounding box center [374, 162] width 106 height 106
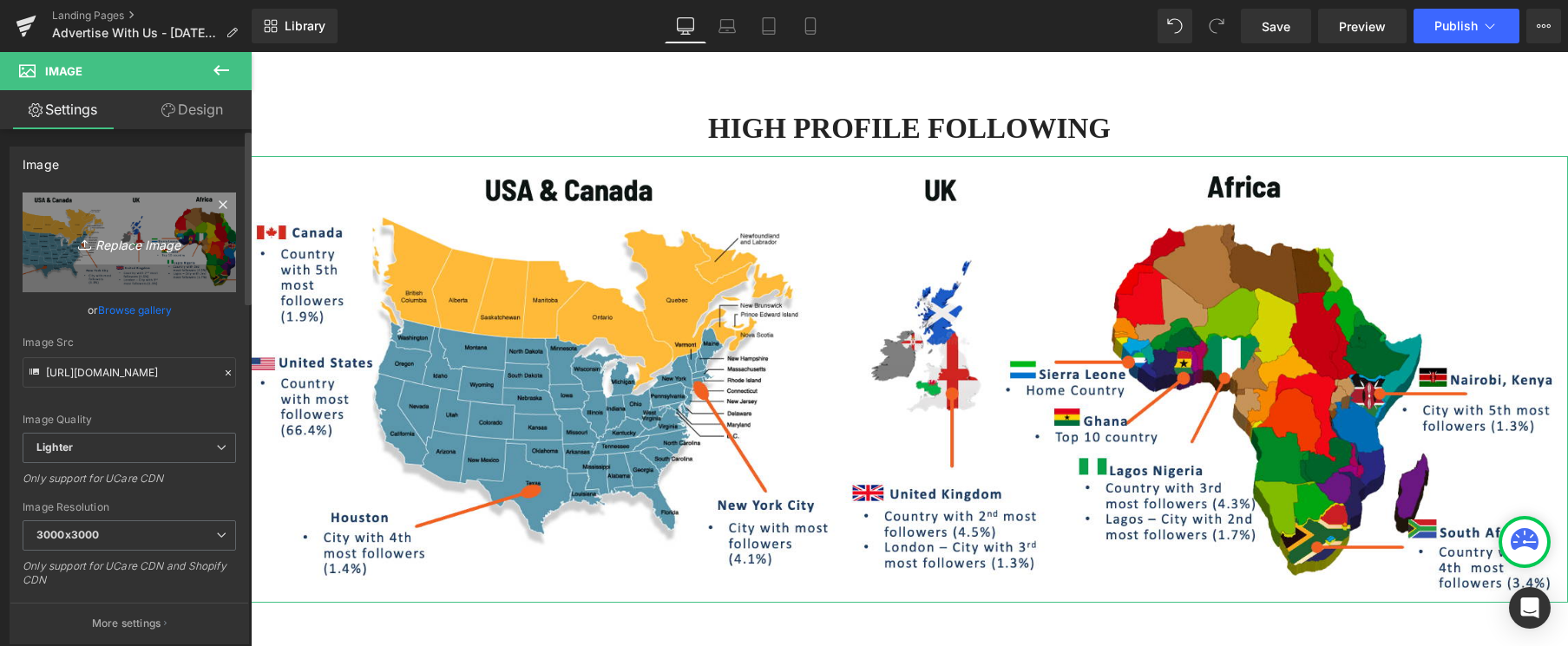
click at [141, 243] on icon "Replace Image" at bounding box center [129, 242] width 139 height 22
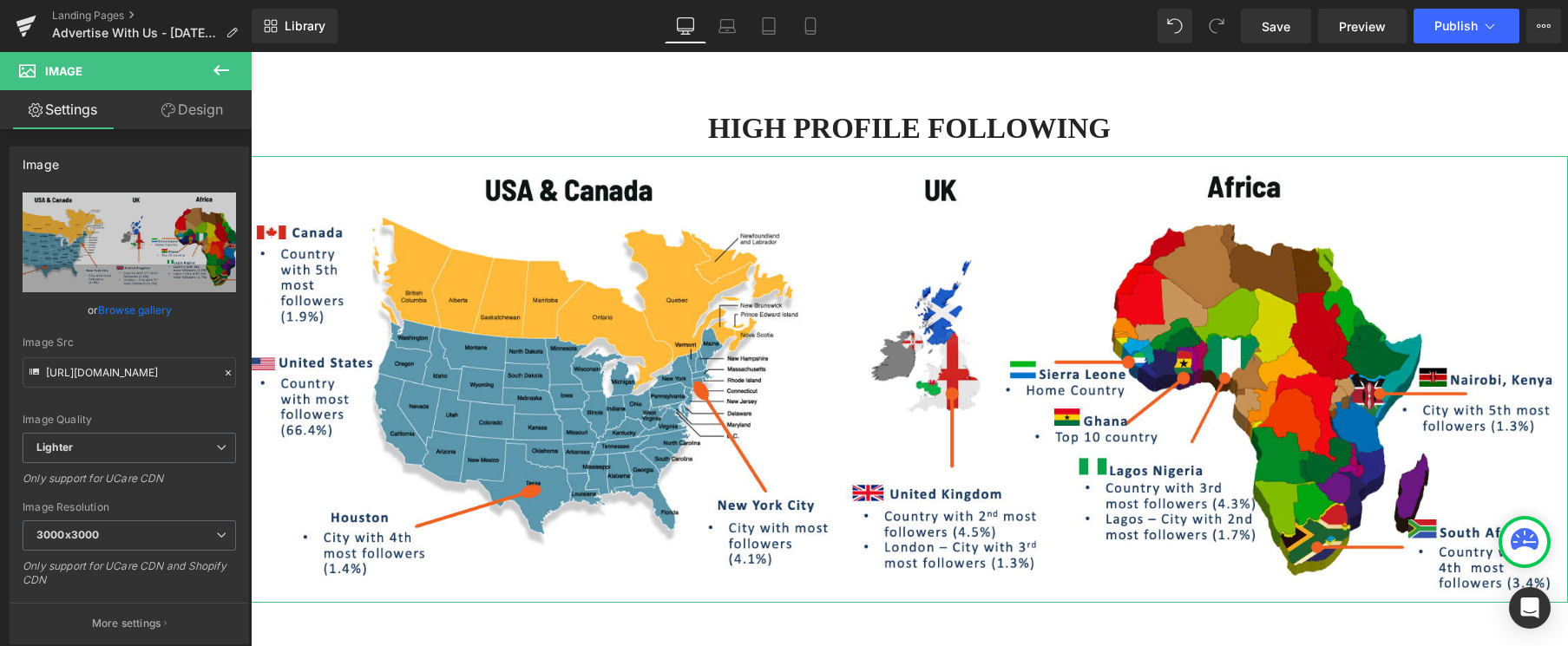
click at [130, 312] on link "Browse gallery" at bounding box center [134, 310] width 74 height 31
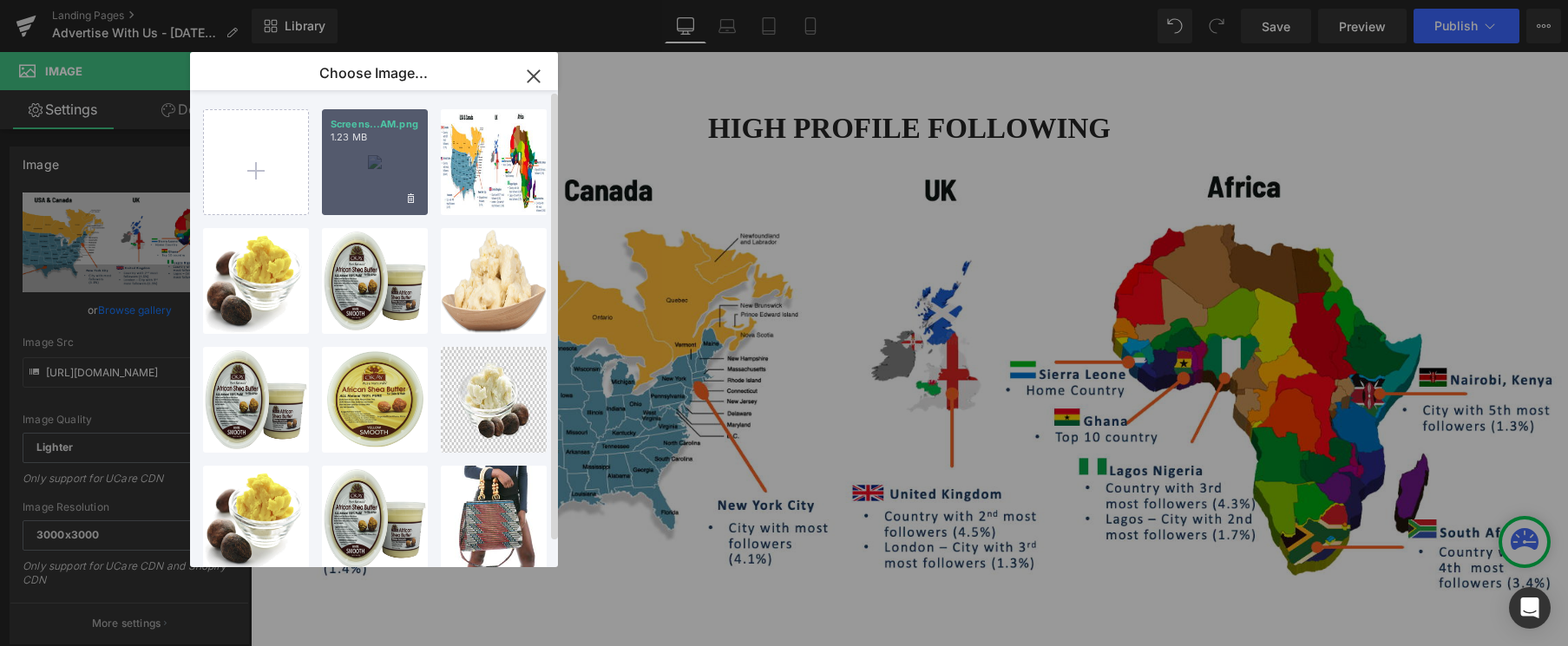
click at [340, 166] on div "Screens...AM.png 1.23 MB" at bounding box center [374, 162] width 106 height 106
type input "https://ucarecdn.com/6c0ead10-fa48-43df-856a-a1312285bfbc/-/format/auto/-/previ…"
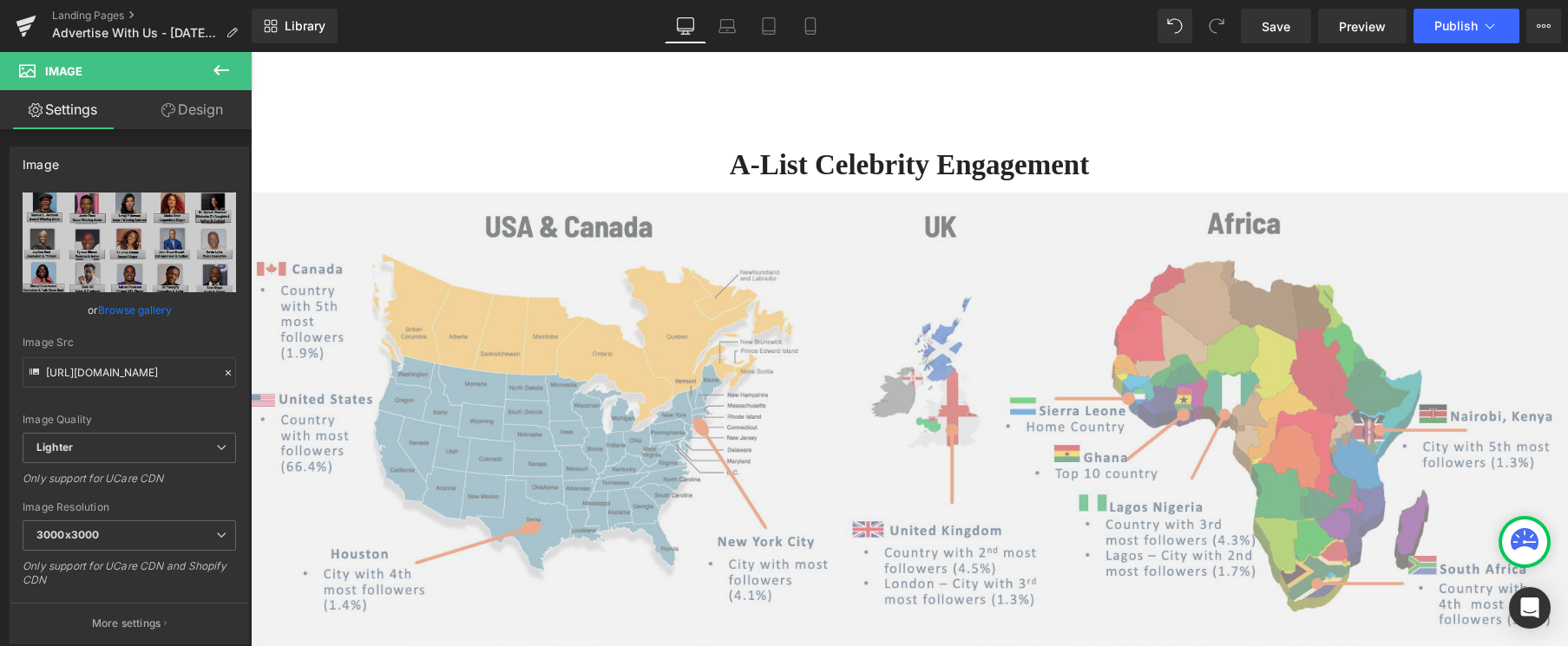
scroll to position [1998, 0]
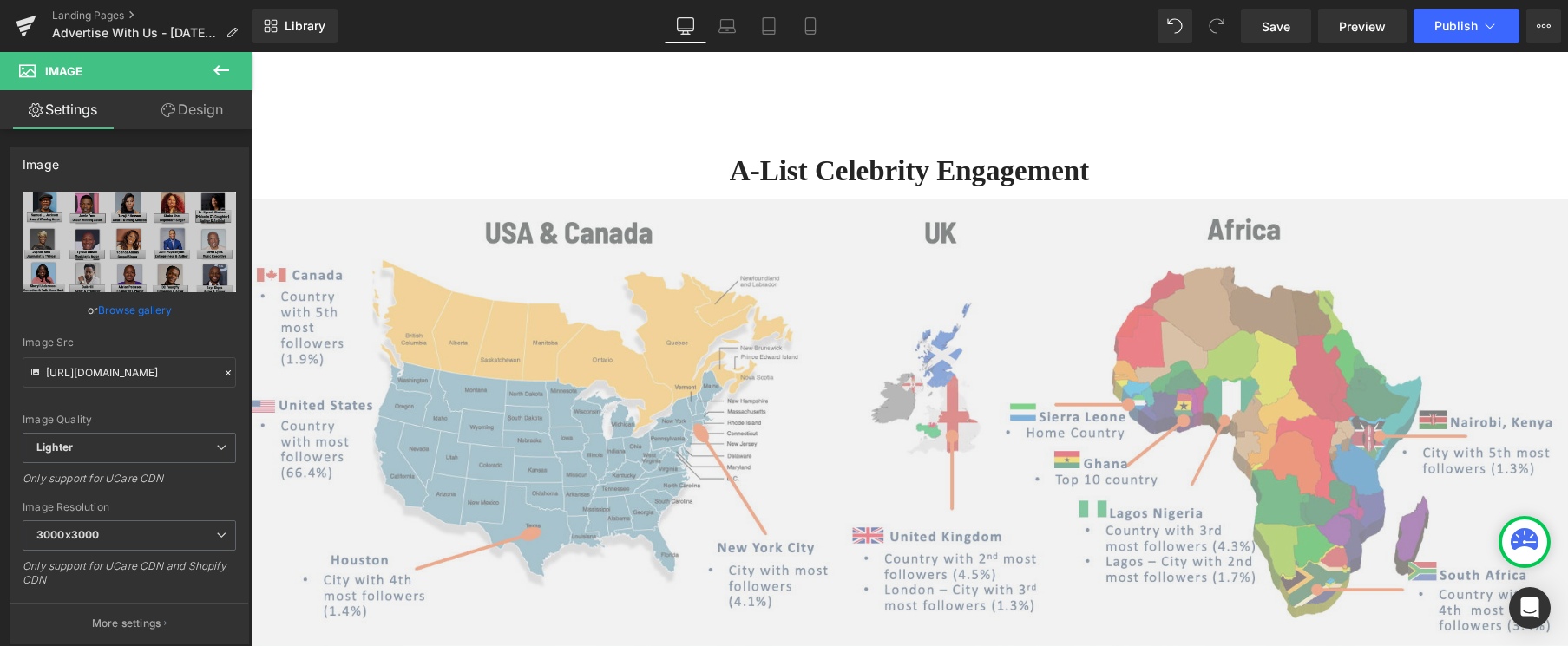
click at [762, 297] on img at bounding box center [909, 422] width 1317 height 446
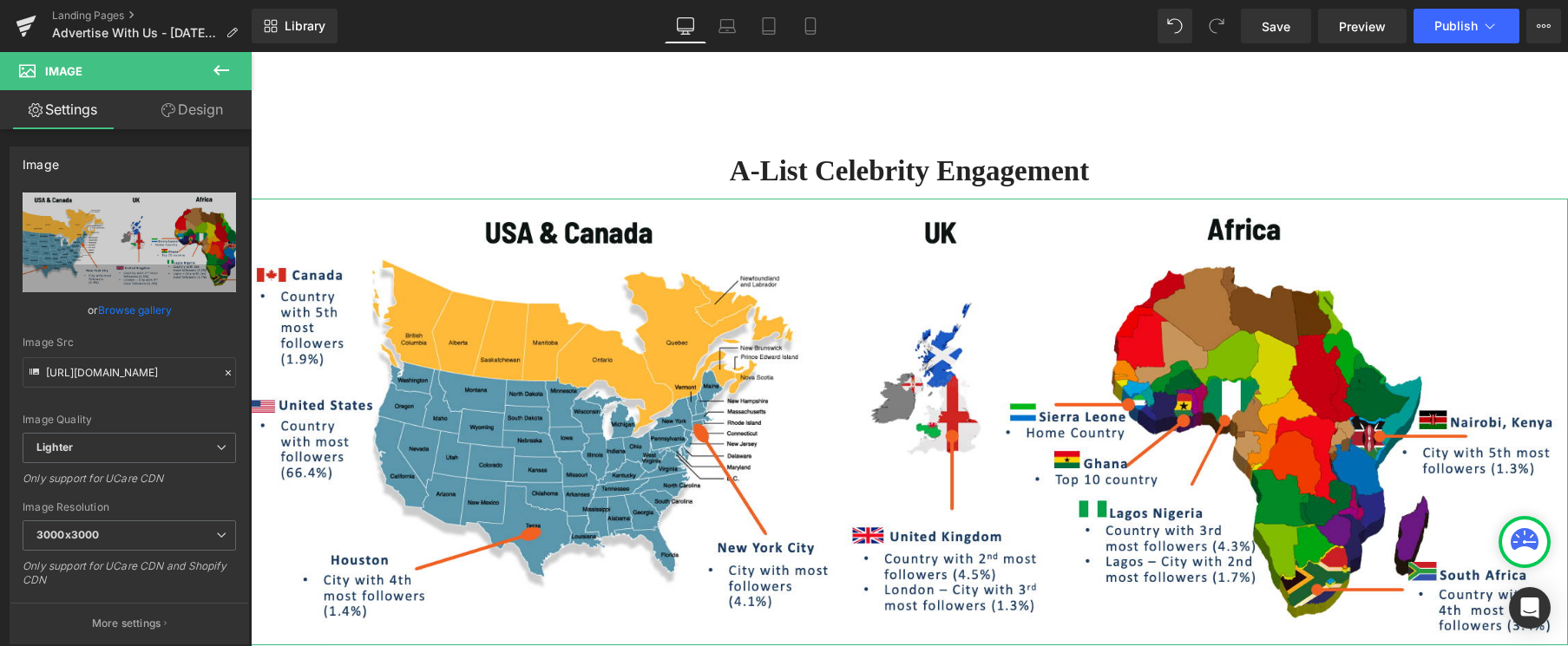
click at [131, 304] on link "Browse gallery" at bounding box center [134, 310] width 74 height 31
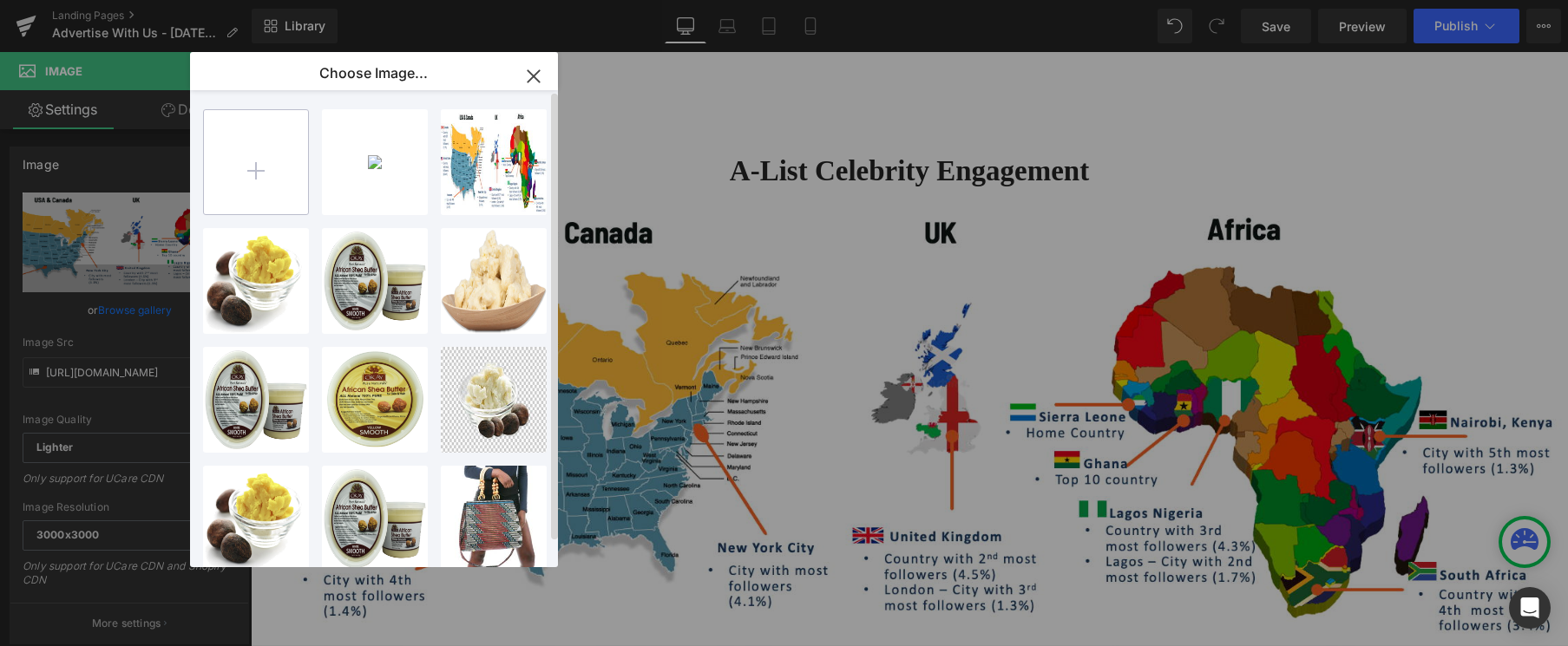
click at [254, 161] on input "file" at bounding box center [255, 162] width 104 height 104
type input "C:\fakepath\Screenshot 2025-08-29 at 9.10.10 AM.png"
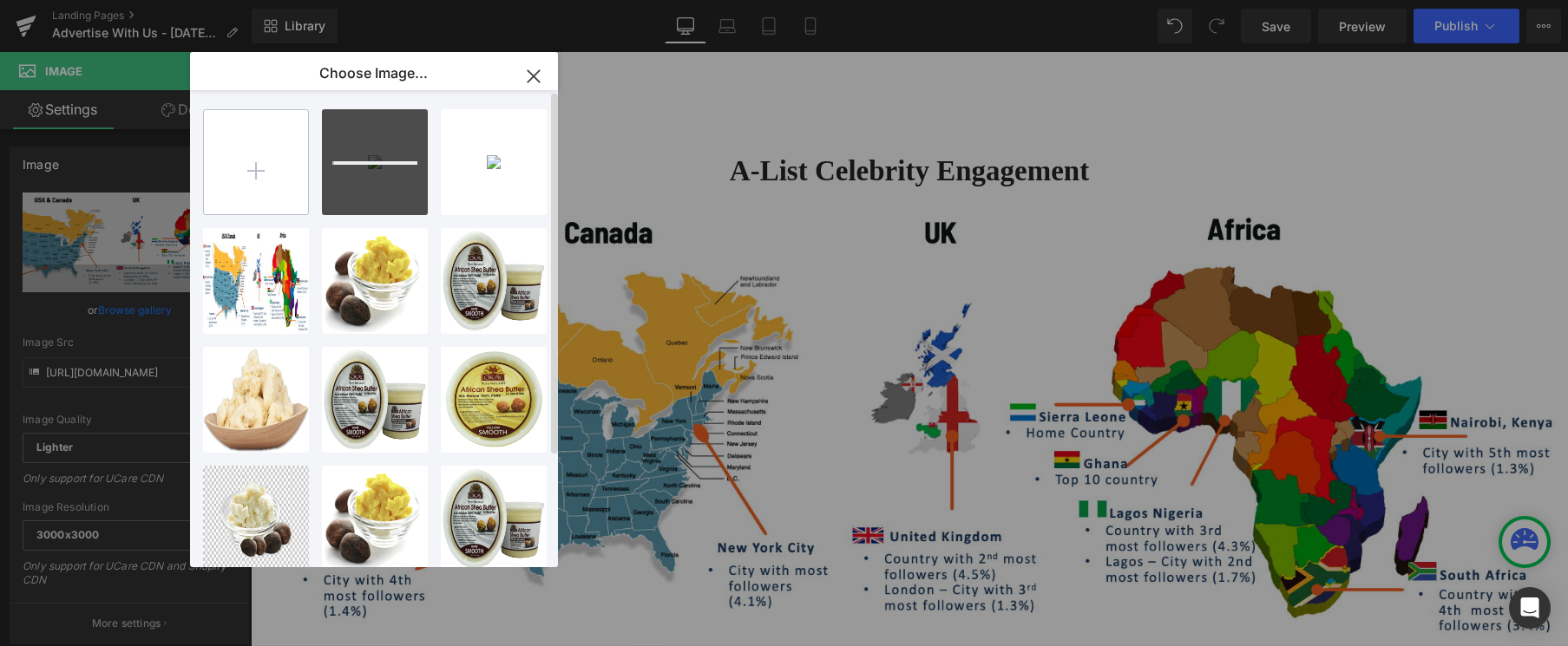
click at [254, 160] on input "file" at bounding box center [255, 162] width 104 height 104
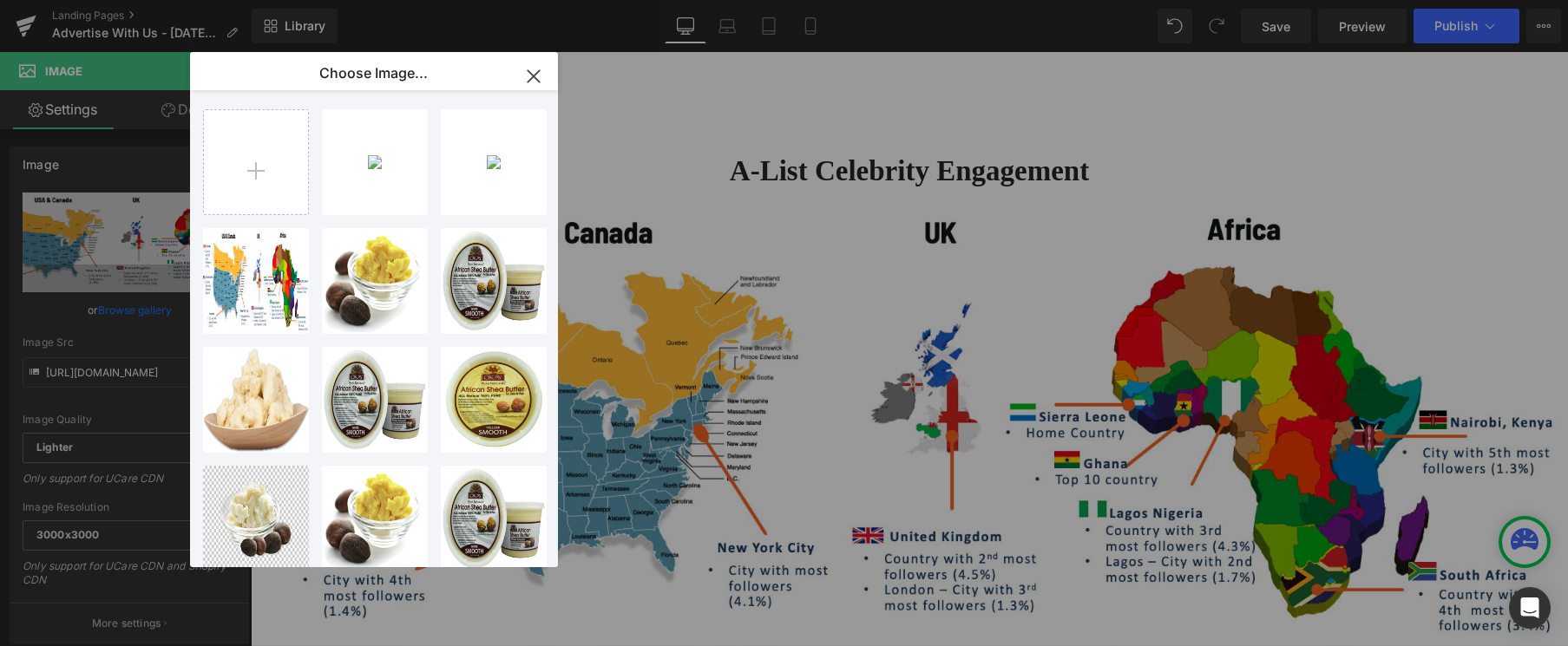
type input "C:\fakepath\Screenshot 2025-08-29 at 9.10.43 AM.png"
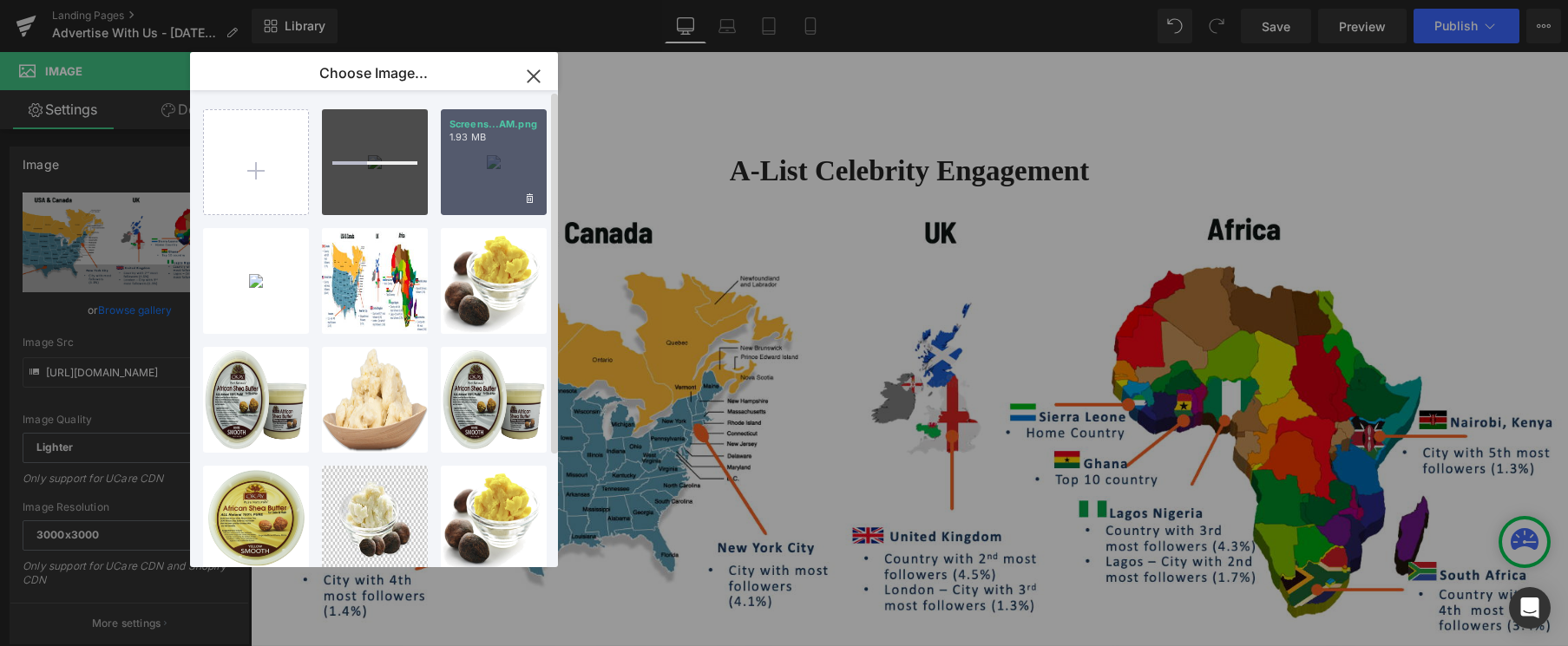
click at [495, 171] on div "Screens...AM.png 1.93 MB" at bounding box center [493, 162] width 106 height 106
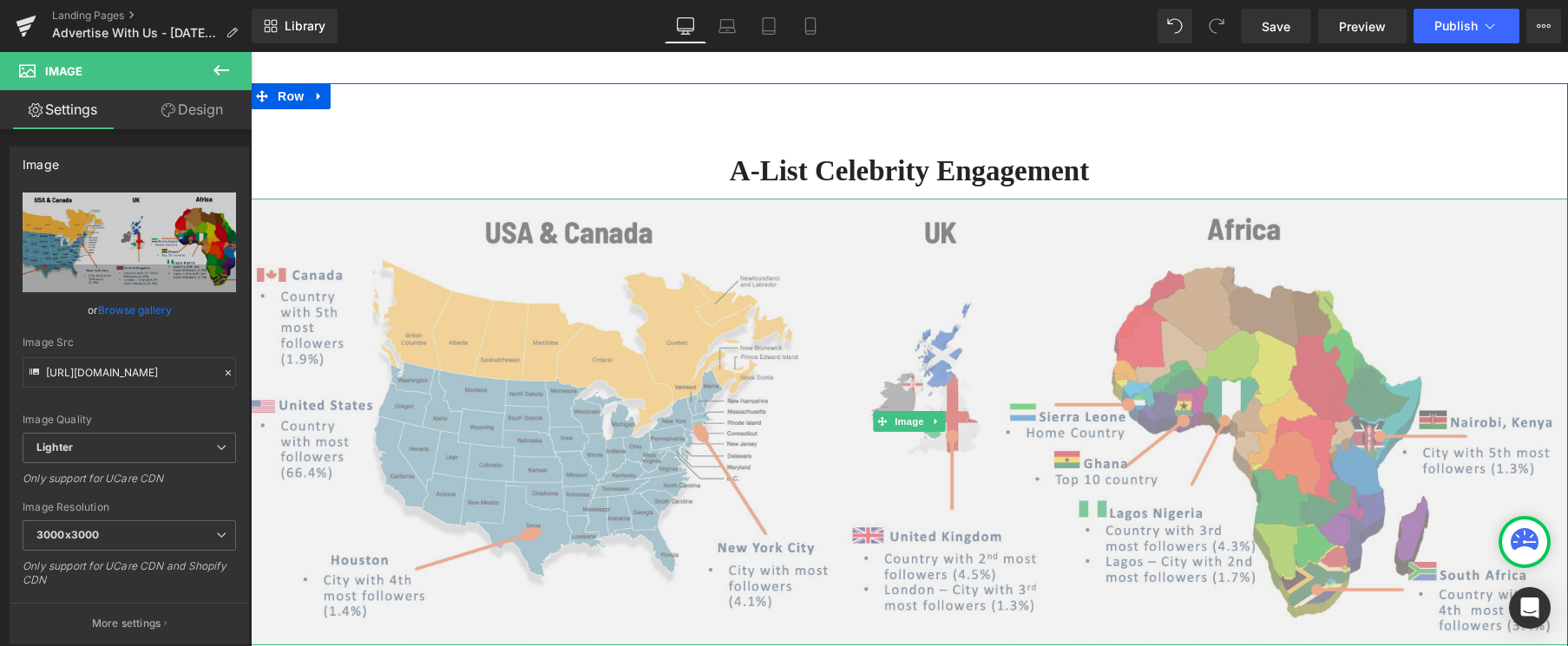
click at [828, 356] on img at bounding box center [909, 422] width 1317 height 446
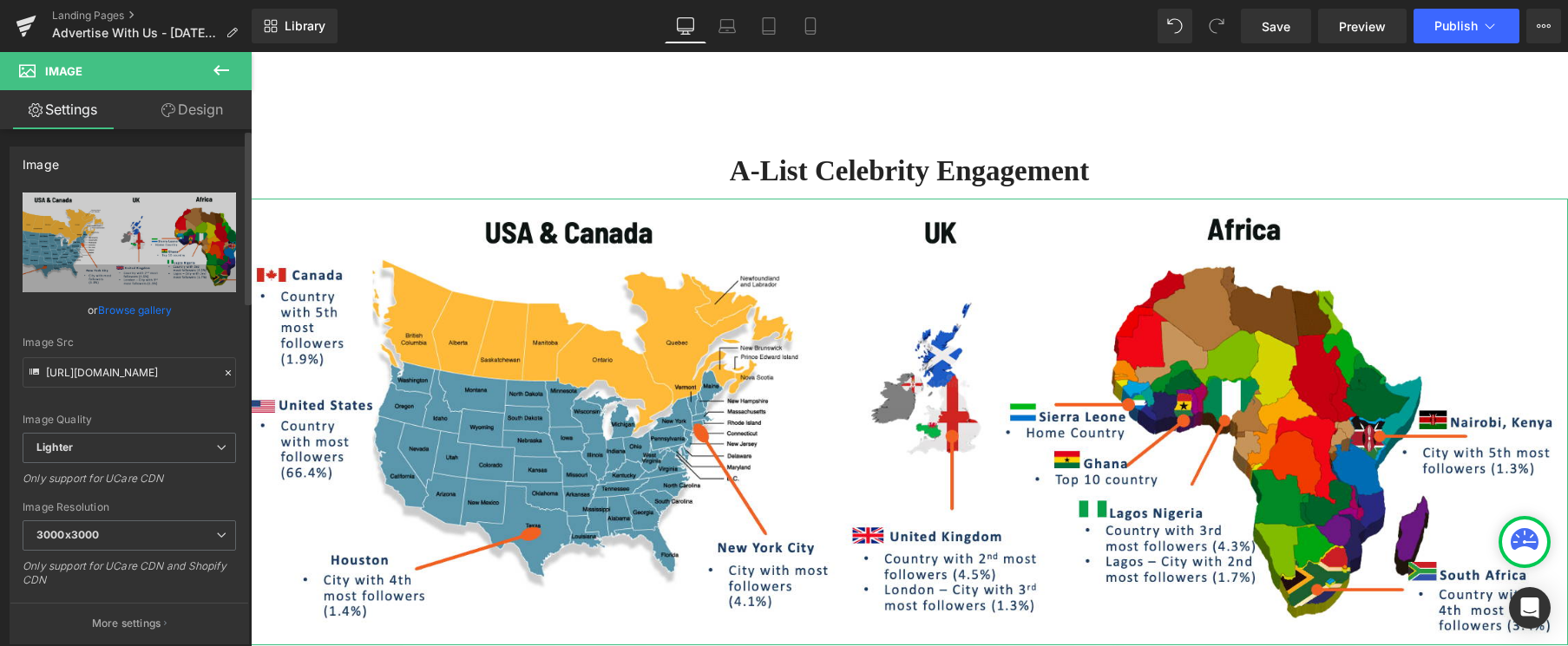
click at [150, 317] on link "Browse gallery" at bounding box center [134, 310] width 74 height 31
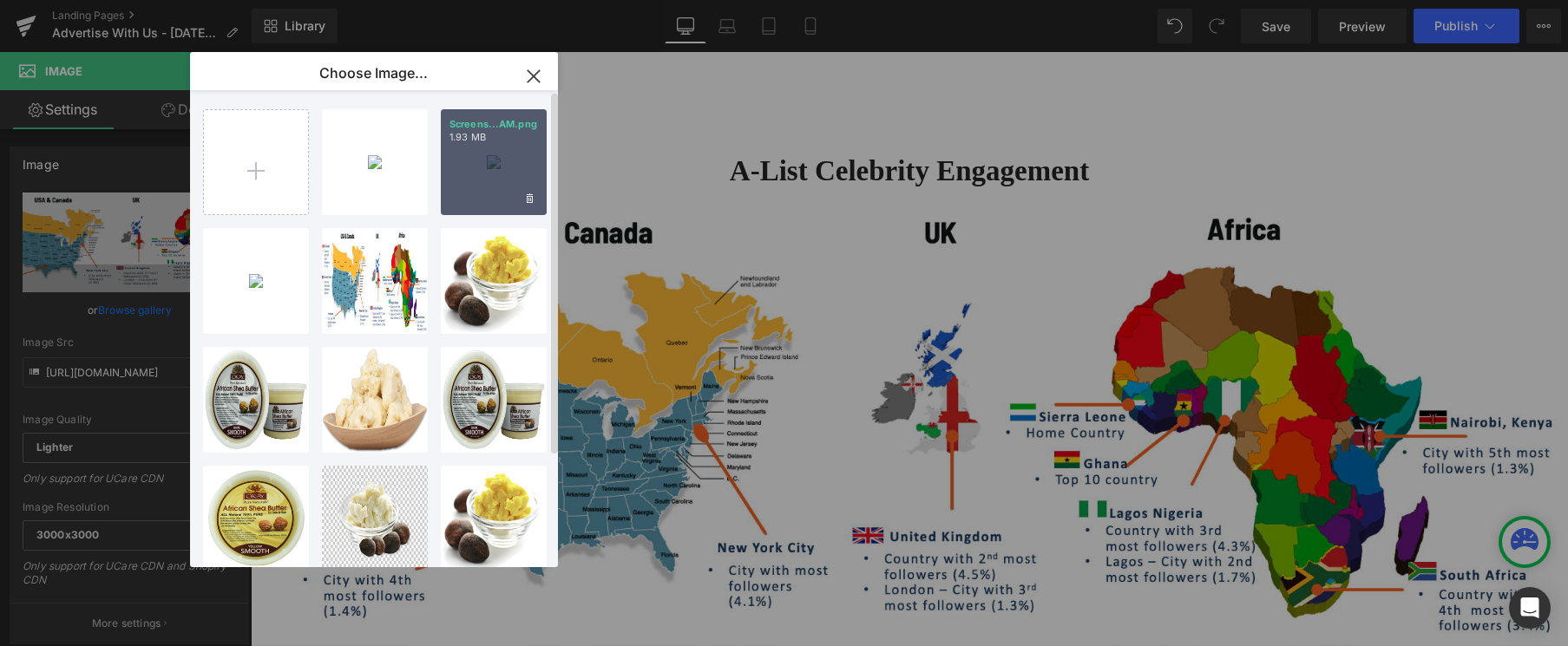
click at [501, 178] on div "Screens...AM.png 1.93 MB" at bounding box center [493, 162] width 106 height 106
type input "https://ucarecdn.com/146b14e1-540d-4869-8a90-202d10b4cd11/-/format/auto/-/previ…"
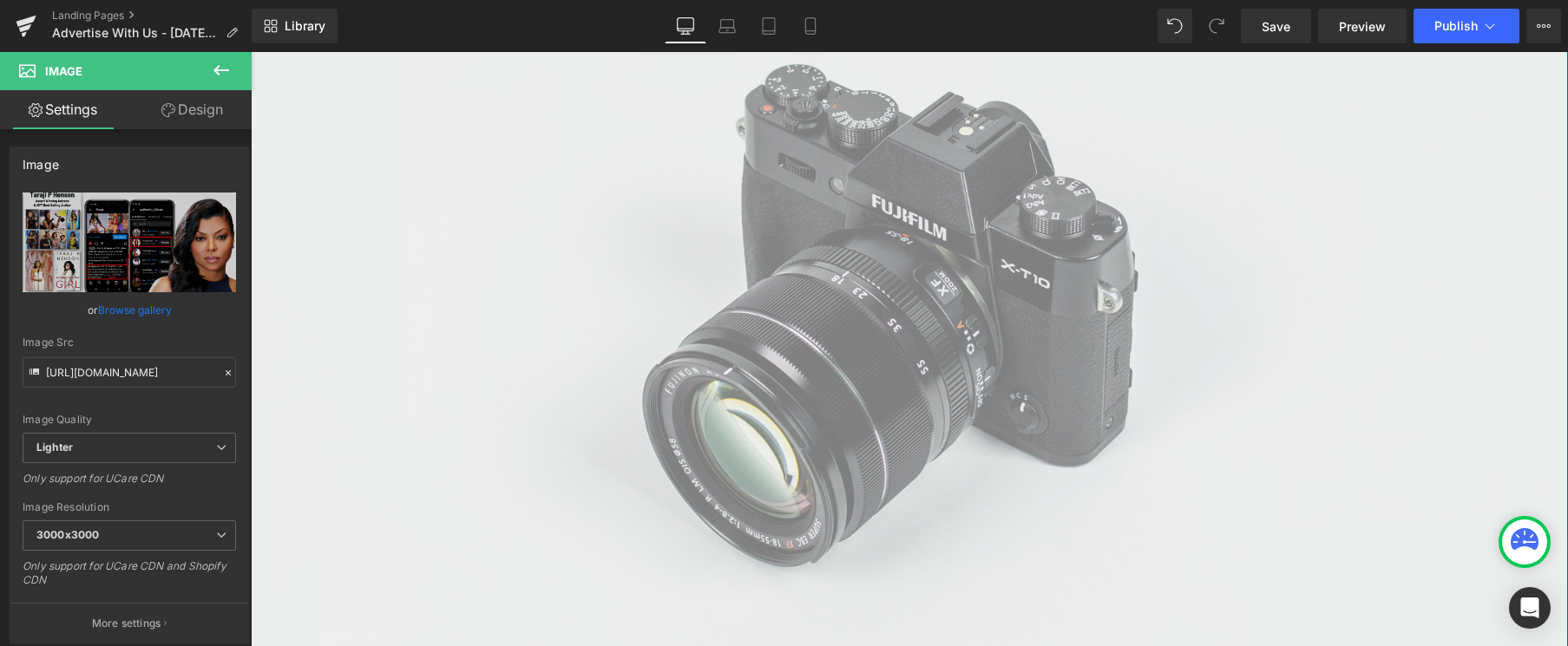
scroll to position [2992, 0]
click at [709, 290] on img at bounding box center [909, 297] width 1317 height 872
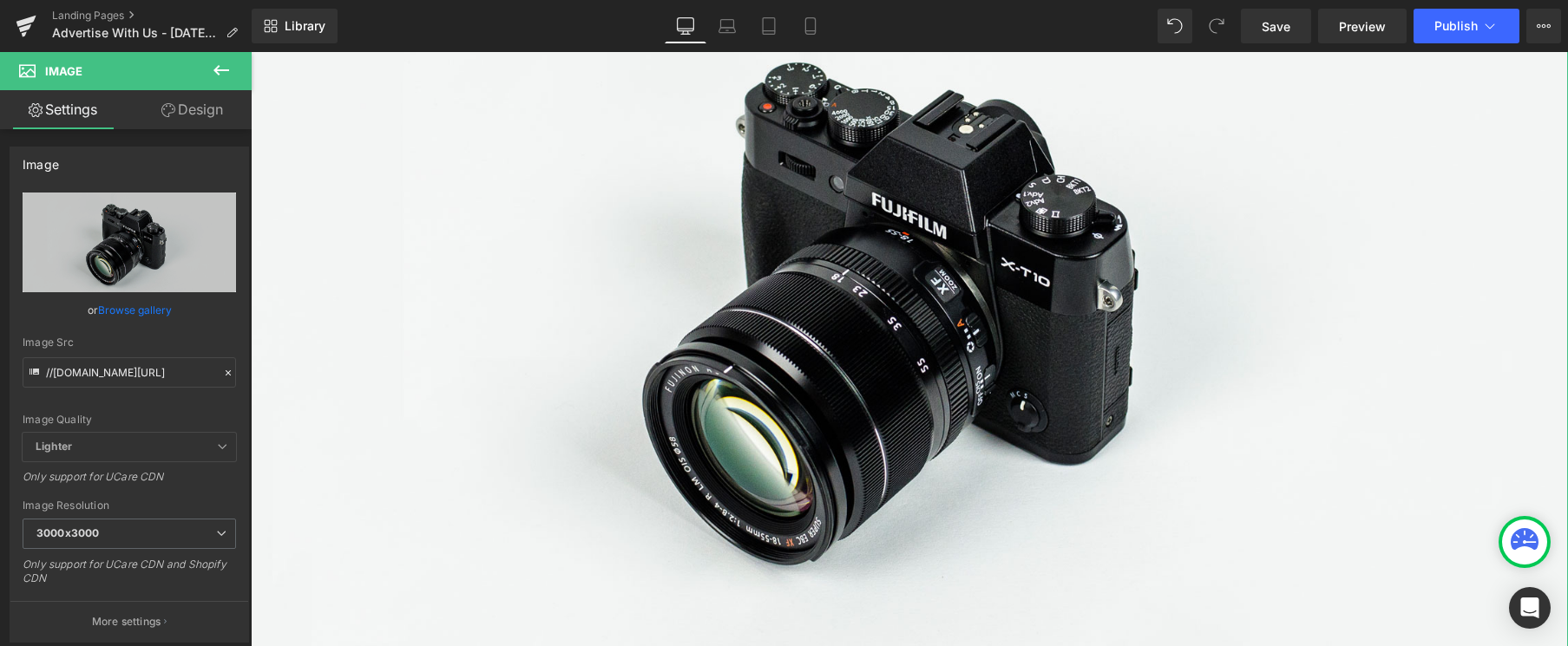
click at [132, 302] on link "Browse gallery" at bounding box center [134, 310] width 74 height 31
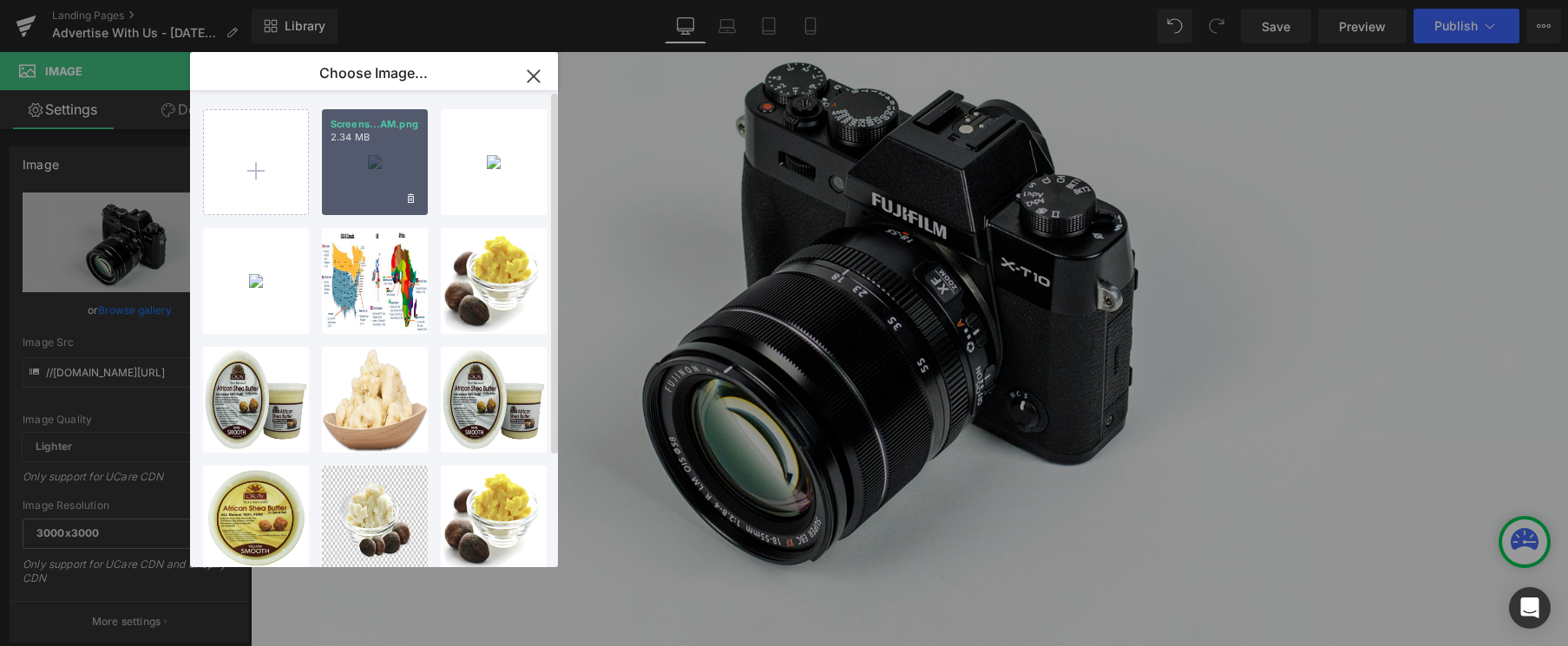
click at [381, 163] on div "Screens...AM.png 2.34 MB" at bounding box center [374, 162] width 106 height 106
type input "https://ucarecdn.com/eca2d09d-c920-4909-b43e-3ced6d6e8065/-/format/auto/-/previ…"
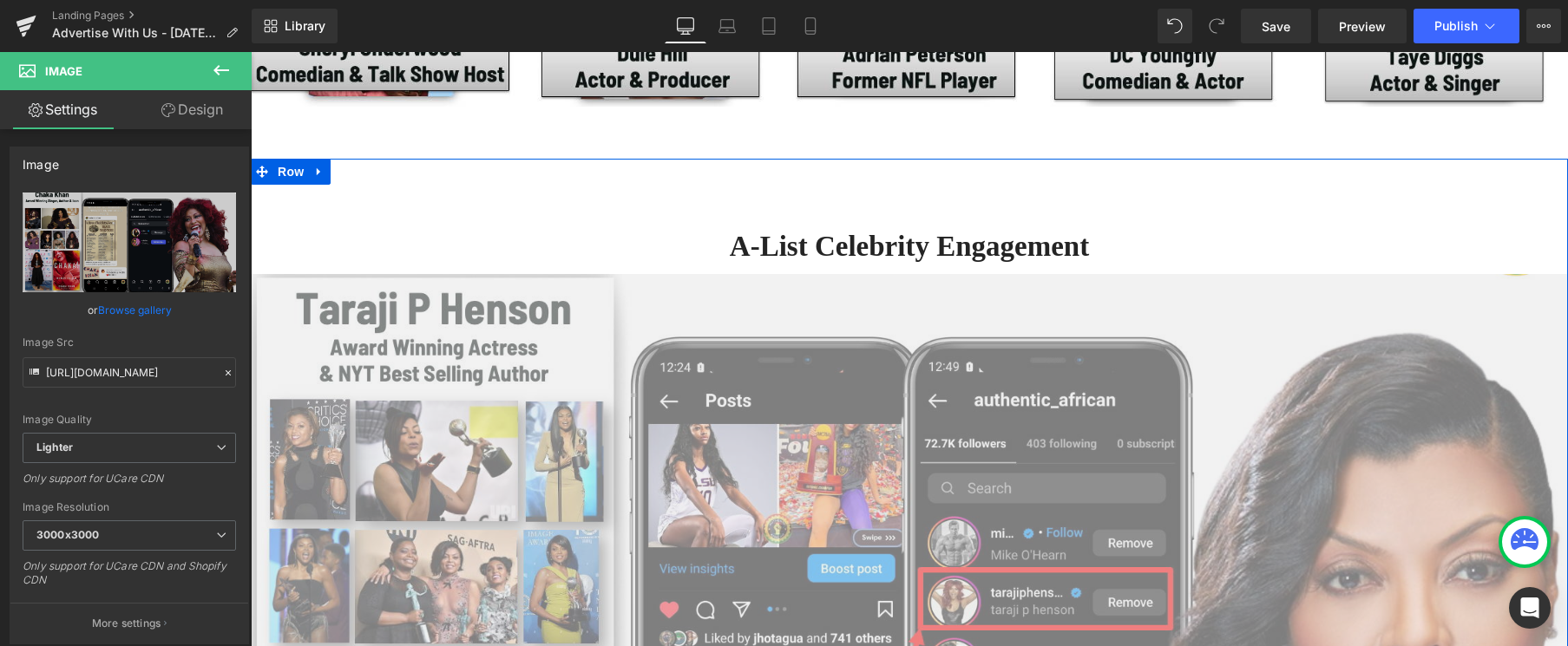
scroll to position [1921, 0]
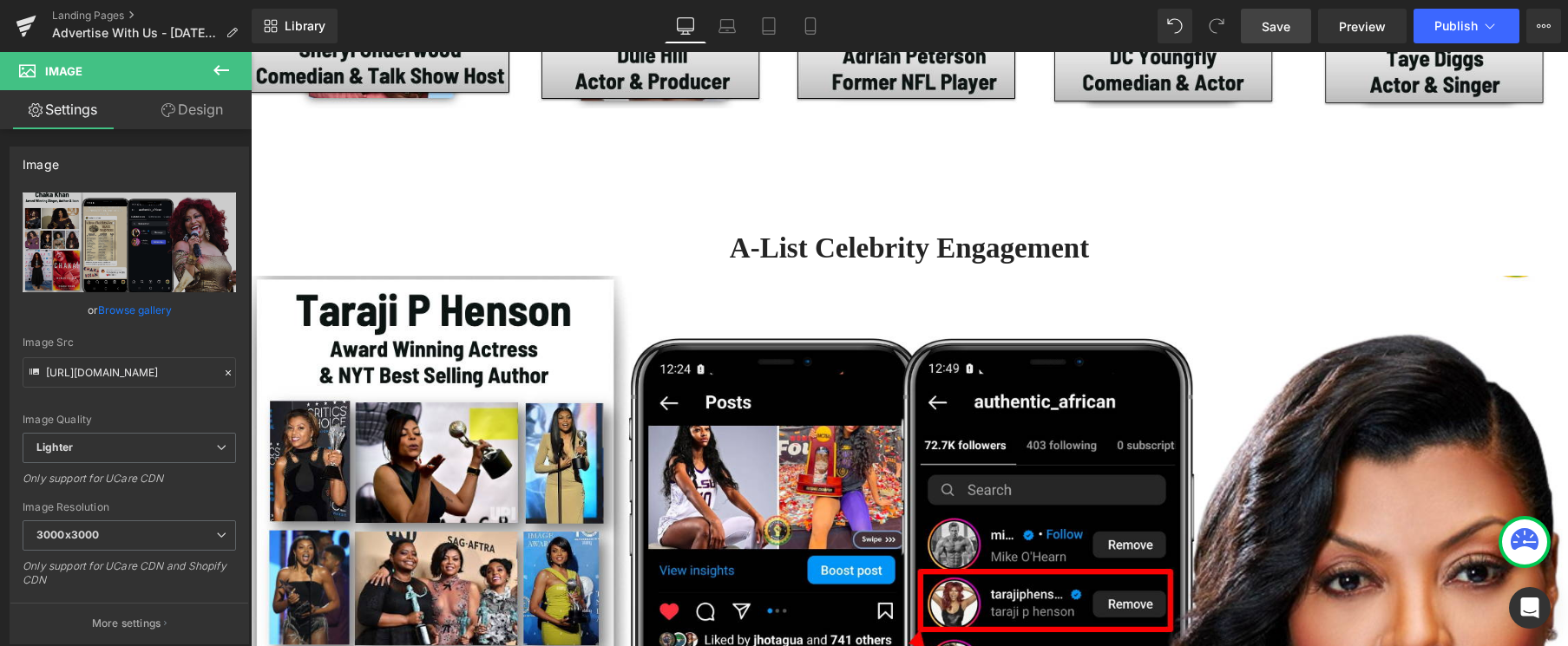
click at [1260, 26] on link "Save" at bounding box center [1276, 26] width 70 height 35
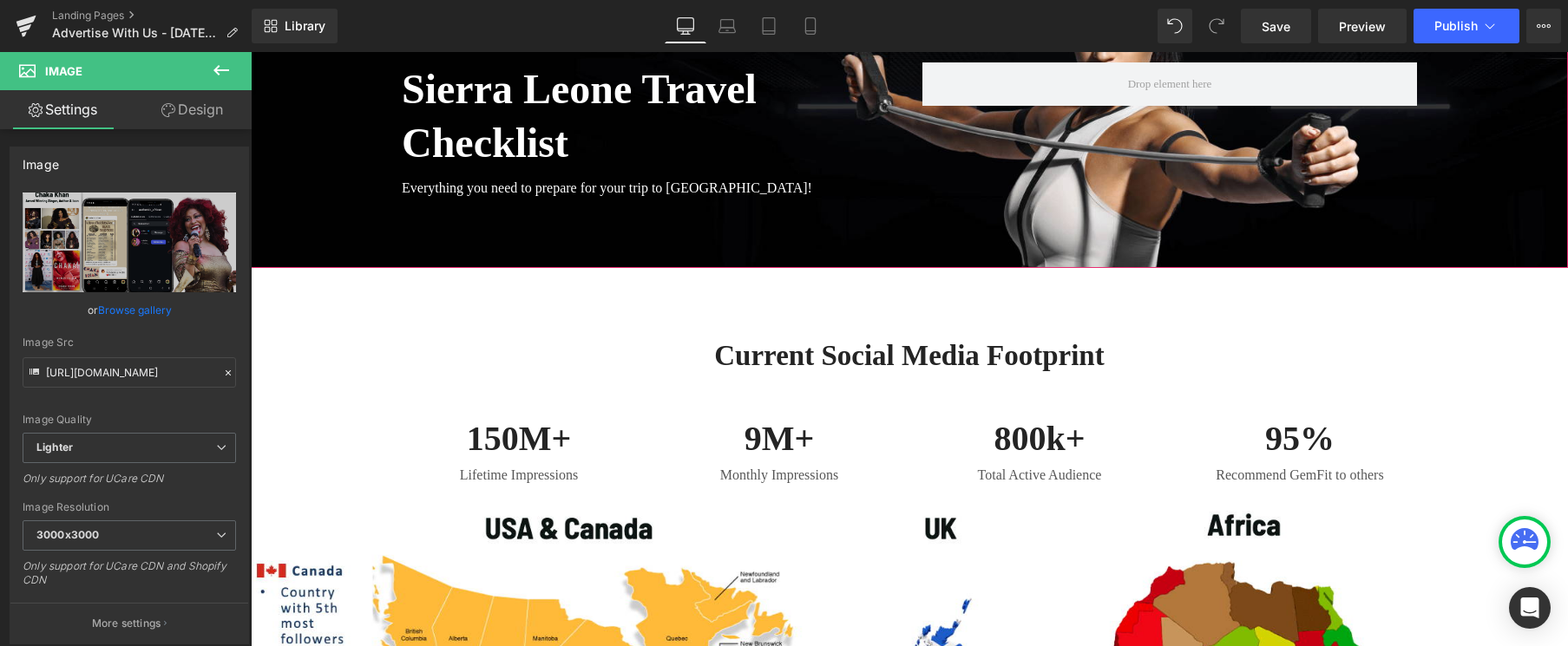
scroll to position [267, 0]
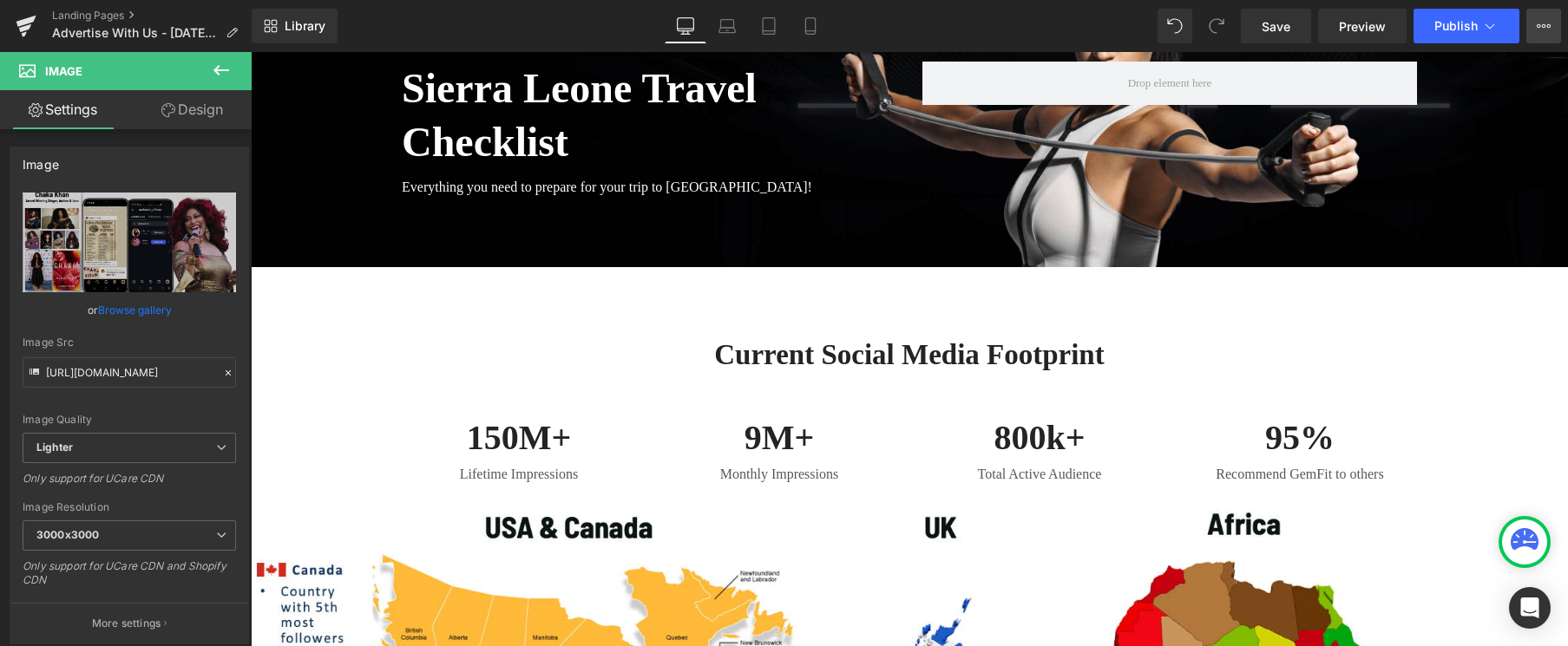
click at [1539, 25] on icon at bounding box center [1543, 26] width 14 height 14
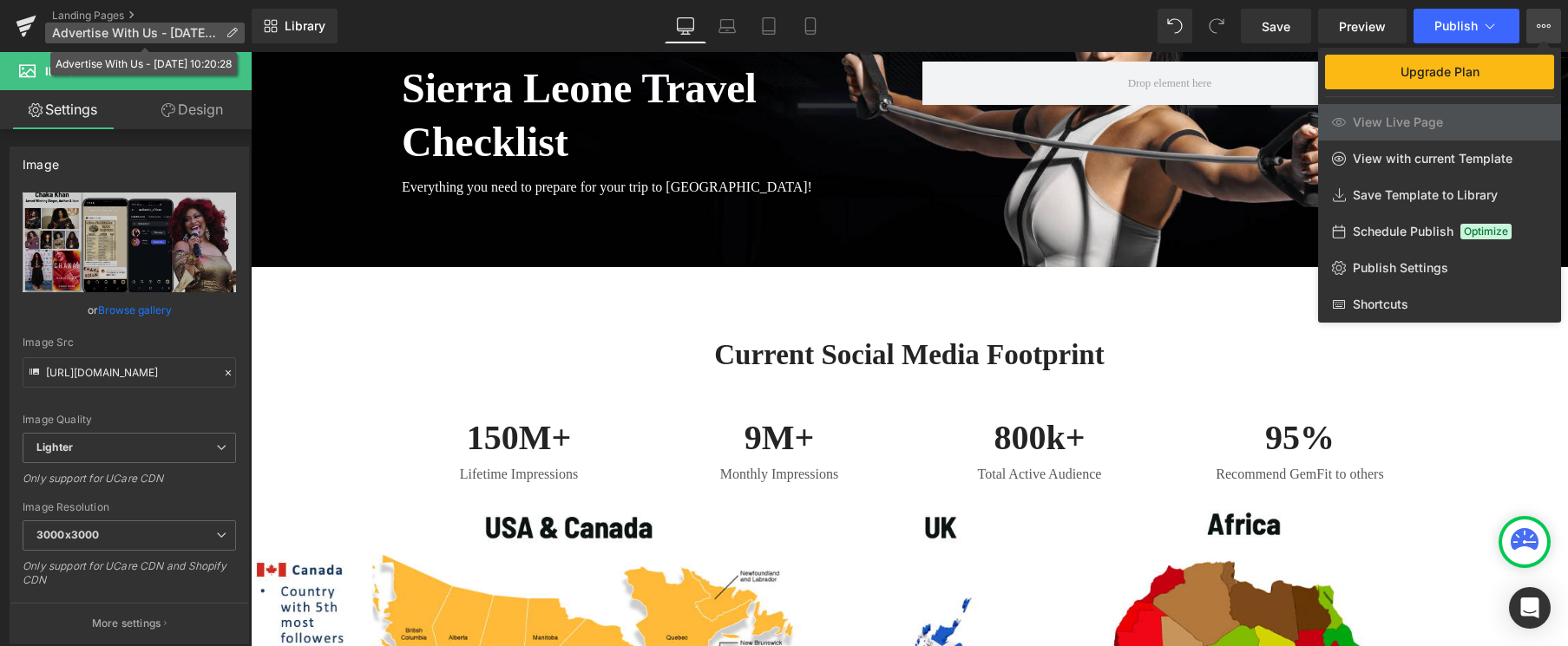
click at [234, 27] on icon at bounding box center [231, 33] width 12 height 12
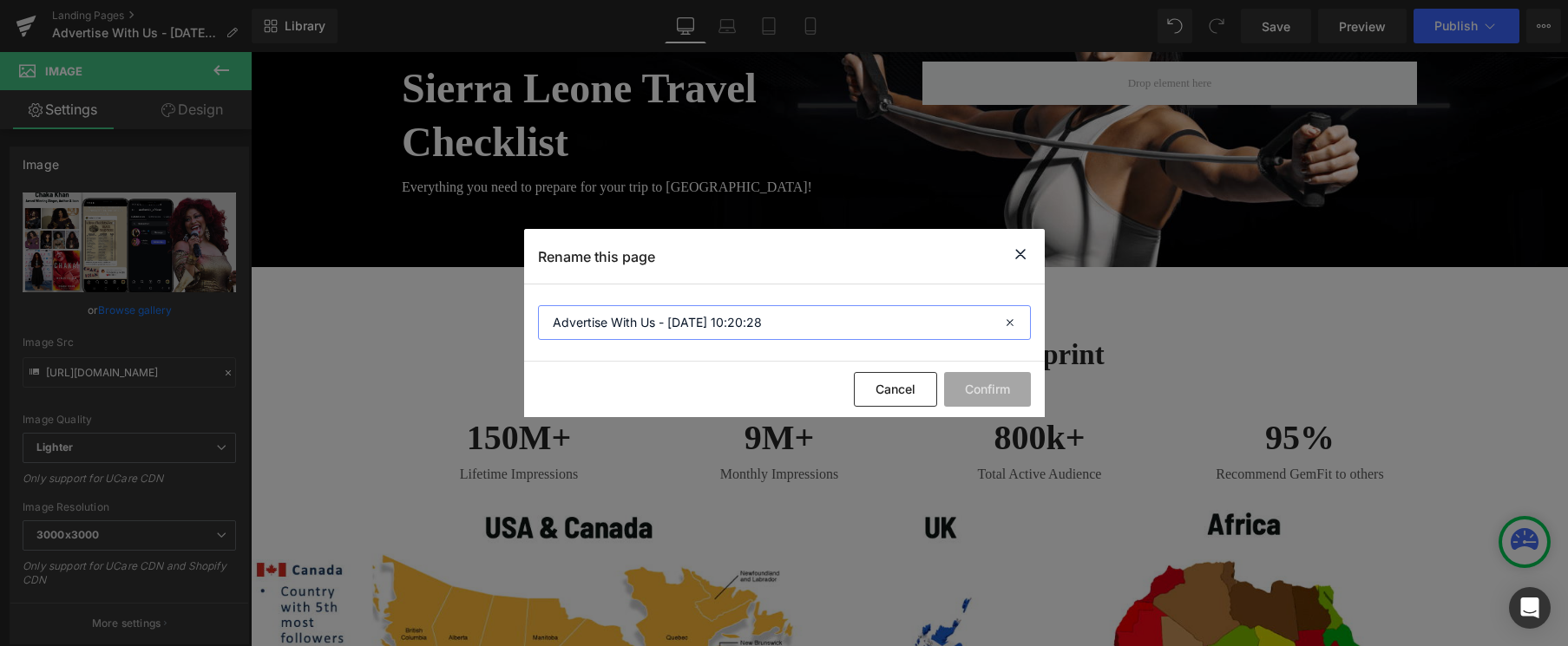
click at [680, 324] on input "Advertise With Us - [DATE] 10:20:28" at bounding box center [784, 322] width 493 height 35
type input "Advertise With Us - Aug 28, 2025"
click at [979, 396] on button "Confirm" at bounding box center [987, 389] width 87 height 35
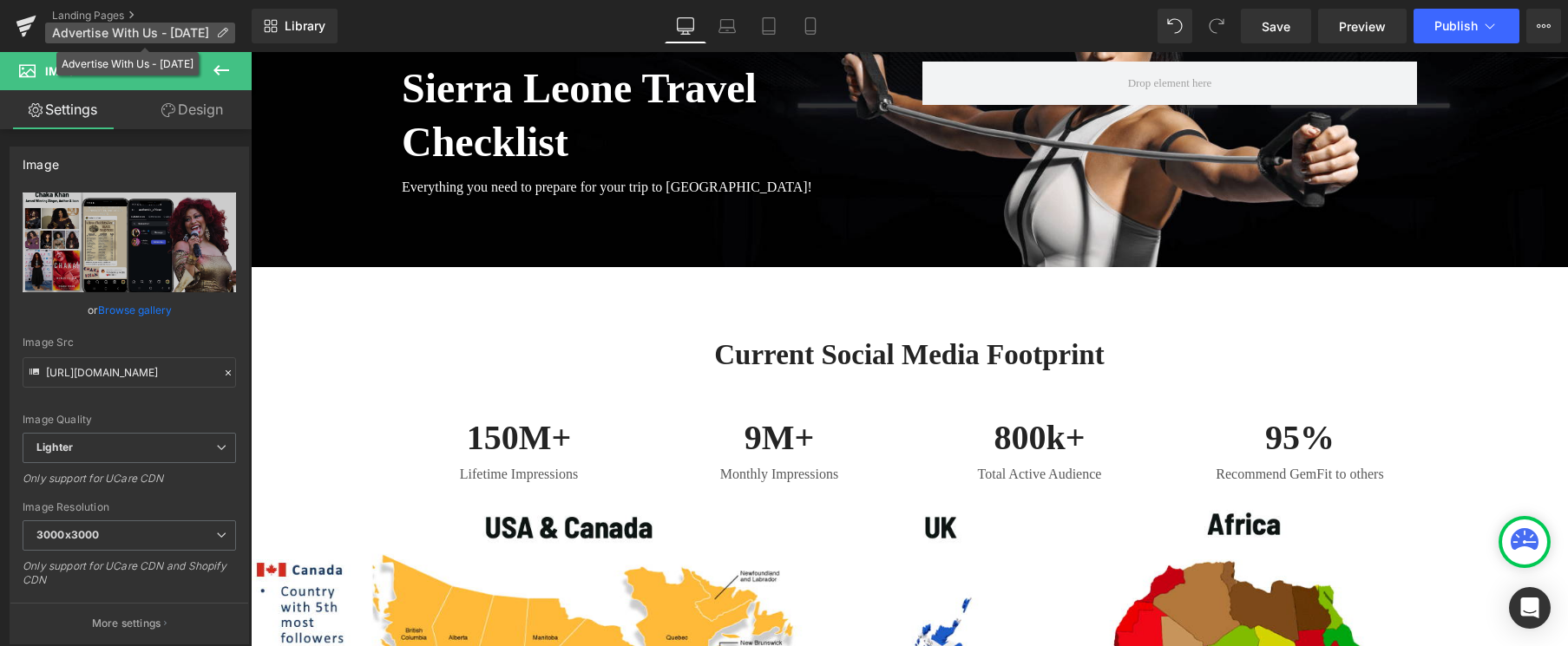
click at [130, 35] on span "Advertise With Us - Aug 28, 2025" at bounding box center [130, 33] width 157 height 14
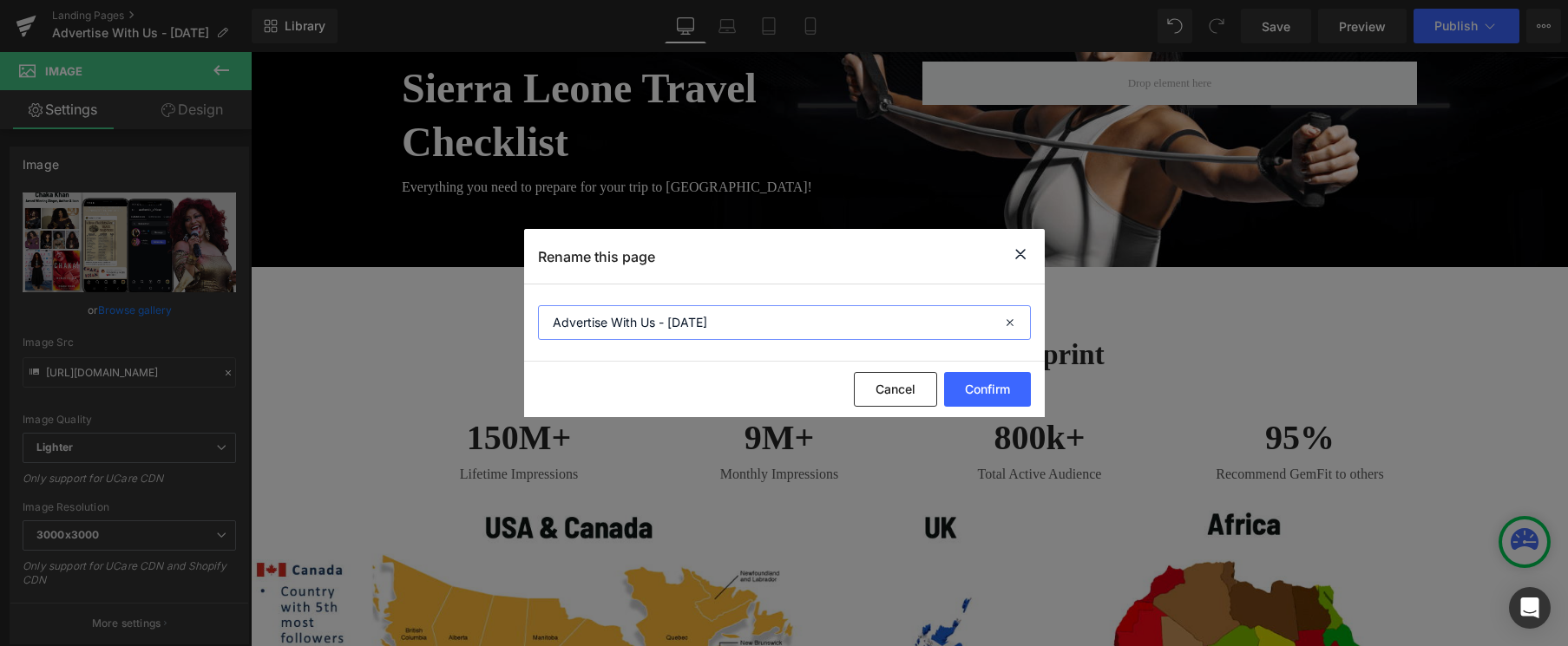
click at [586, 317] on input "Advertise With Us - Aug 28, 2025" at bounding box center [784, 322] width 493 height 35
click at [586, 316] on input "Advertise With Us - Aug 28, 2025" at bounding box center [784, 322] width 493 height 35
click at [886, 383] on button "Cancel" at bounding box center [895, 389] width 83 height 35
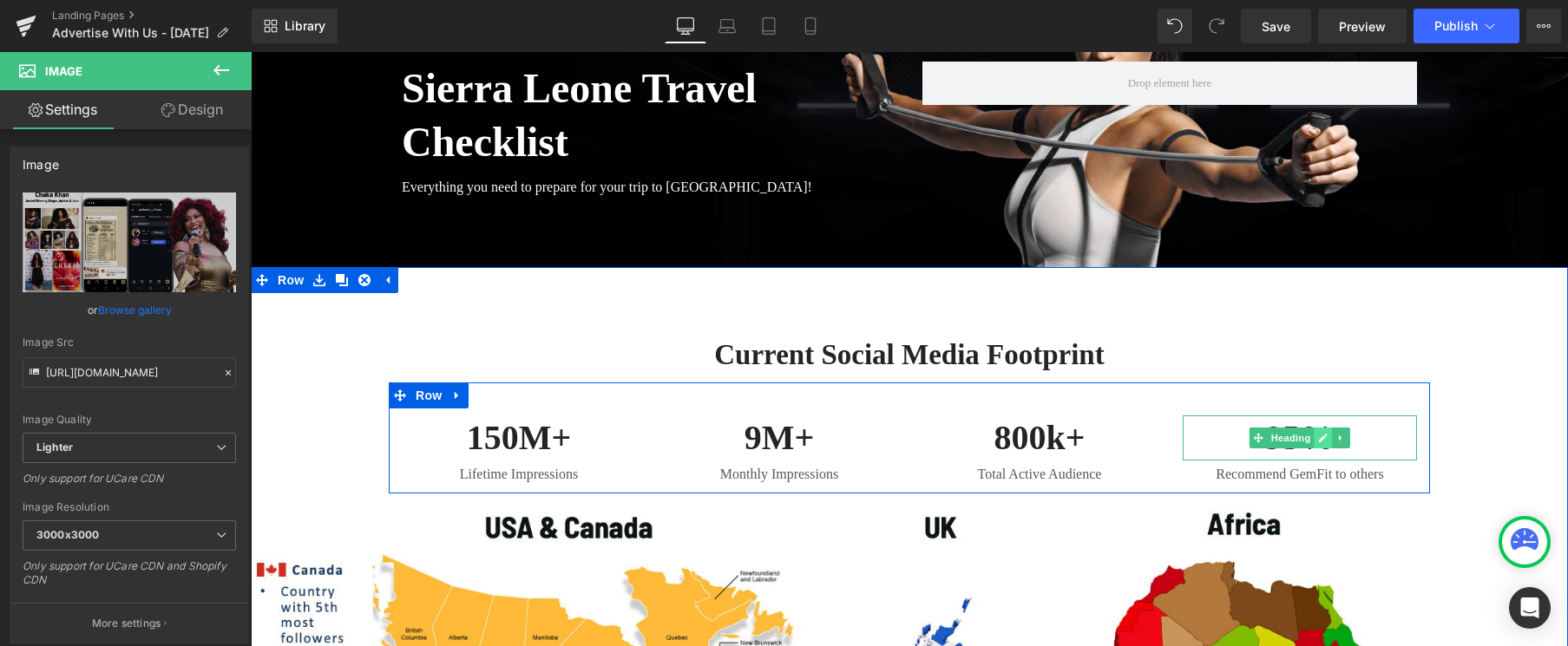
click at [1326, 443] on icon at bounding box center [1323, 438] width 10 height 11
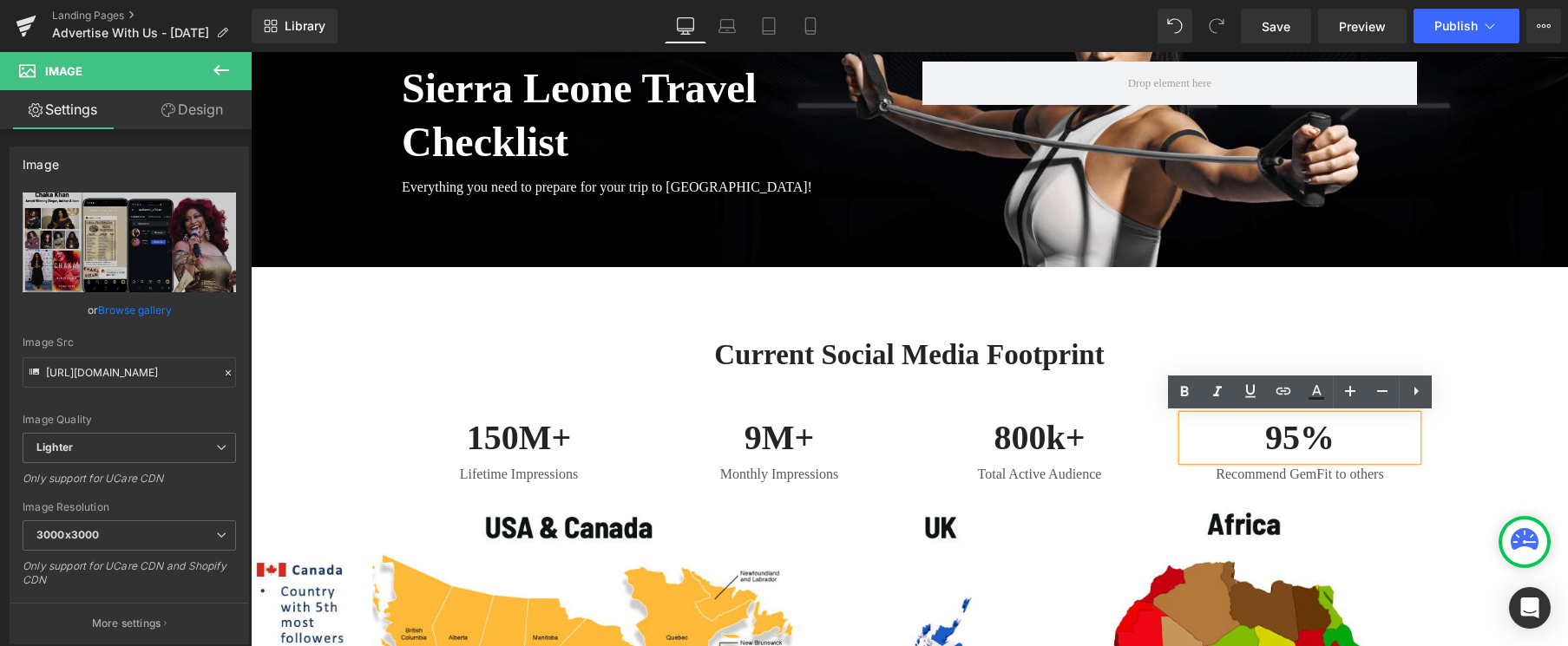
click at [1294, 438] on h3 "95%" at bounding box center [1299, 439] width 234 height 45
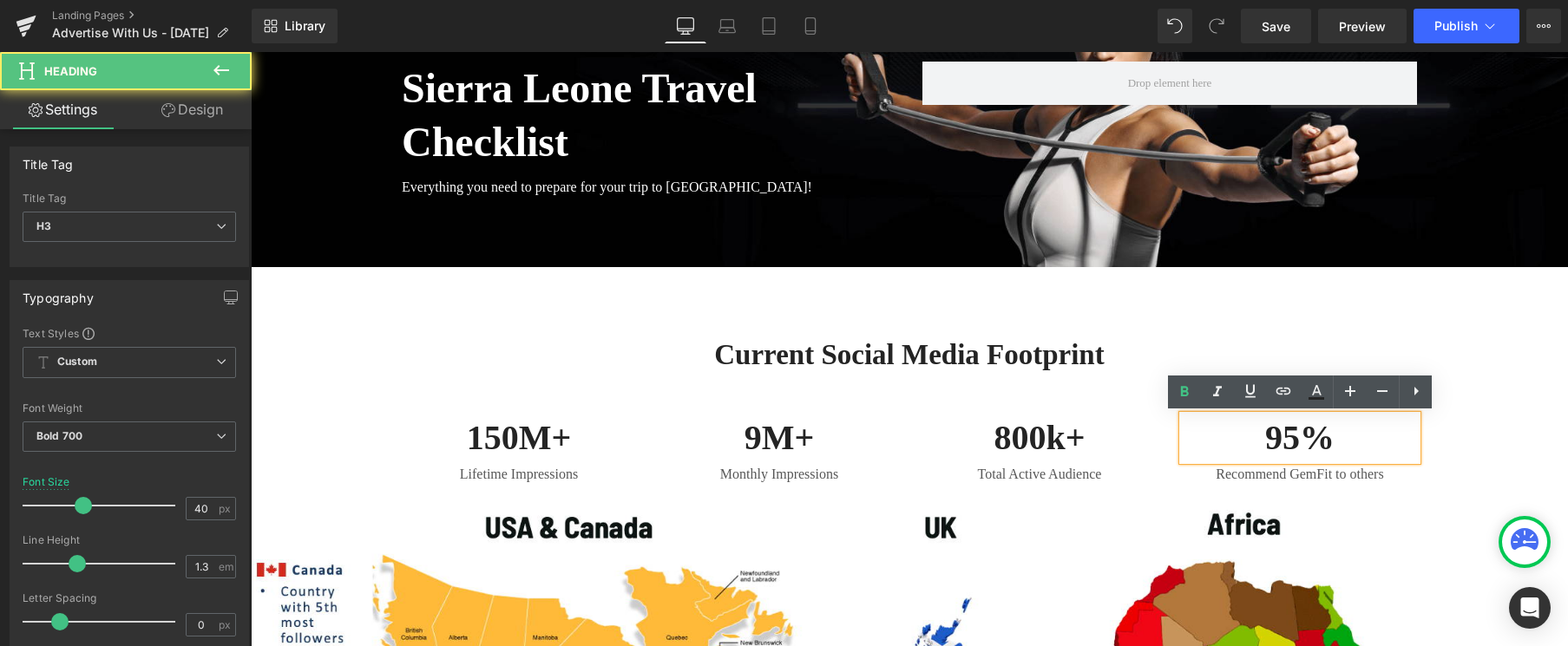
click at [1294, 438] on h3 "95%" at bounding box center [1299, 439] width 234 height 45
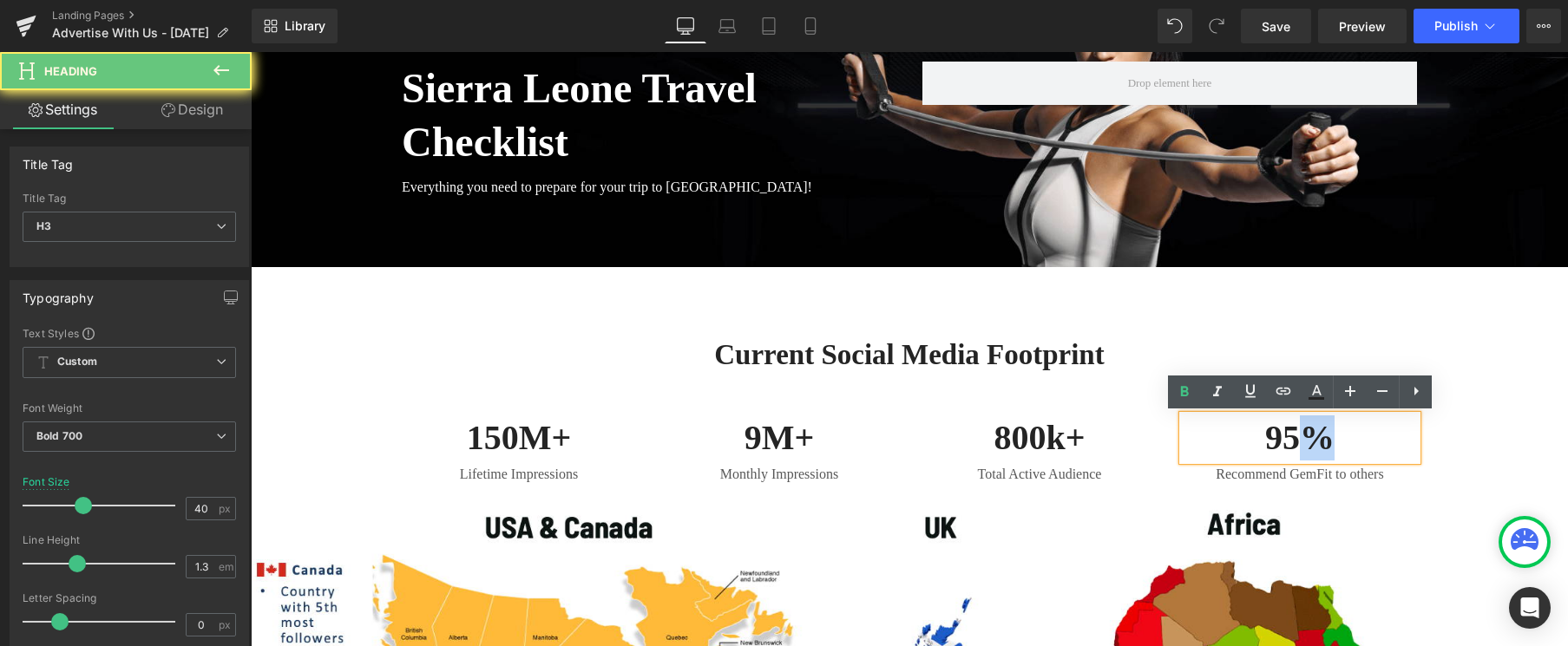
click at [1294, 438] on h3 "95%" at bounding box center [1299, 439] width 234 height 45
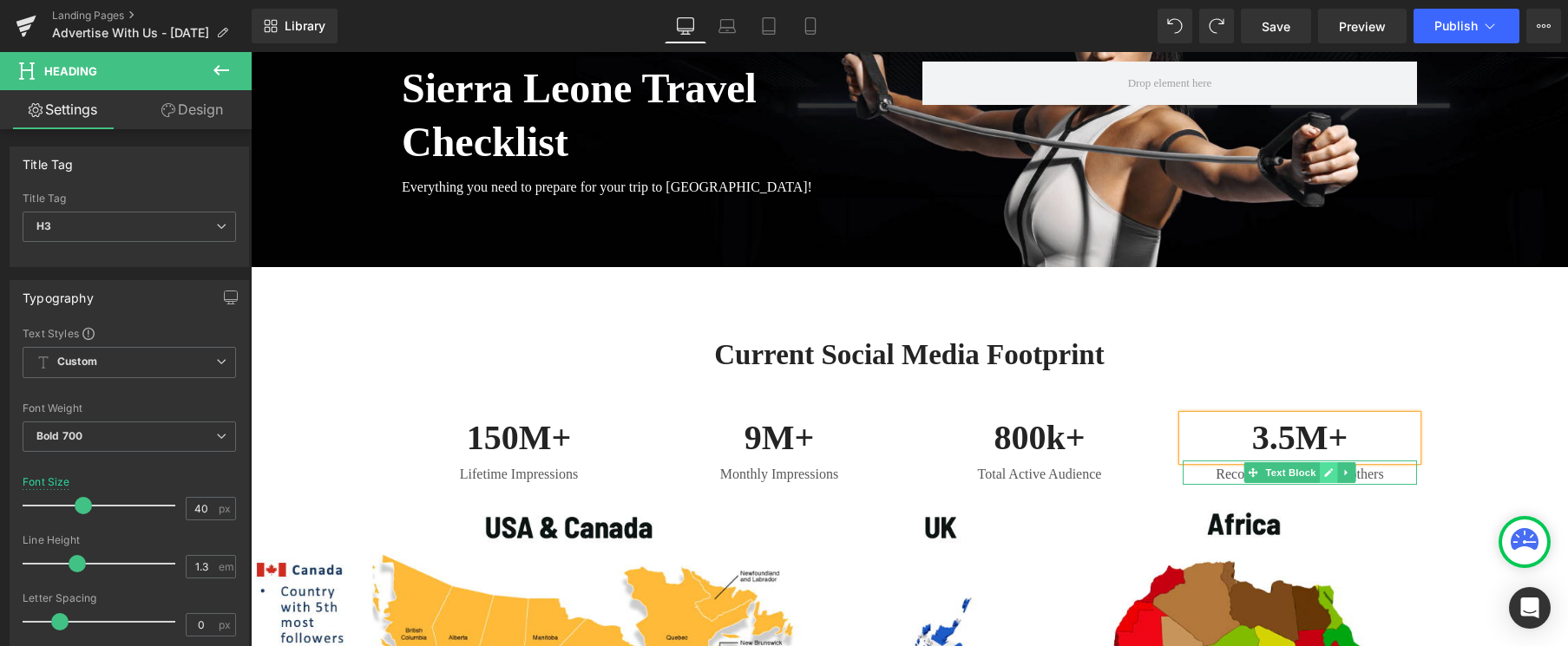
click at [1328, 473] on icon at bounding box center [1328, 472] width 9 height 9
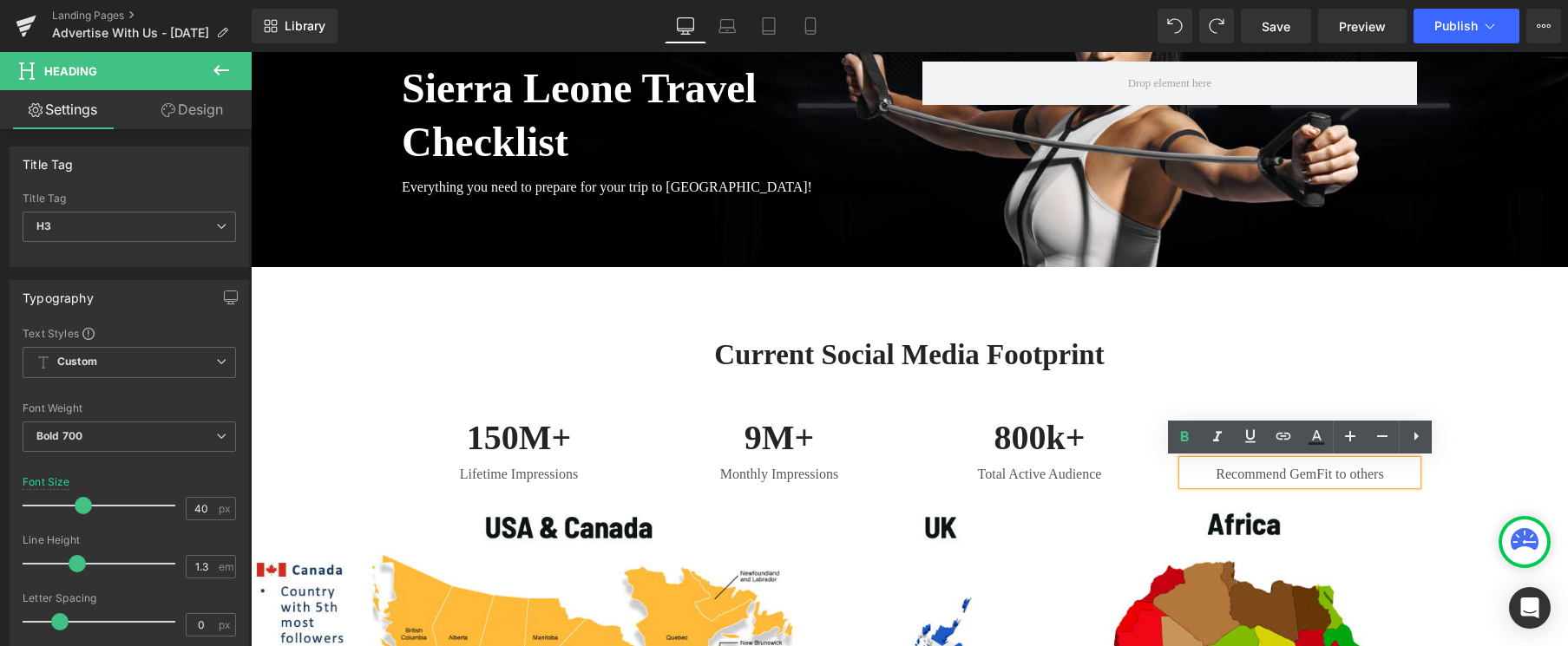
click at [1328, 473] on icon at bounding box center [1328, 472] width 9 height 9
click at [1319, 472] on p "Recommend GemFit to others" at bounding box center [1299, 474] width 234 height 21
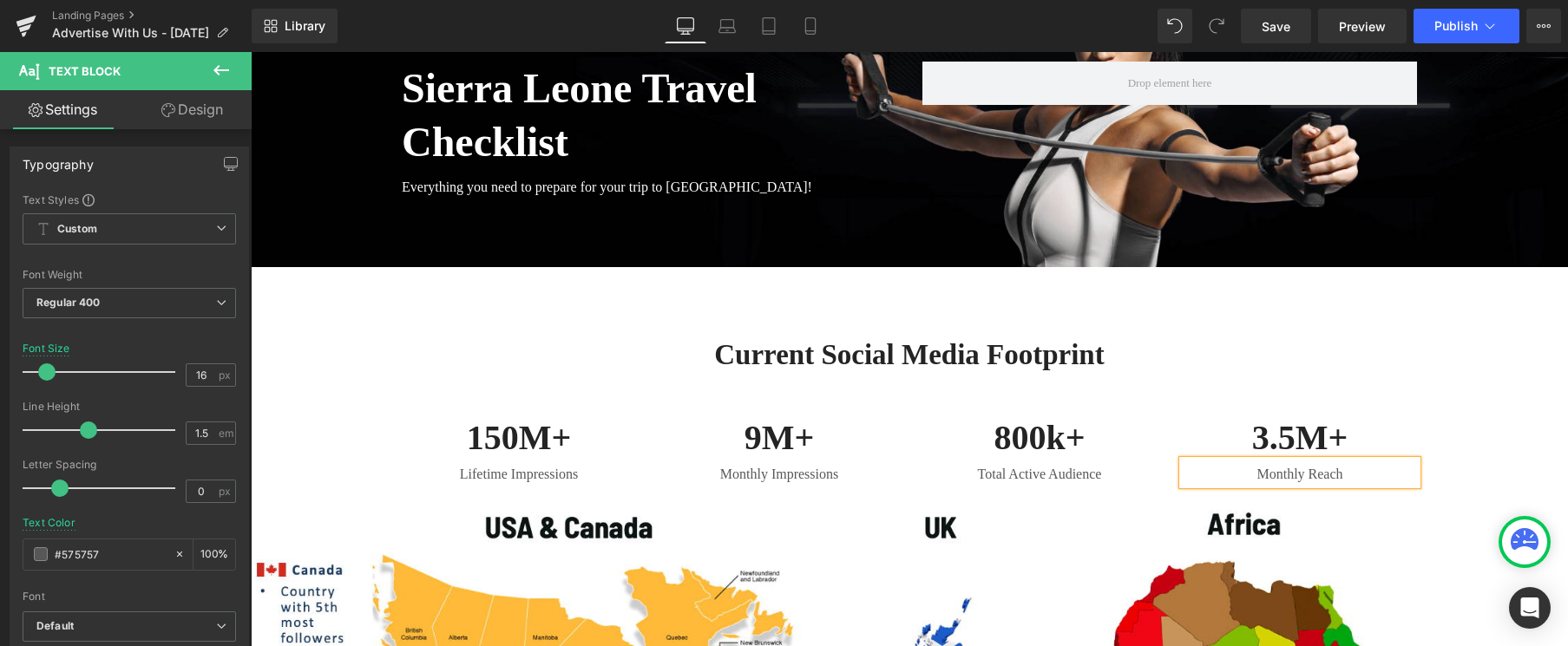
click at [1488, 432] on div "current Social Media Footprint Heading Row 150M+ Heading Lifetime Impressions T…" at bounding box center [909, 625] width 1317 height 630
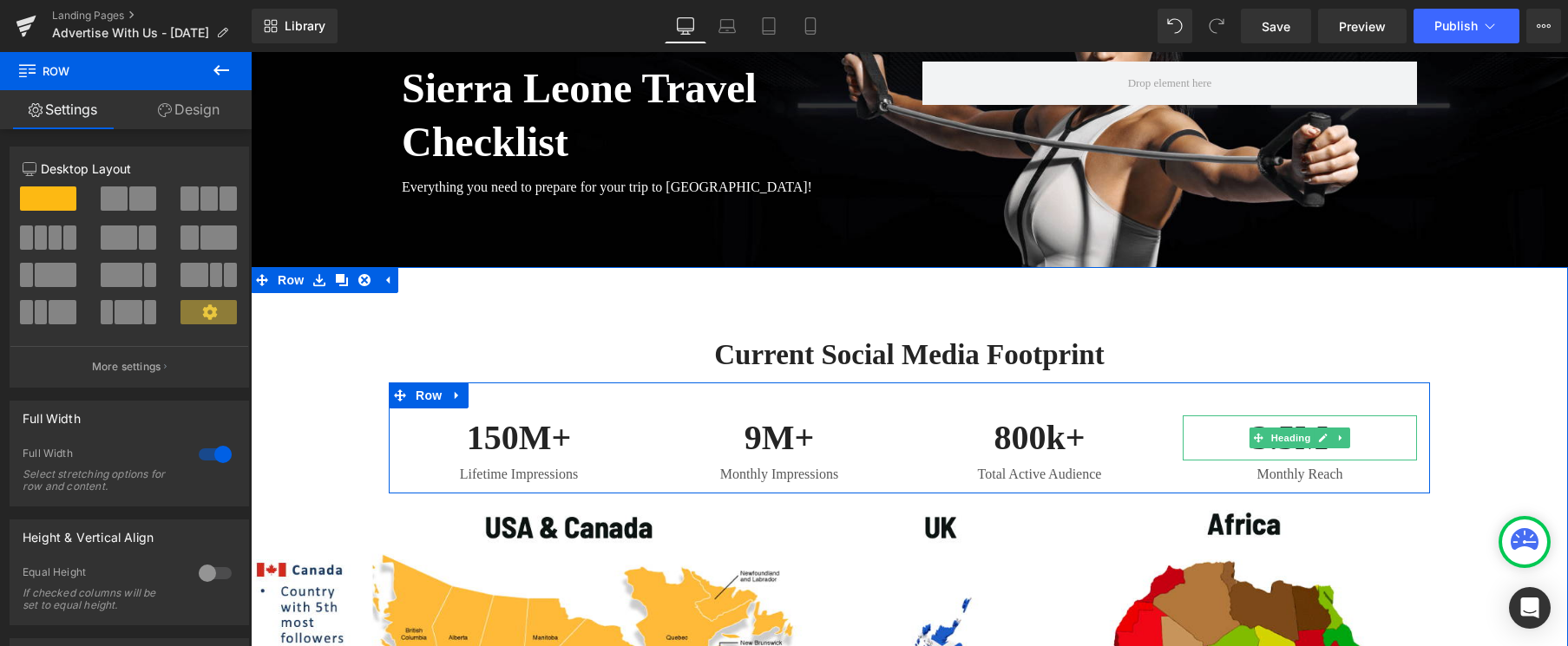
scroll to position [282, 0]
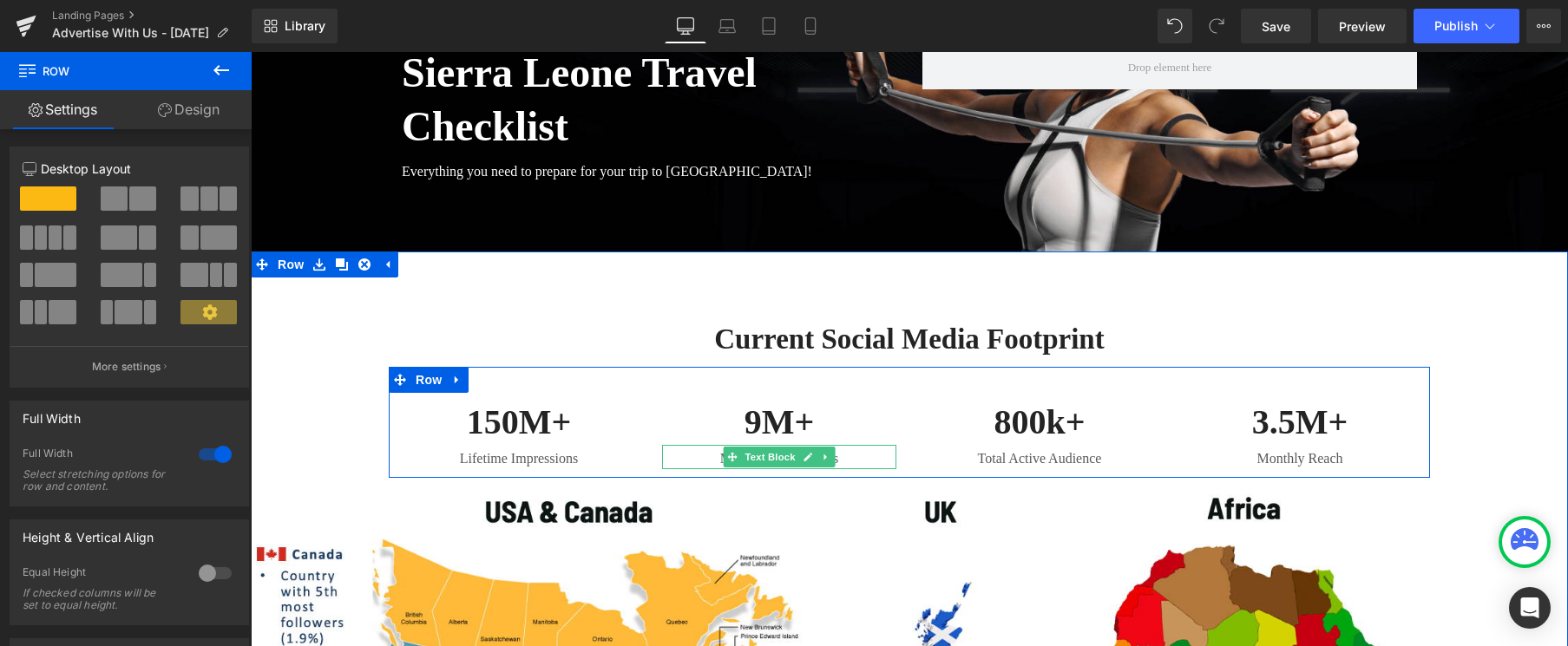
click at [715, 453] on p "Monthly Impressions" at bounding box center [779, 458] width 234 height 21
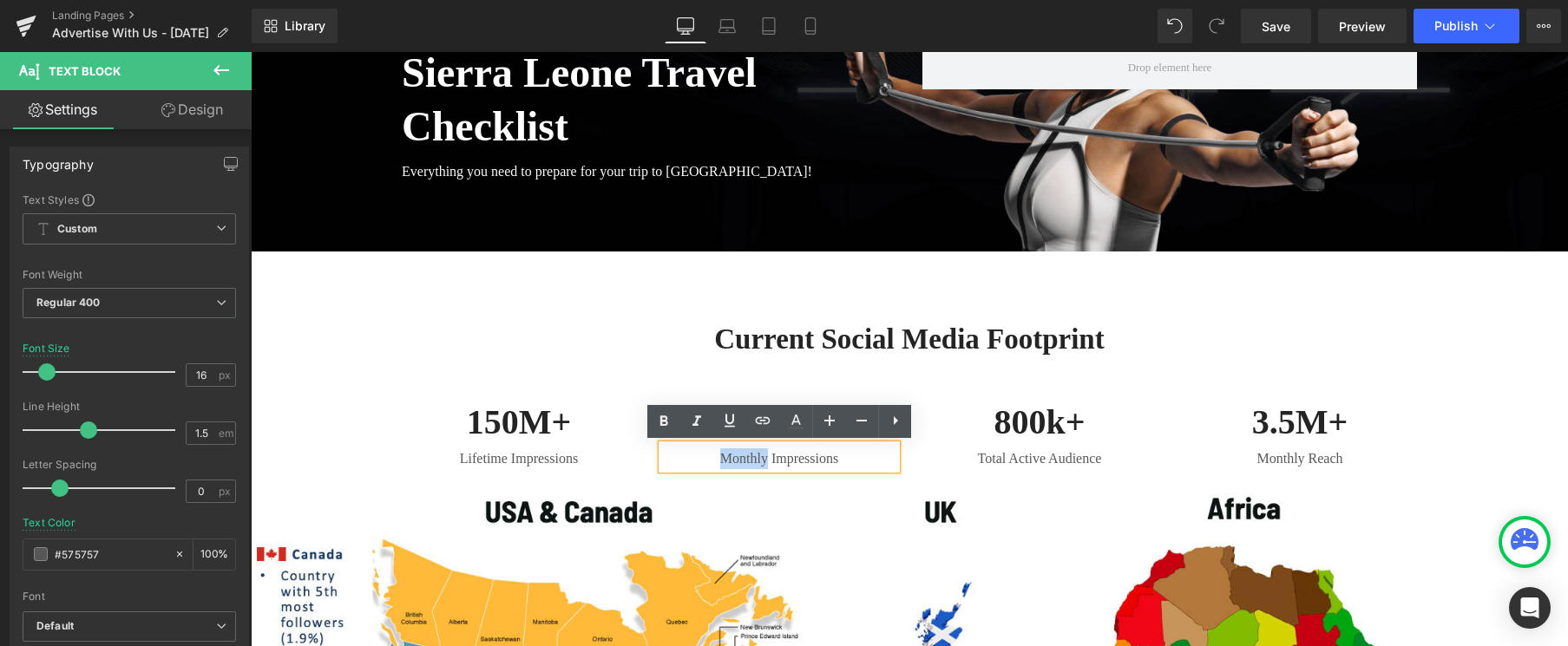
click at [716, 453] on p "Monthly Impressions" at bounding box center [779, 458] width 234 height 21
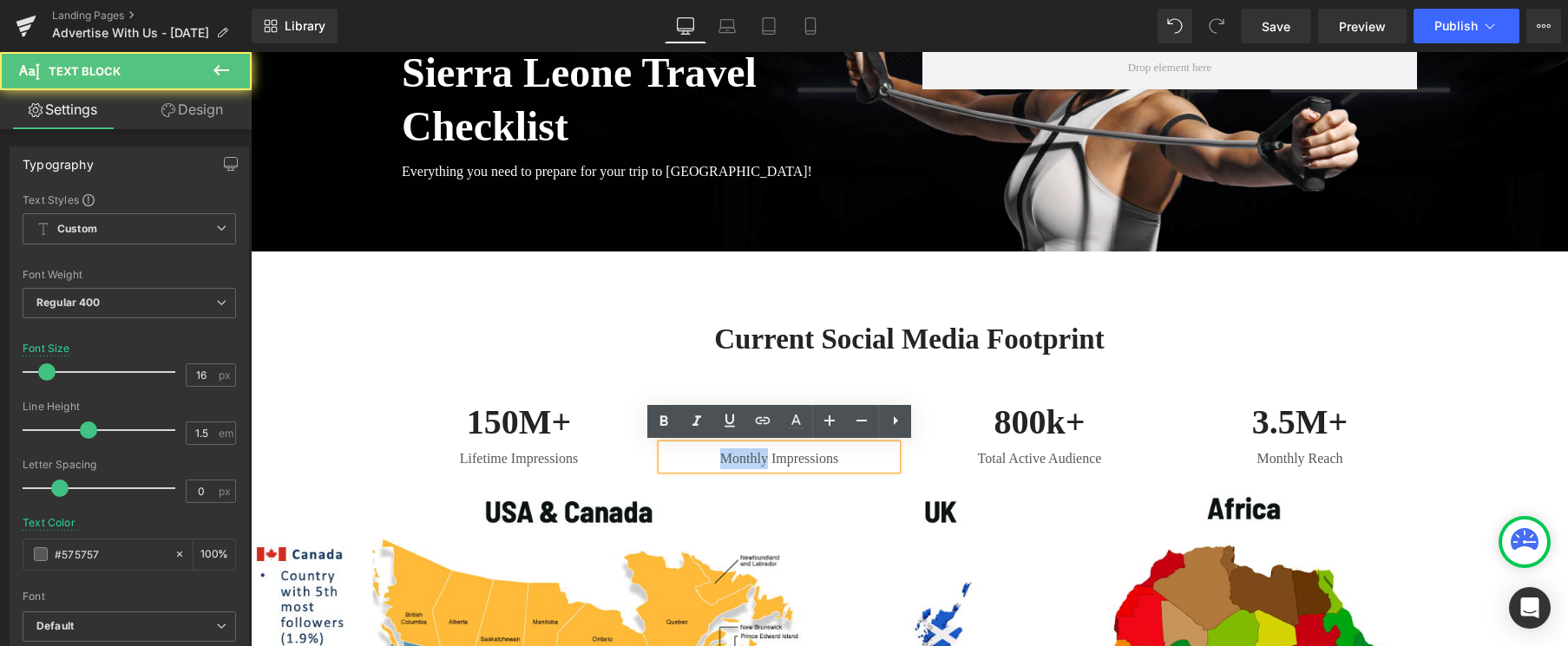
click at [718, 458] on p "Monthly Impressions" at bounding box center [779, 458] width 234 height 21
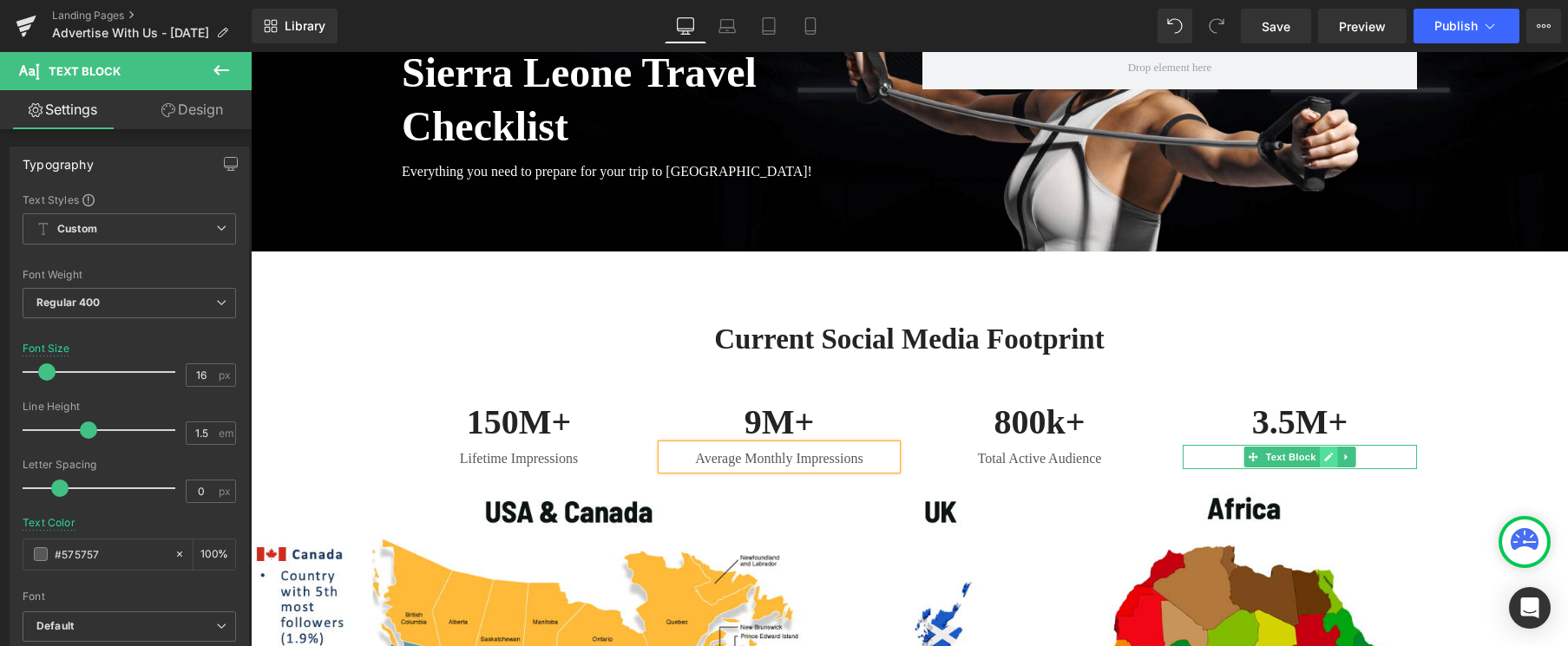
click at [1326, 454] on icon at bounding box center [1329, 457] width 10 height 11
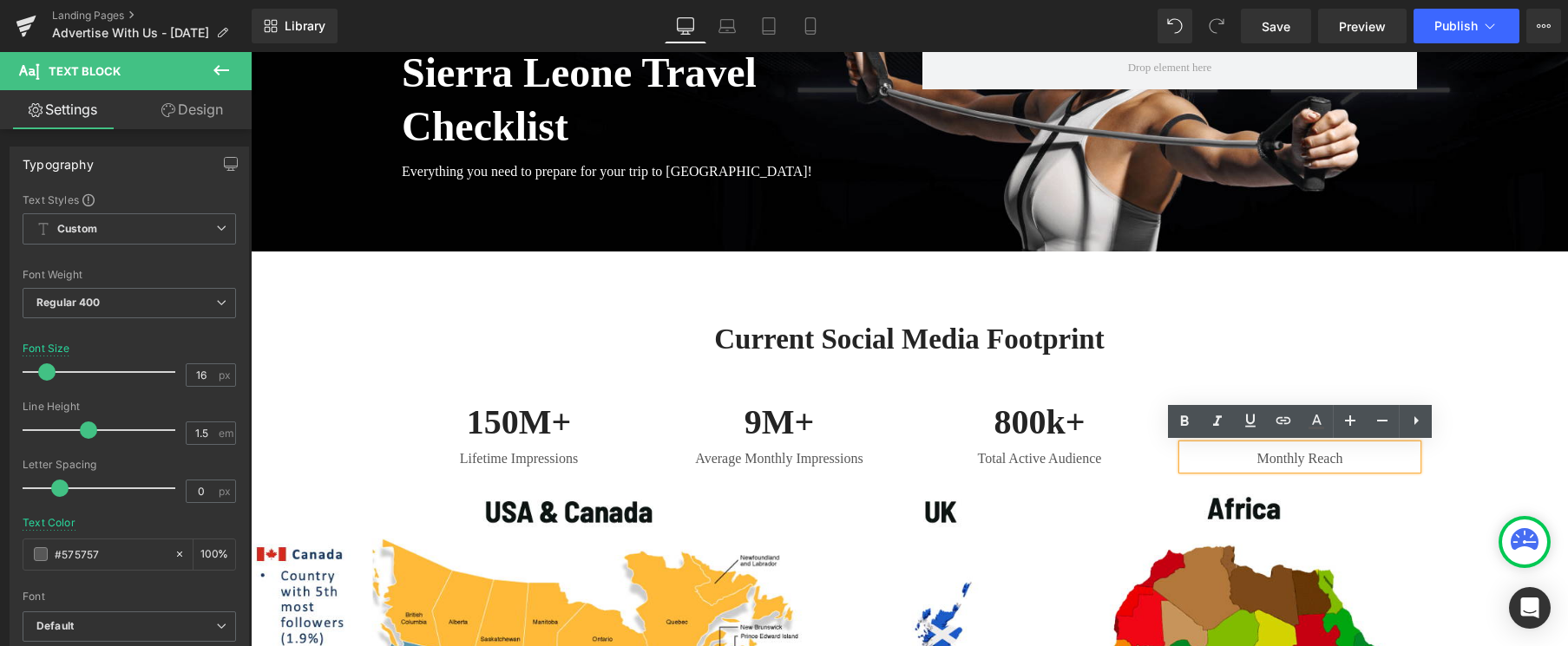
click at [1257, 457] on p "Monthly Reach" at bounding box center [1299, 458] width 234 height 21
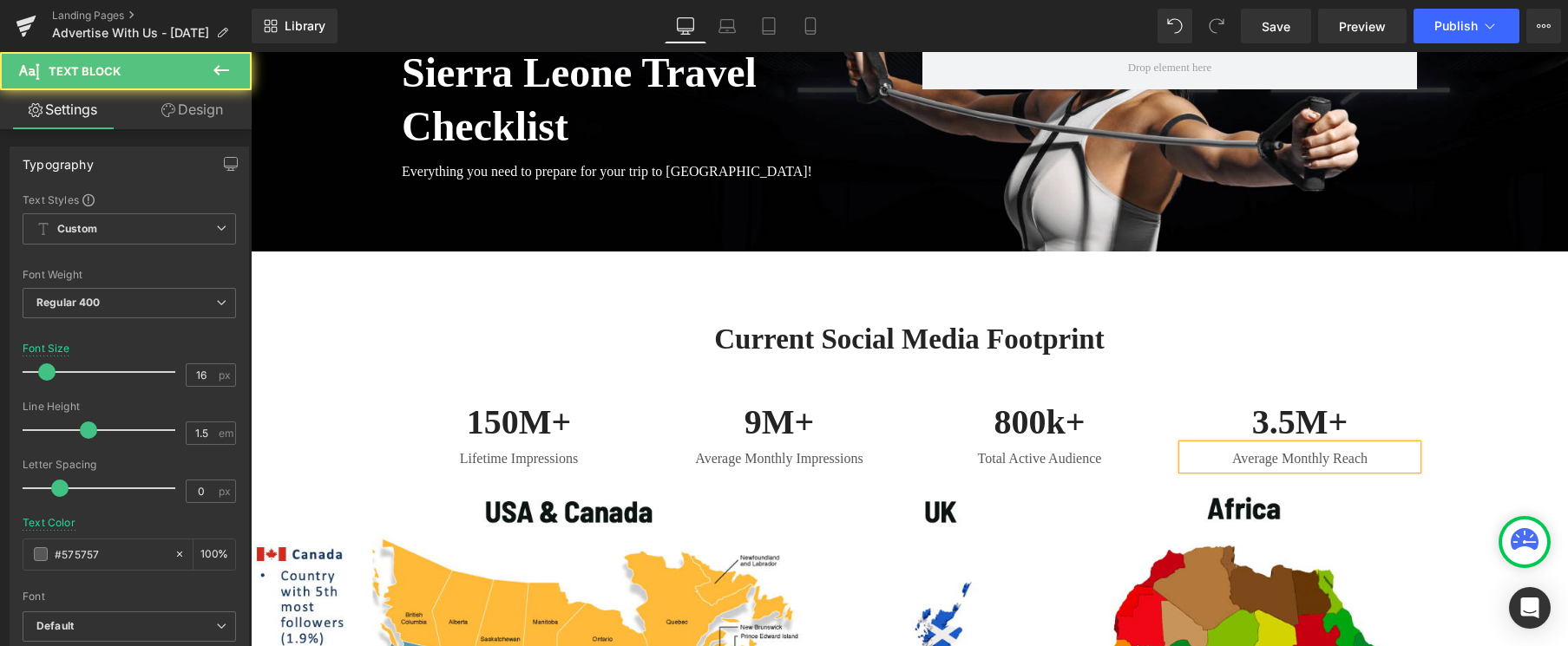
click at [1334, 459] on p "Average Monthly Reach" at bounding box center [1299, 458] width 234 height 21
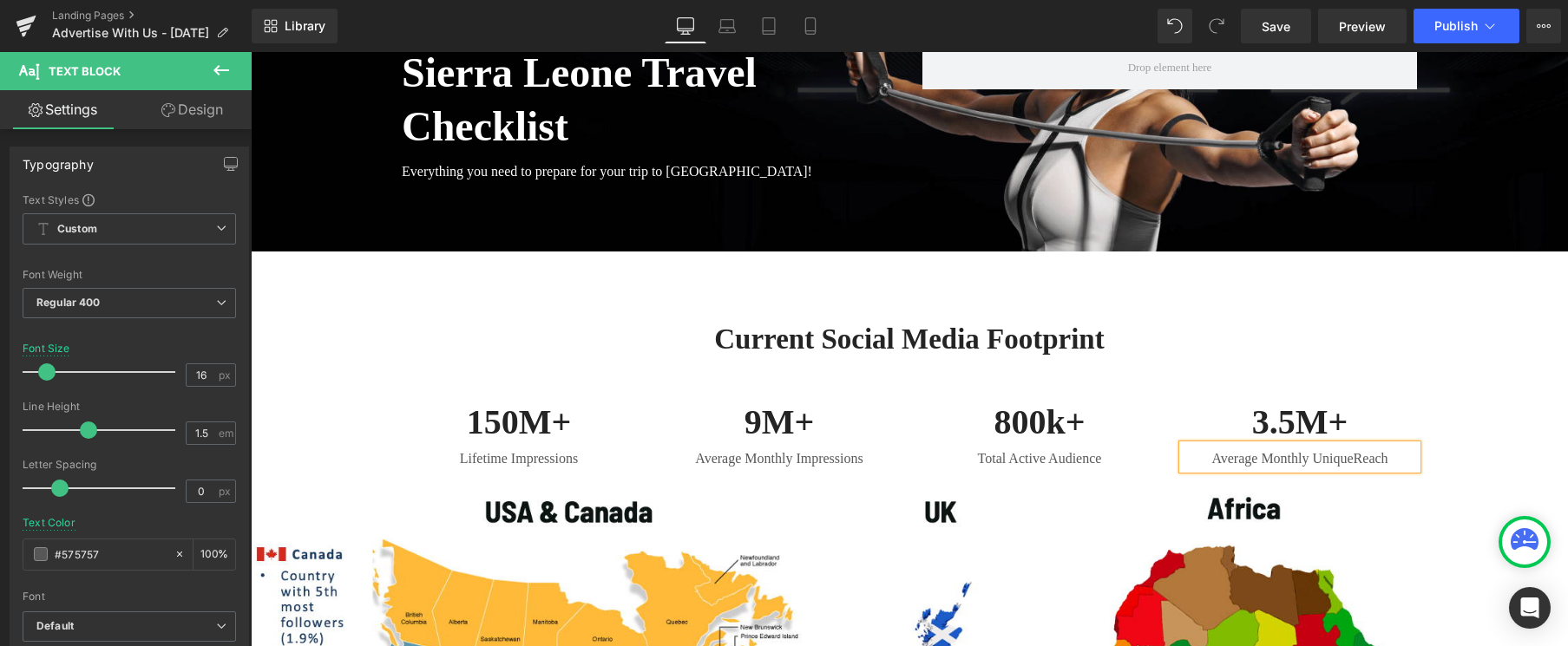
click at [1464, 461] on div "current Social Media Footprint Heading Row 150M+ Heading Lifetime Impressions T…" at bounding box center [909, 610] width 1317 height 630
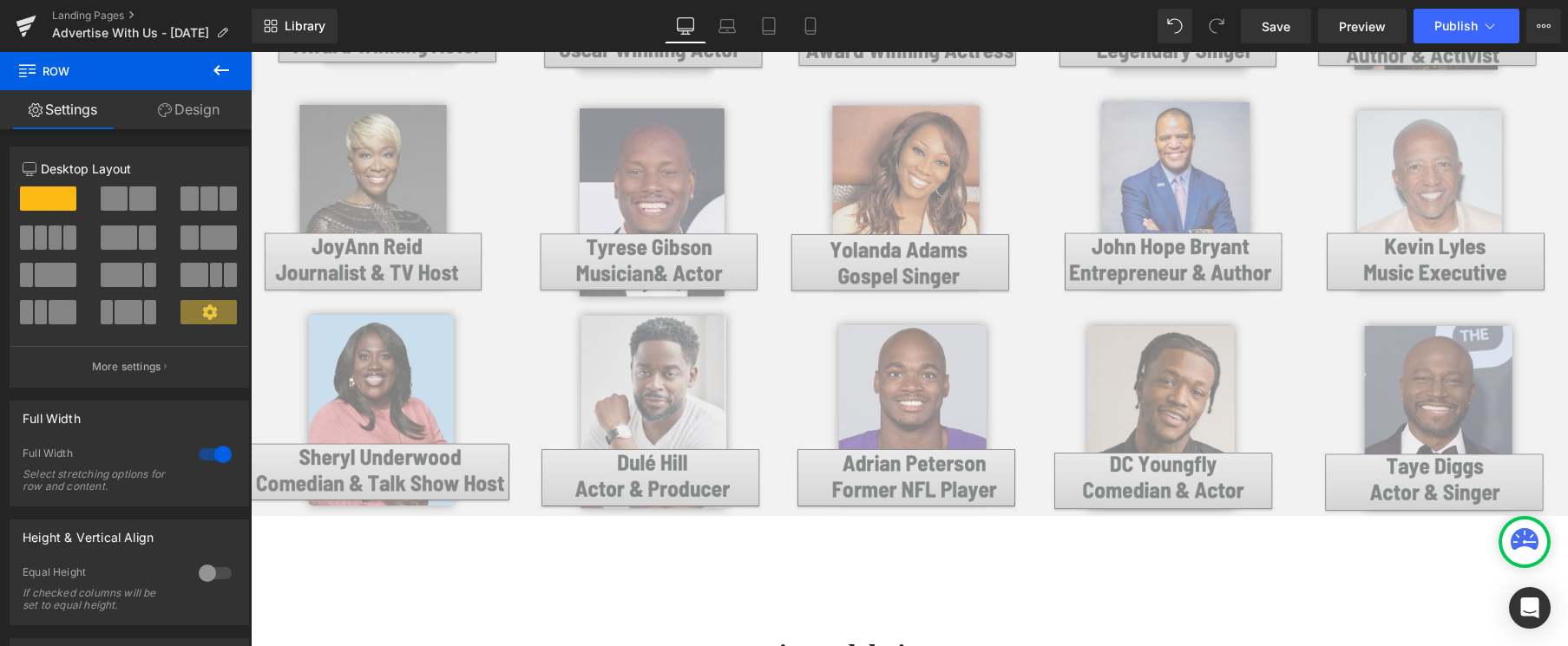
scroll to position [1514, 0]
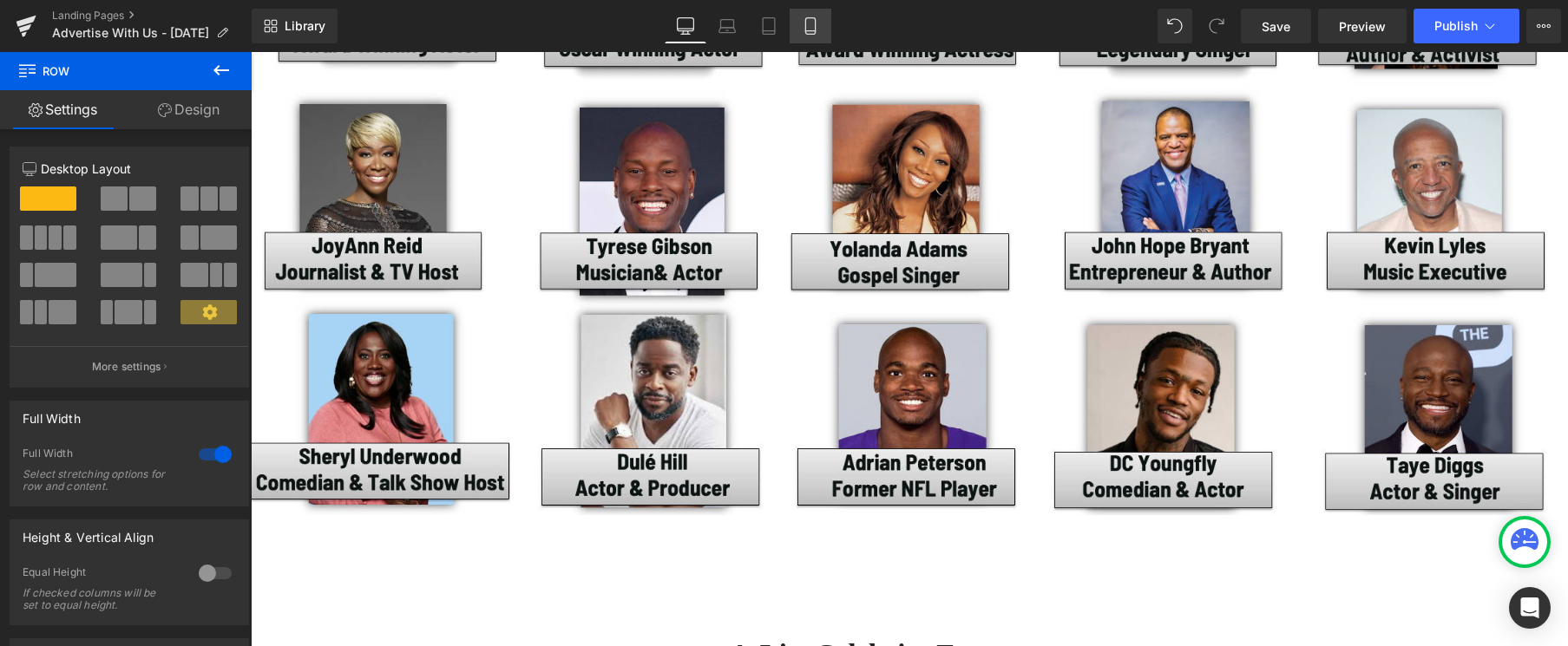
click at [801, 24] on icon at bounding box center [810, 27] width 18 height 18
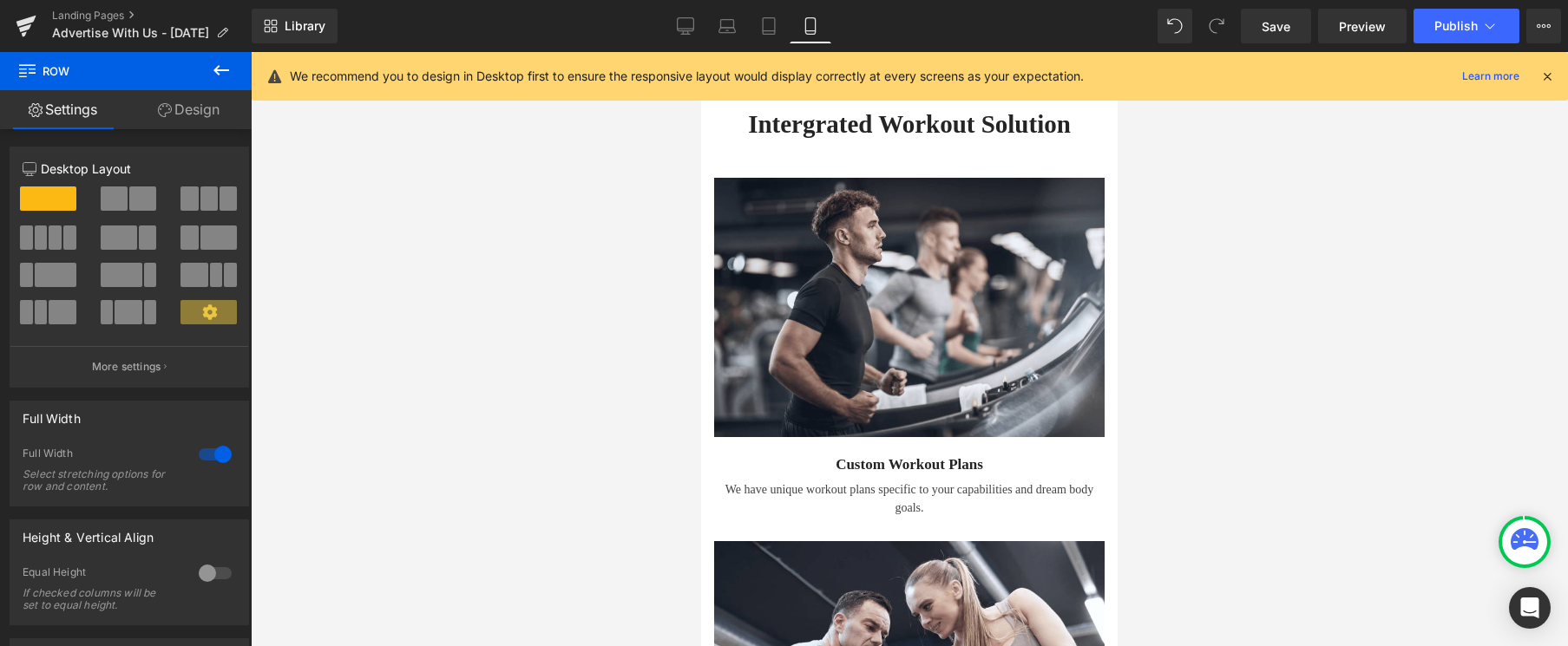
scroll to position [2518, 0]
click at [701, 29] on link "Desktop" at bounding box center [686, 26] width 41 height 35
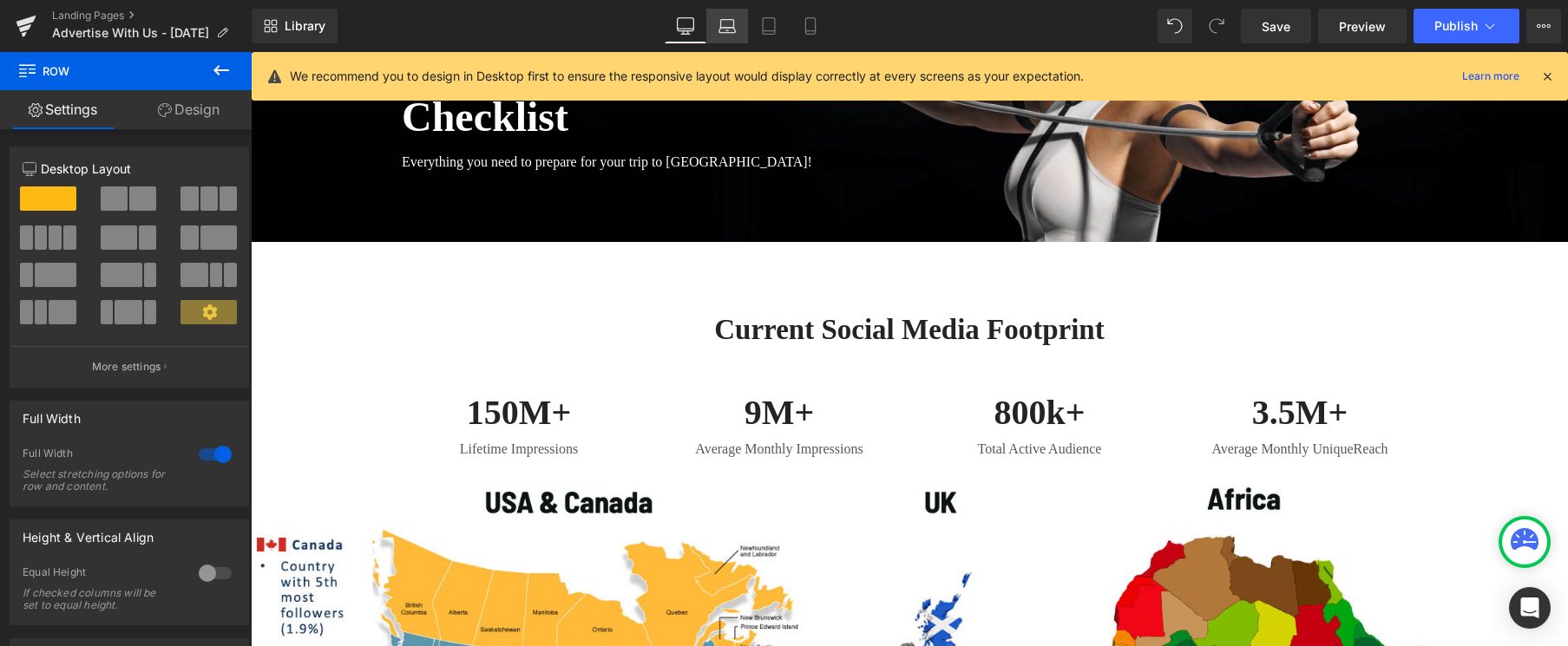
click at [723, 31] on icon at bounding box center [727, 27] width 18 height 18
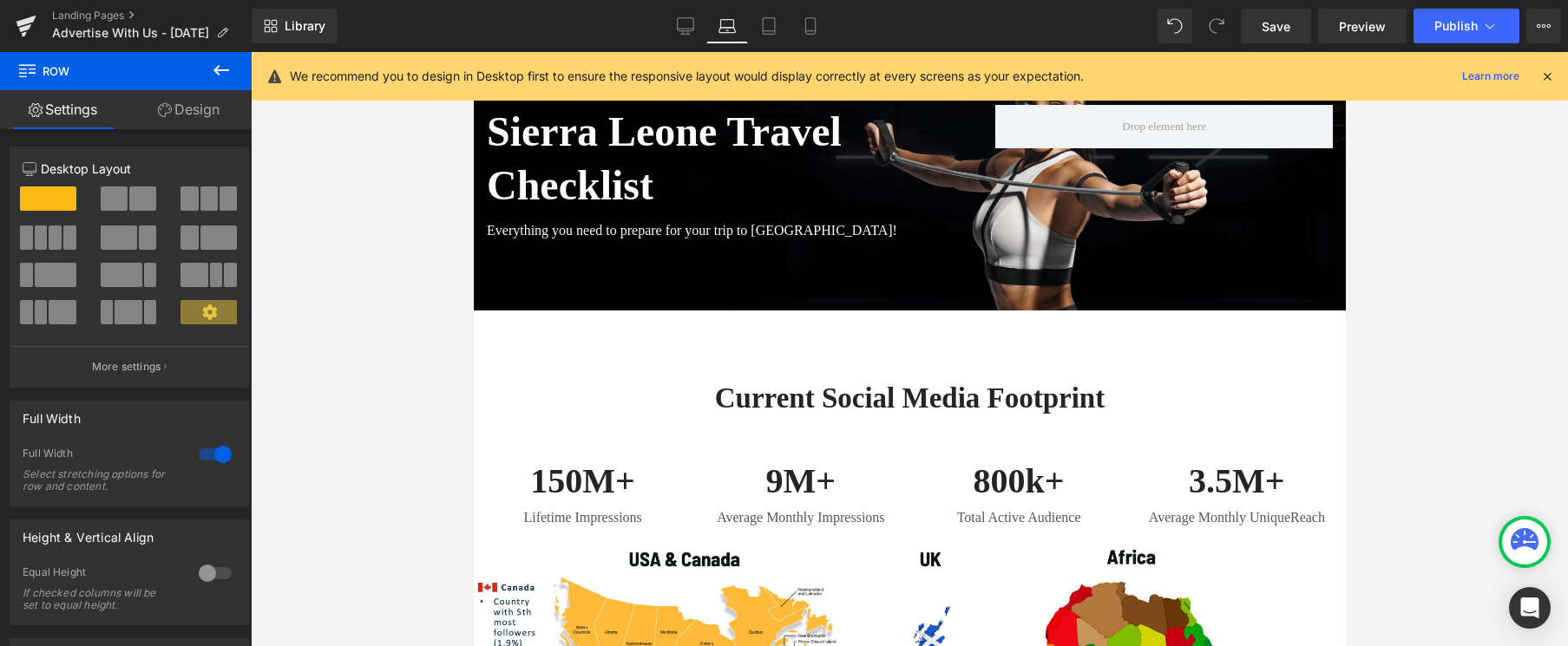
scroll to position [38, 0]
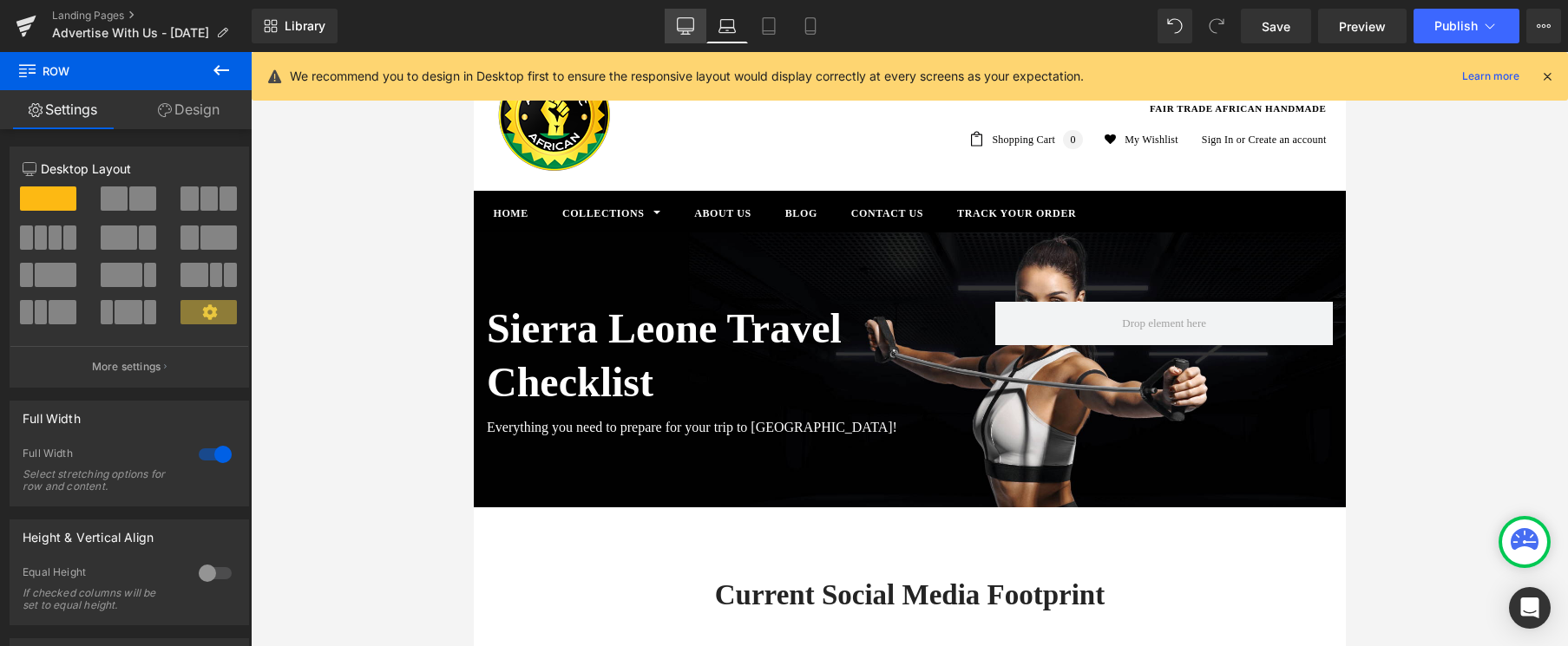
click at [684, 26] on icon at bounding box center [686, 27] width 18 height 18
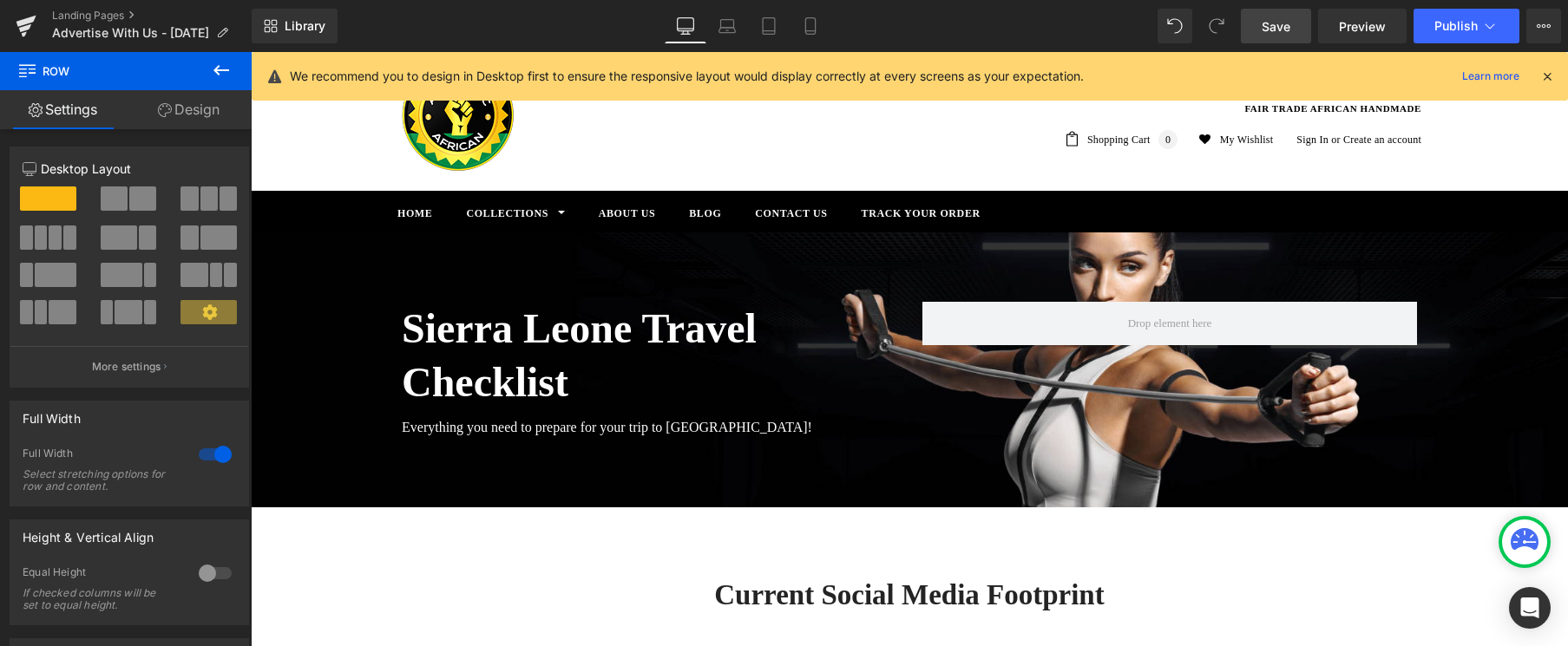
click at [1292, 32] on link "Save" at bounding box center [1276, 26] width 70 height 35
